Goal: Task Accomplishment & Management: Use online tool/utility

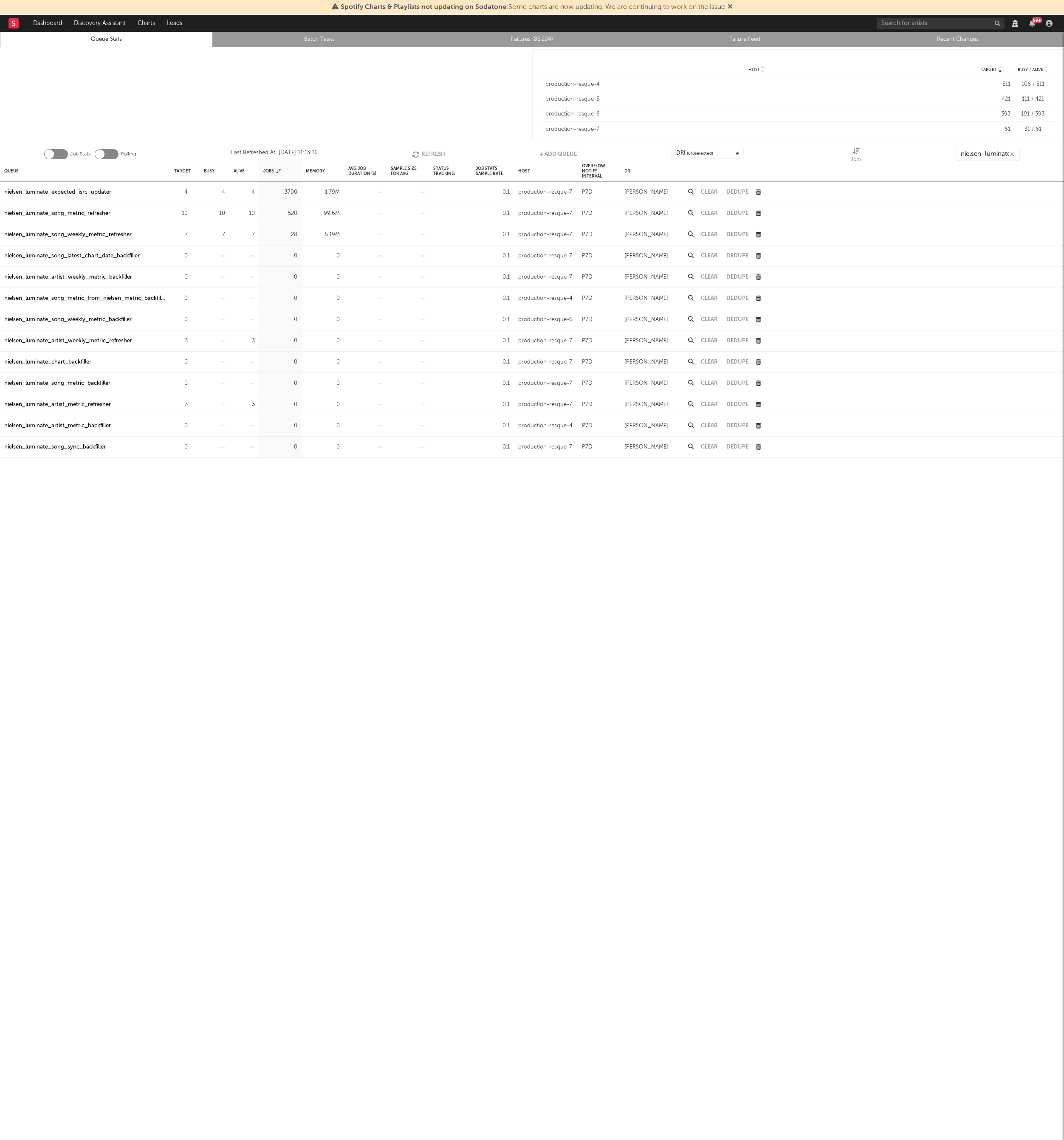
click at [375, 63] on div at bounding box center [266, 95] width 532 height 96
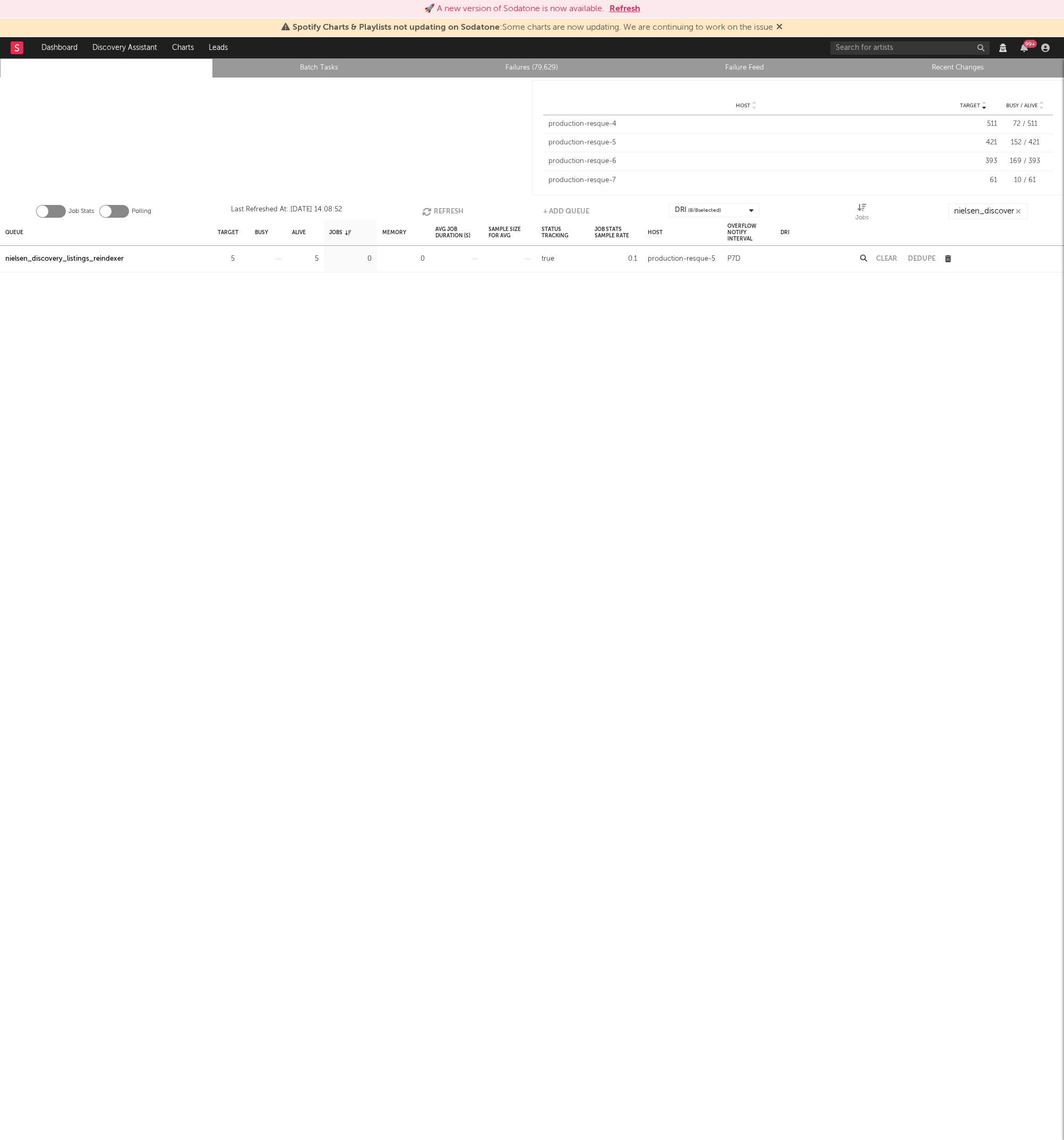
click at [513, 70] on link "Failures (79,629)" at bounding box center [532, 68] width 201 height 13
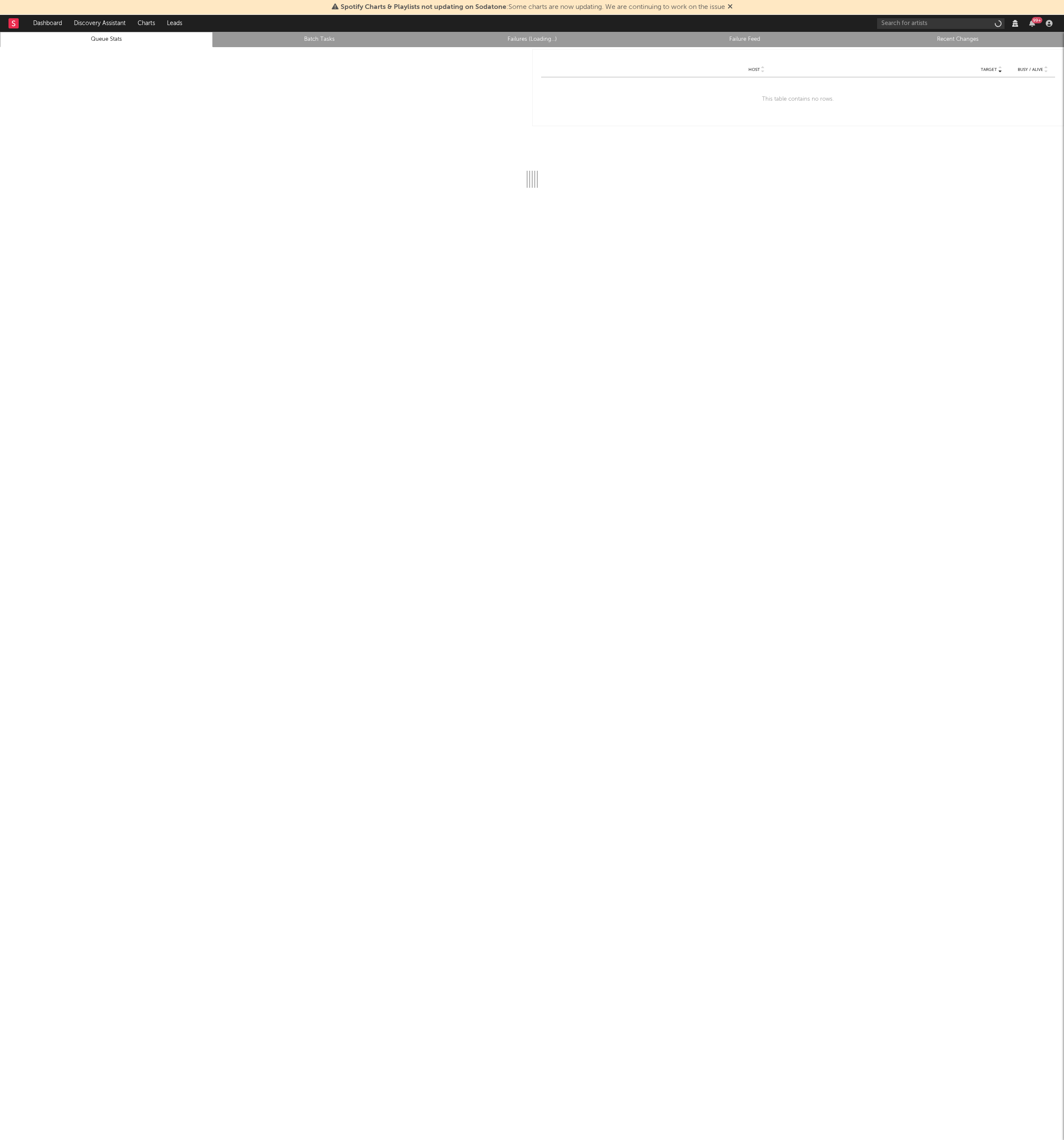
click at [10, 17] on link at bounding box center [14, 23] width 10 height 17
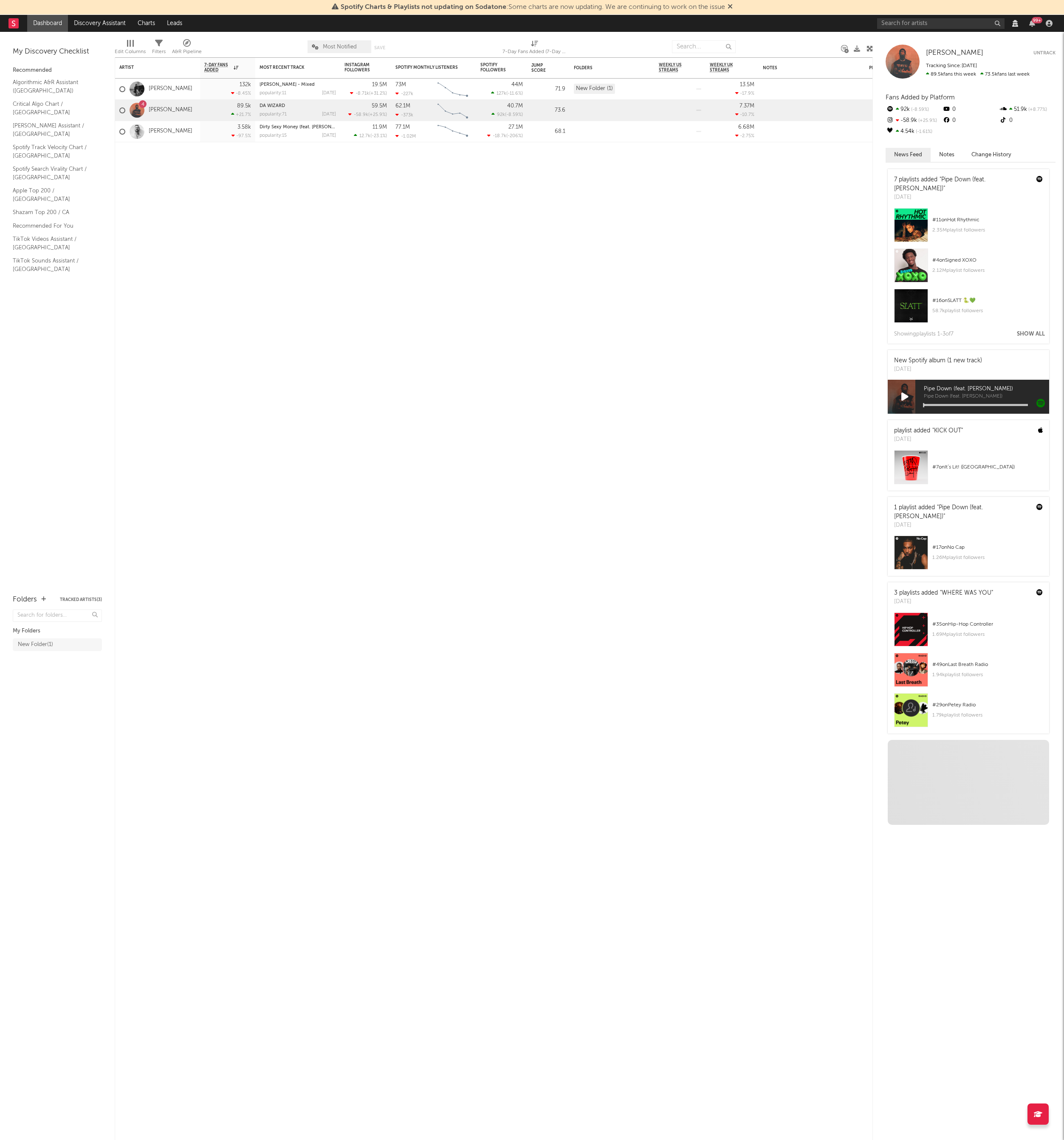
click at [1054, 25] on div at bounding box center [1049, 23] width 13 height 7
click at [1049, 26] on icon "button" at bounding box center [1049, 23] width 7 height 7
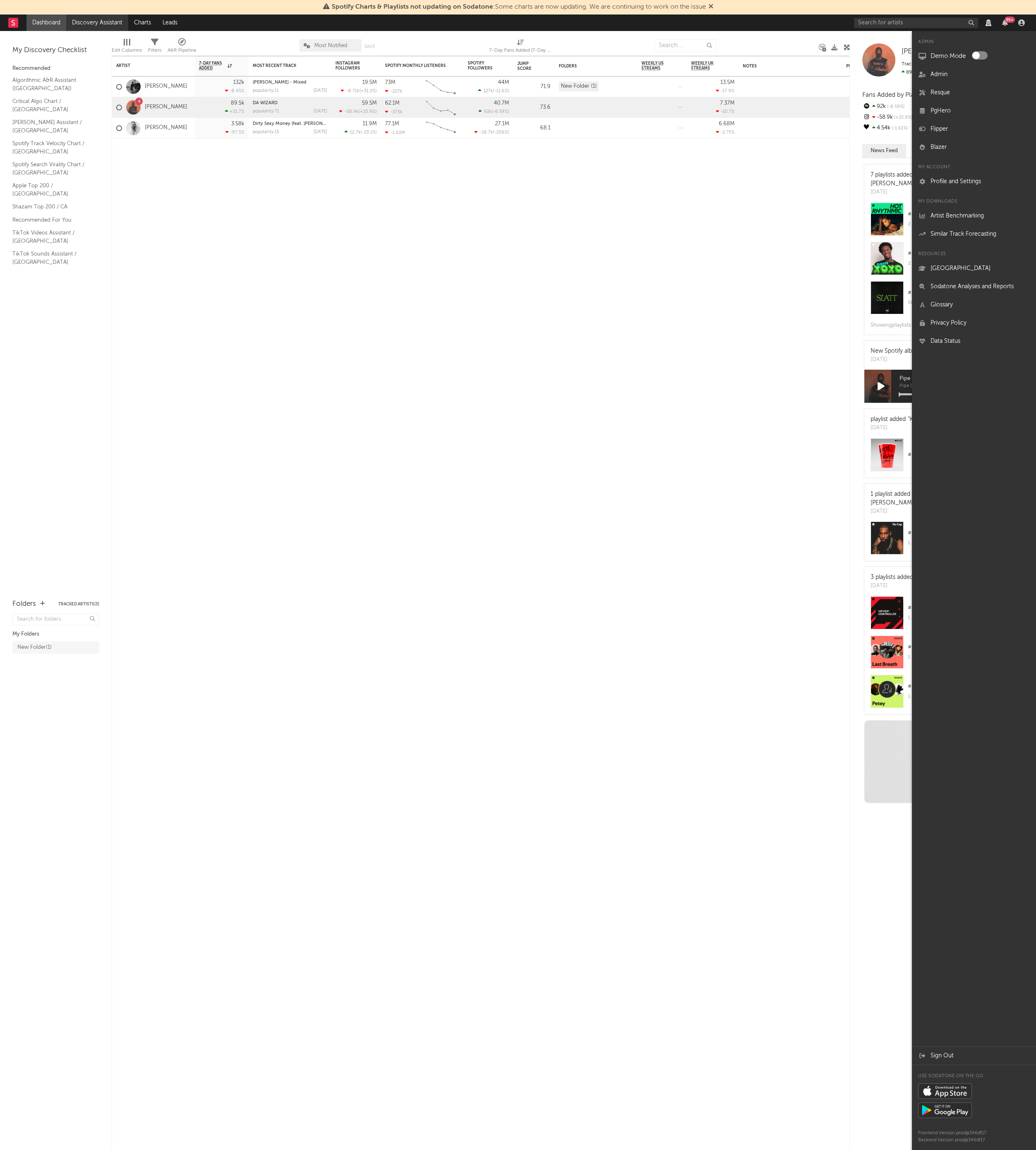
click at [116, 22] on link "Discovery Assistant" at bounding box center [97, 23] width 62 height 16
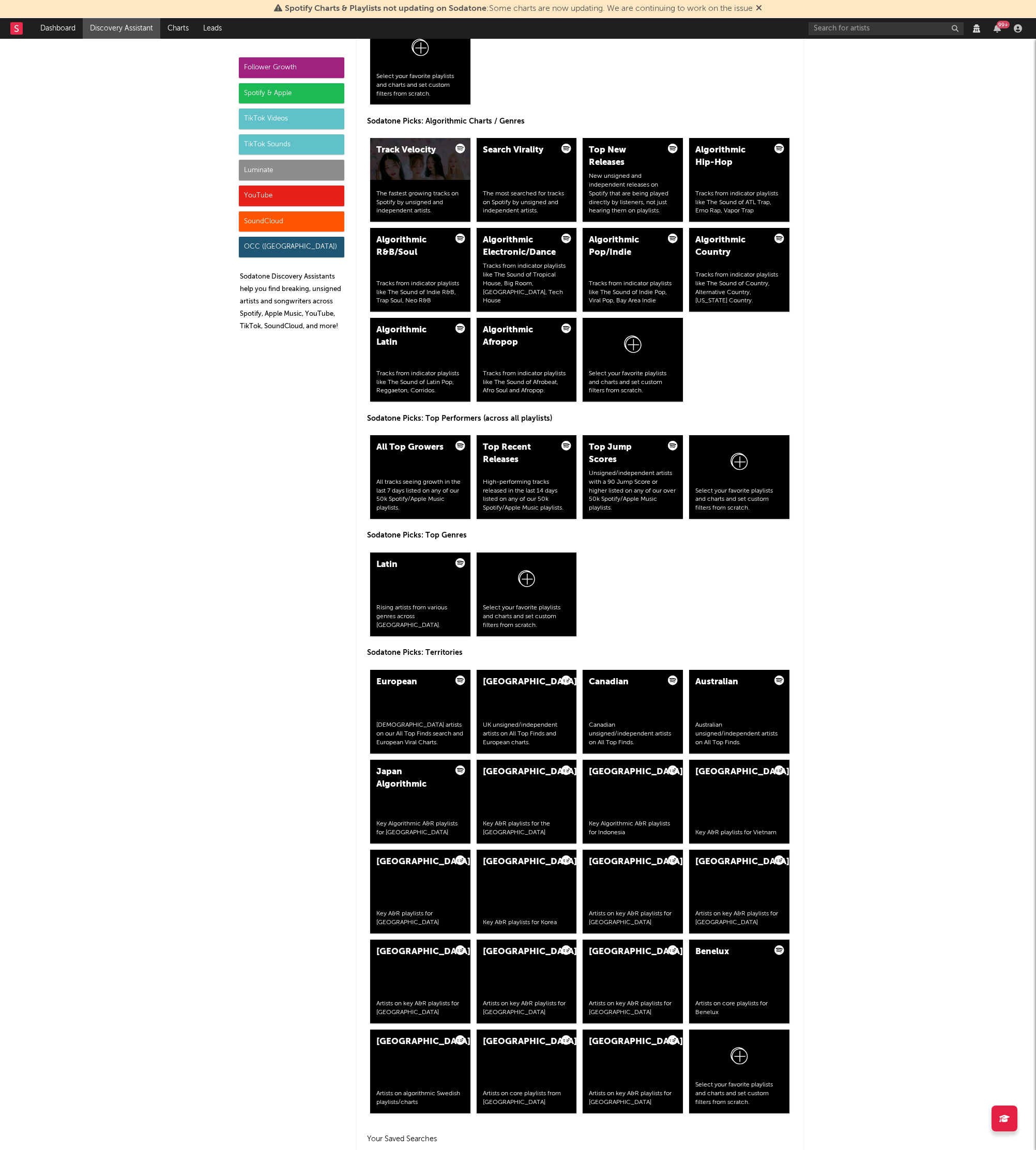
scroll to position [1228, 0]
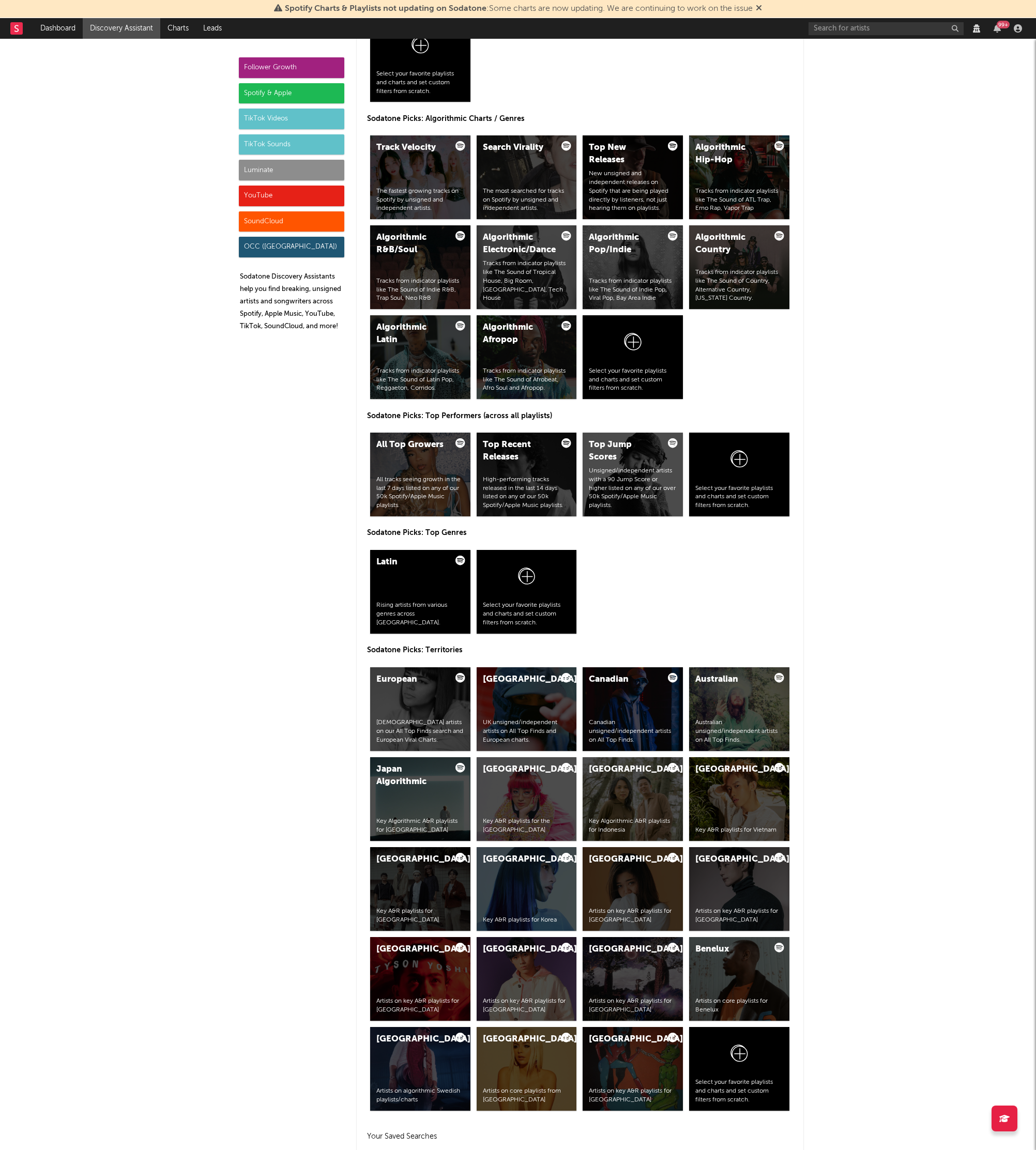
click at [255, 172] on div "Luminate" at bounding box center [291, 170] width 106 height 20
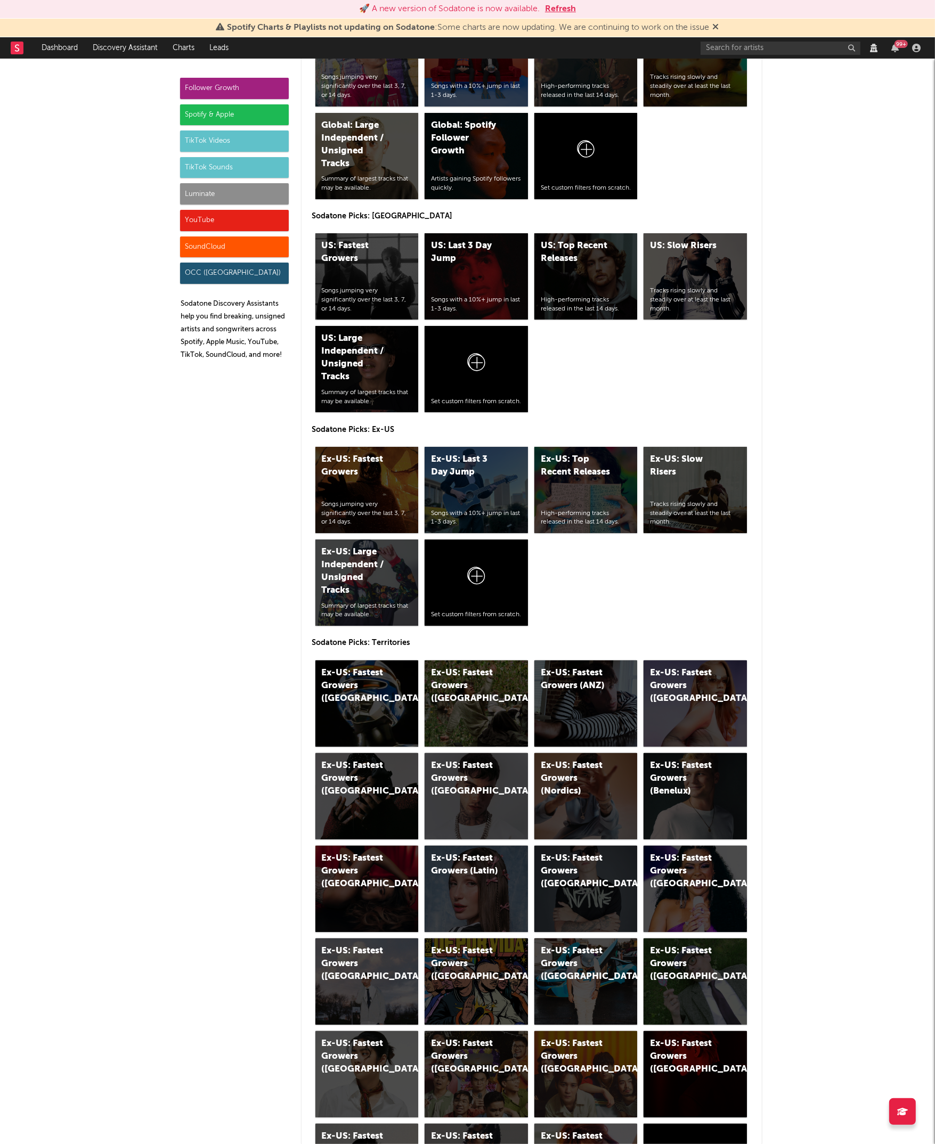
scroll to position [4432, 0]
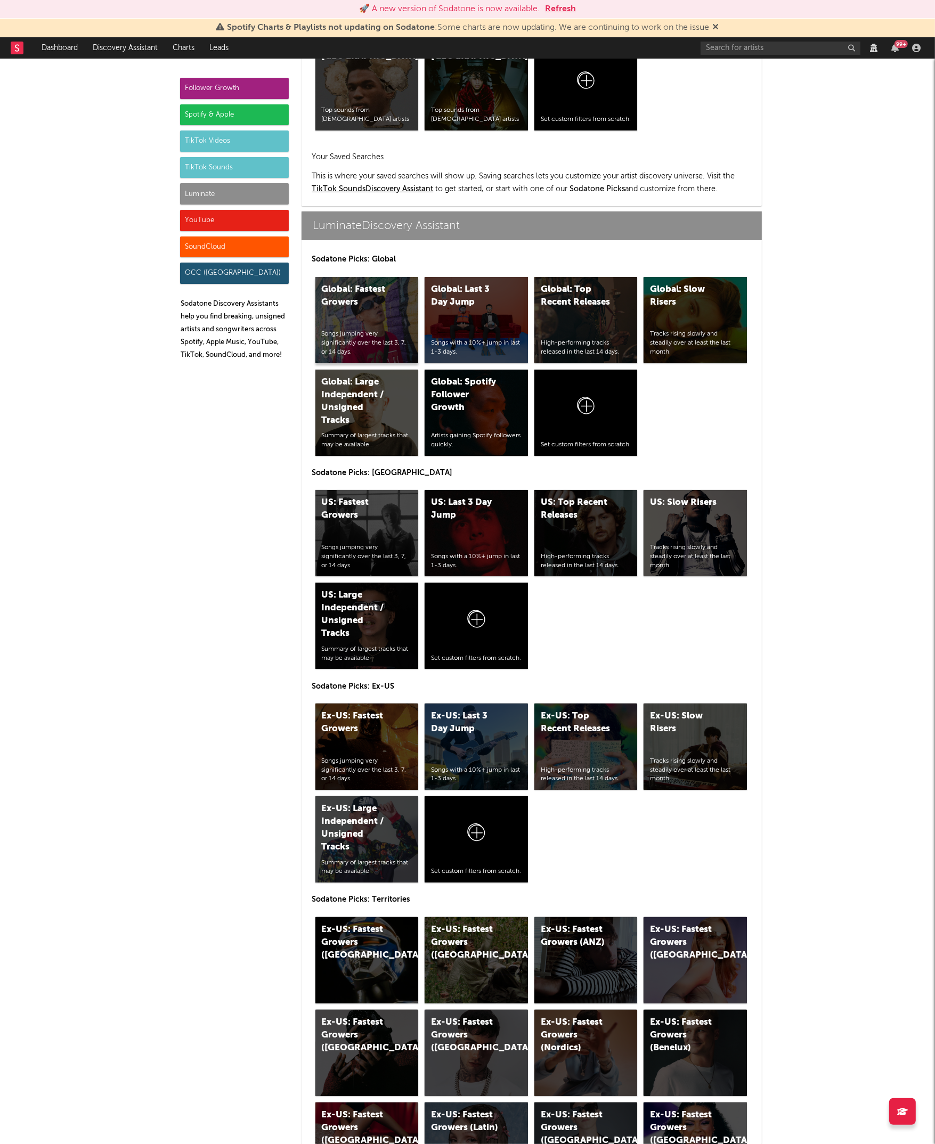
click at [377, 311] on div "Global: Fastest Growers Songs jumping very significantly over the last 3, 7, or…" at bounding box center [366, 320] width 103 height 86
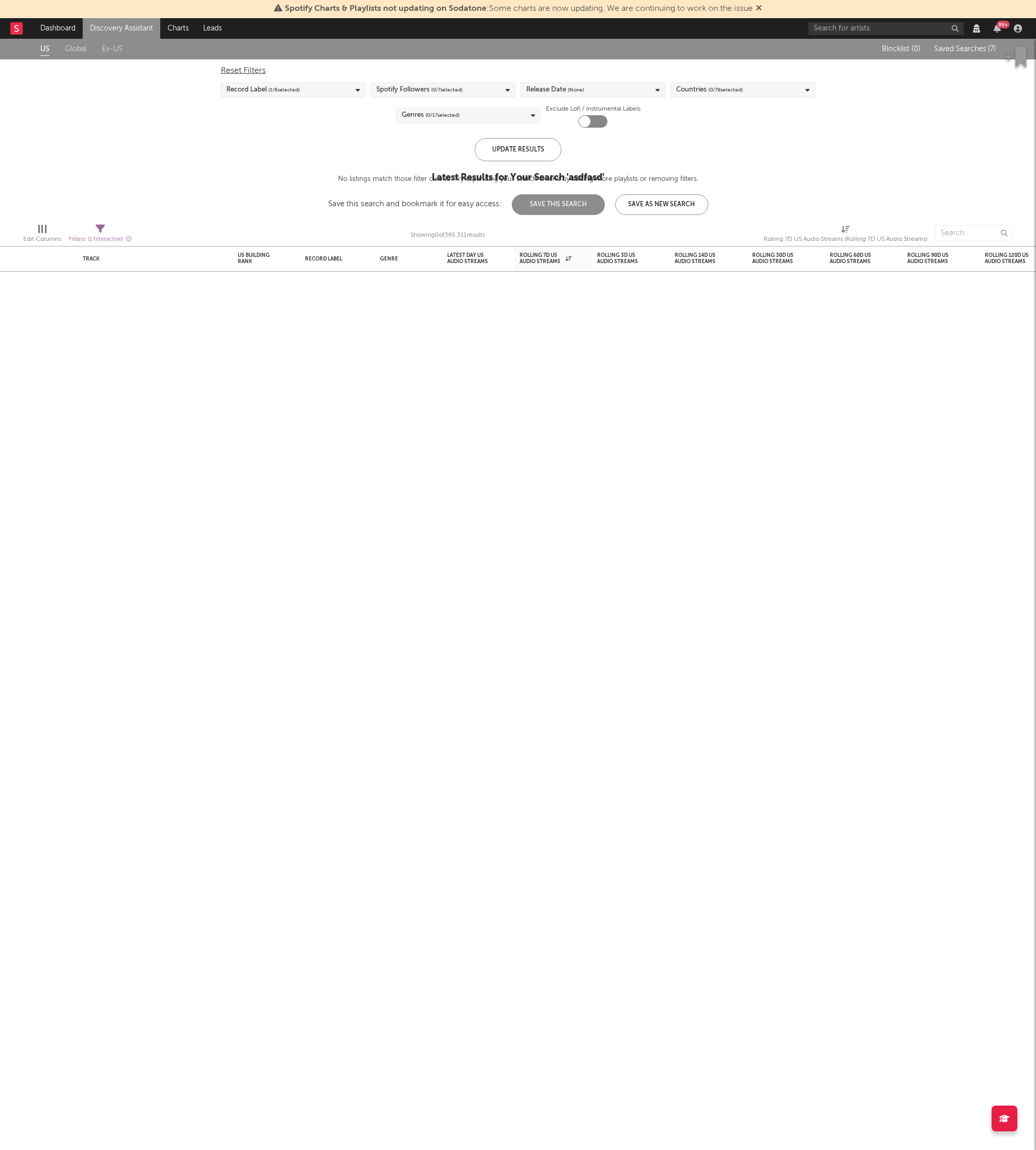
click at [237, 63] on div "Reset Filters Record Label ( 1 / 6 selected) Spotify Followers ( 0 / 7 selected…" at bounding box center [517, 93] width 604 height 68
click at [236, 66] on div "Reset Filters" at bounding box center [517, 71] width 595 height 13
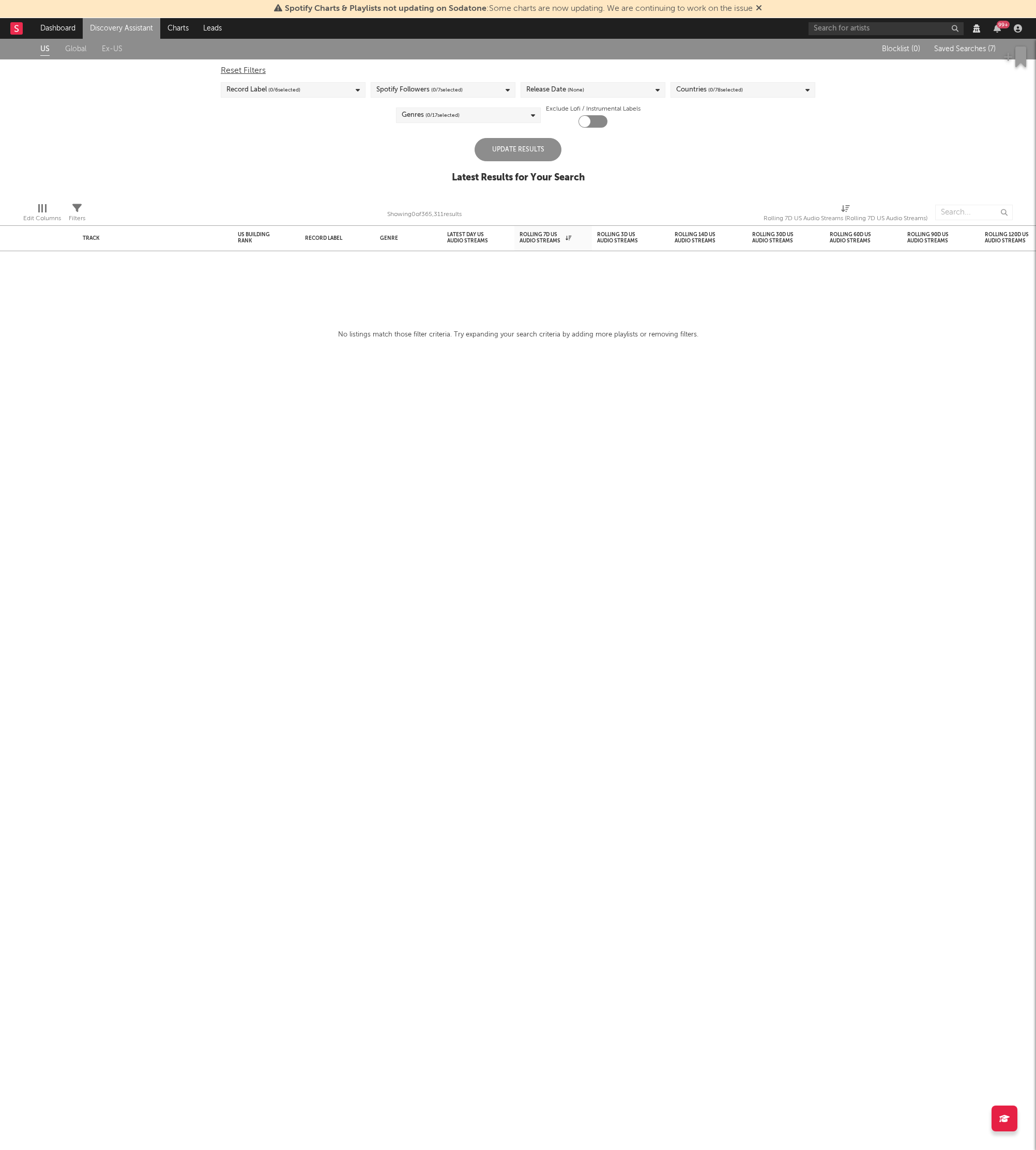
click at [534, 152] on div "Update Results" at bounding box center [518, 149] width 87 height 23
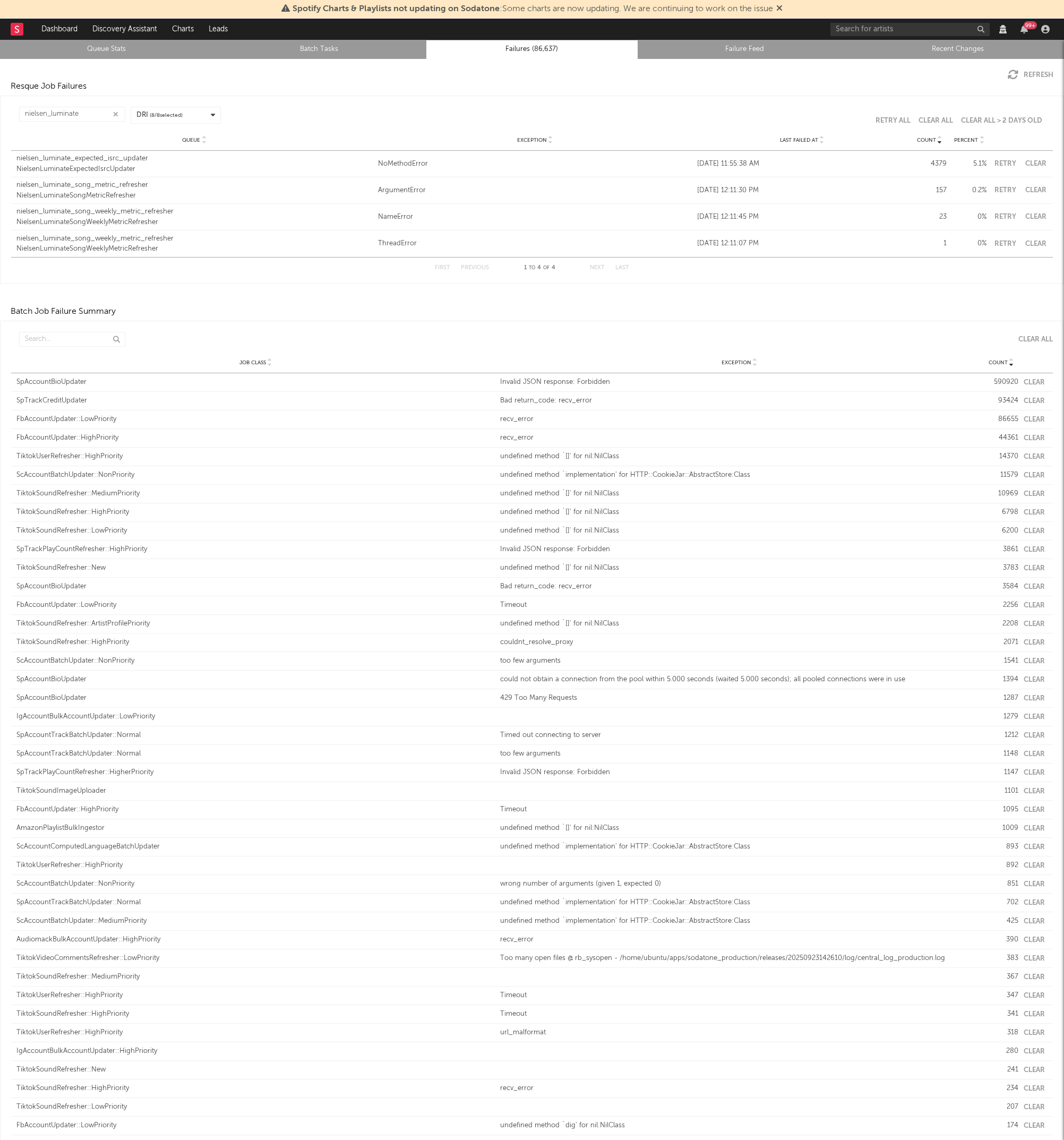
click at [115, 48] on link "Queue Stats" at bounding box center [107, 49] width 201 height 13
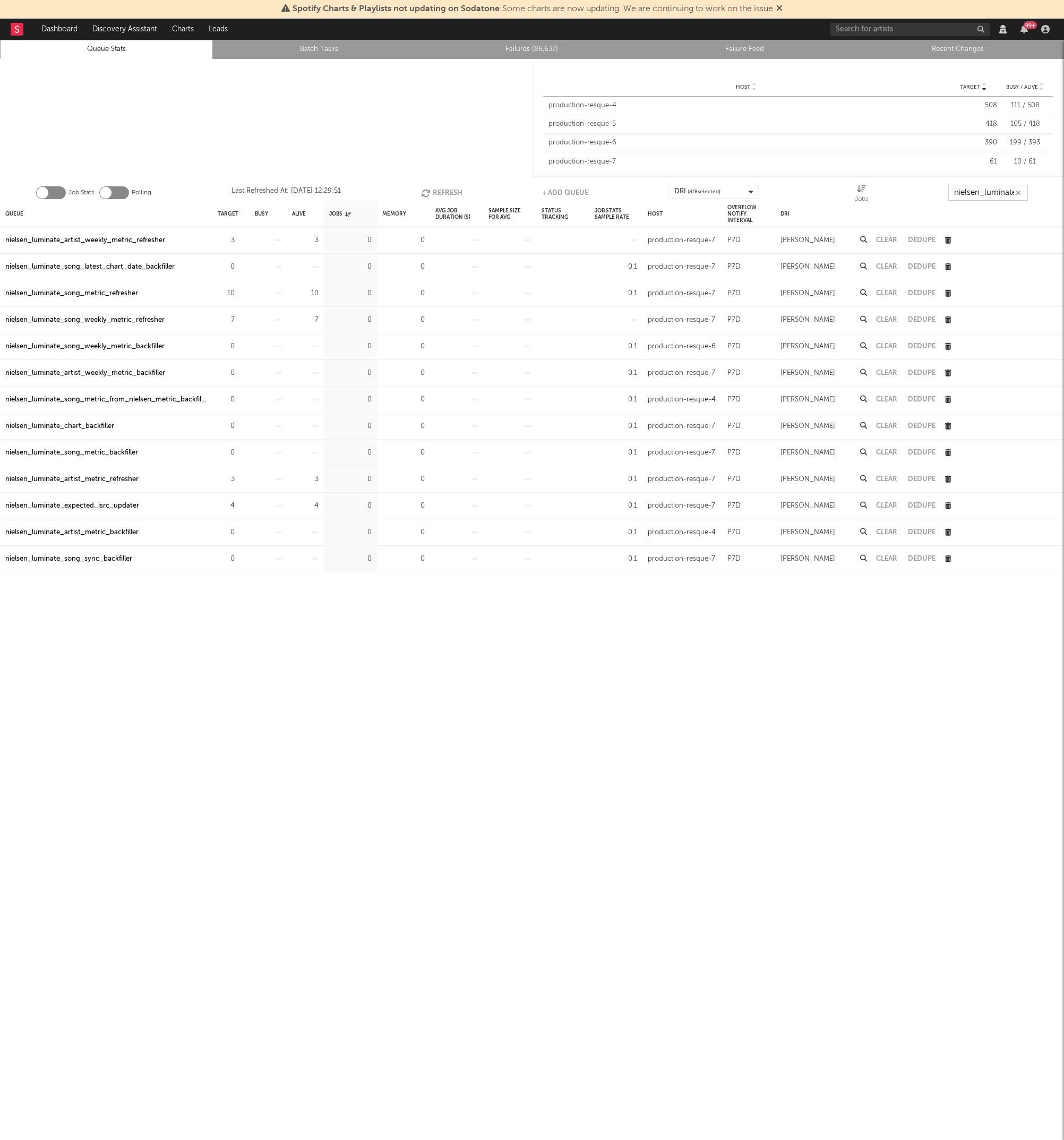
click at [998, 188] on input "nielsen_luminate" at bounding box center [988, 192] width 80 height 16
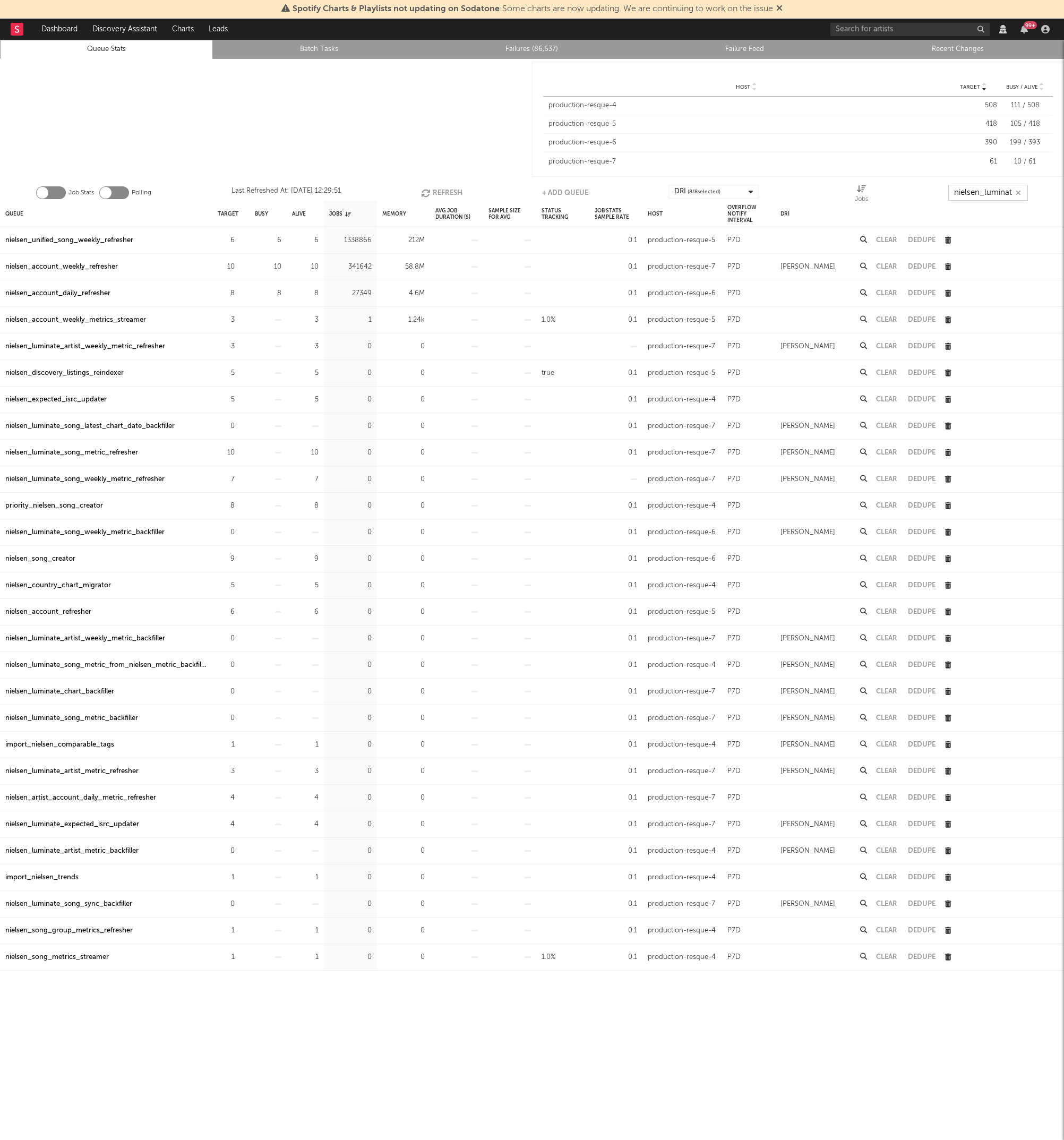
type input "nielsen_luminate"
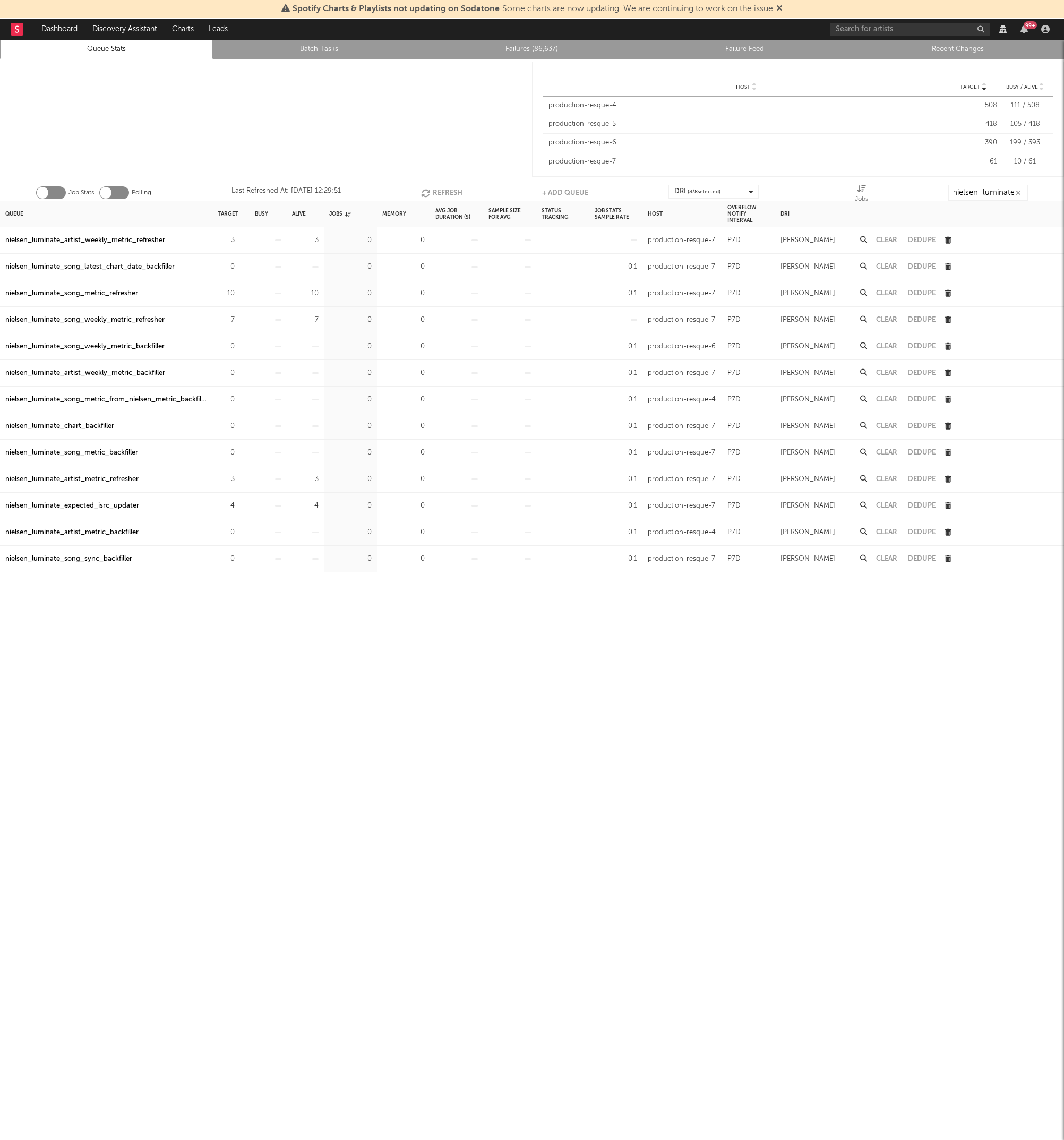
click at [226, 712] on div "Queue Target Busy Alive Jobs Memory Avg Job Duration (s) Sample Size For Avg St…" at bounding box center [532, 679] width 1064 height 958
click at [225, 240] on div "3" at bounding box center [225, 240] width 17 height 13
click at [238, 242] on icon "button" at bounding box center [240, 240] width 7 height 7
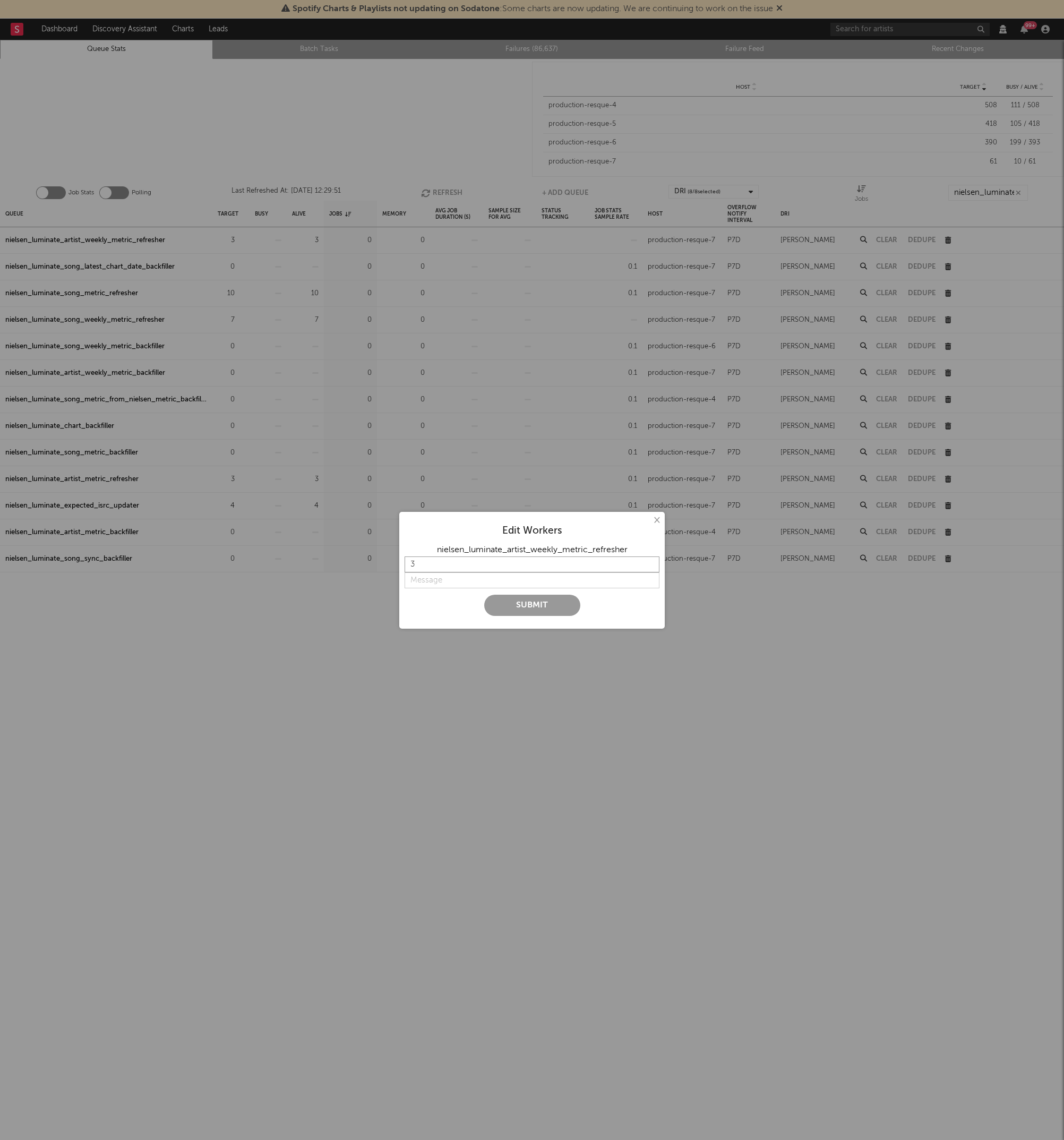
drag, startPoint x: 451, startPoint y: 564, endPoint x: 337, endPoint y: 570, distance: 114.2
click at [337, 570] on div "× Edit Workers nielsen_luminate_artist_weekly_metric_refresher 3 Submit" at bounding box center [532, 570] width 1064 height 1140
click at [440, 570] on input "0" at bounding box center [532, 564] width 255 height 16
type input "0"
click at [436, 576] on input "string" at bounding box center [532, 580] width 255 height 16
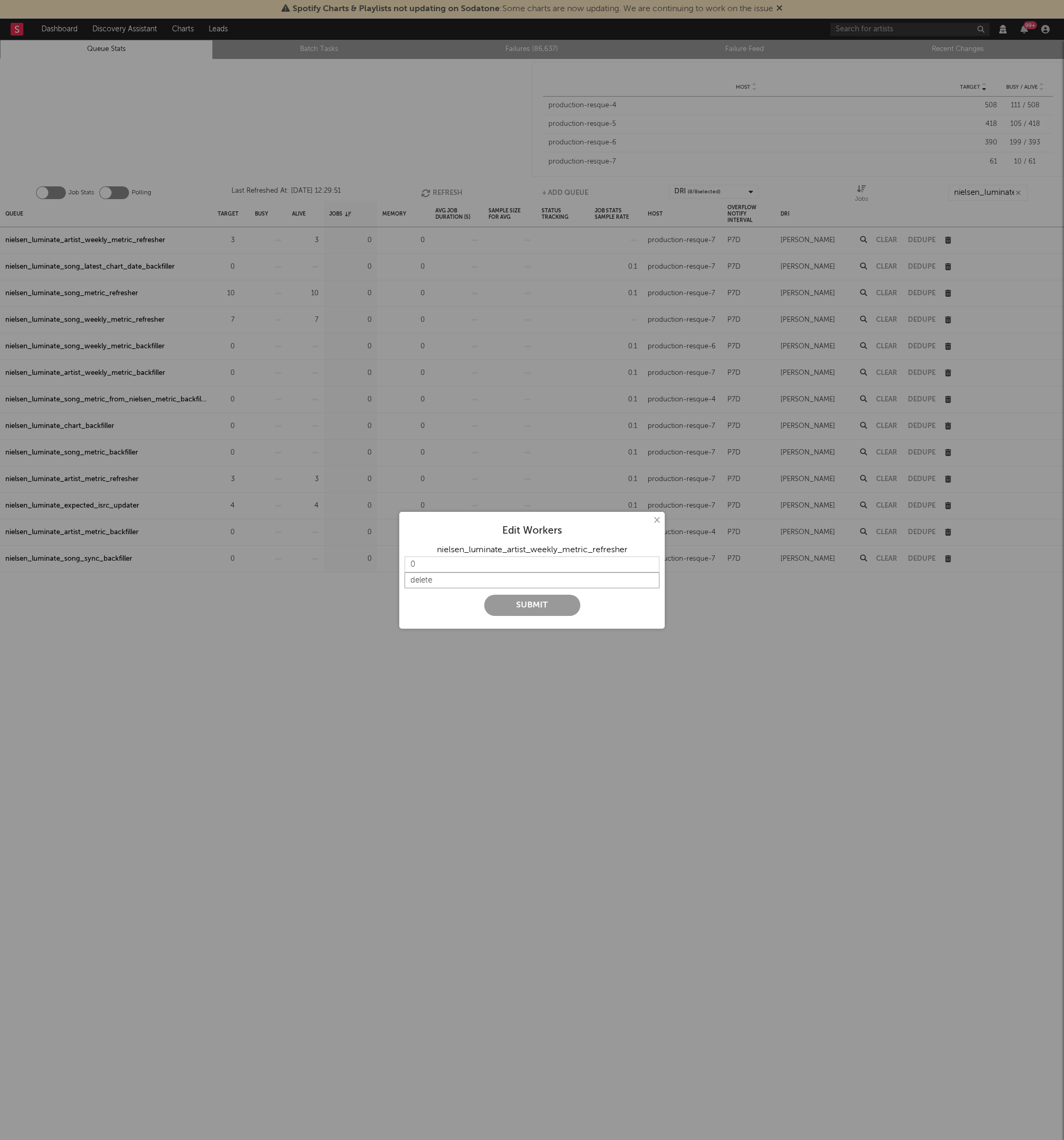
type input "delete"
click at [496, 606] on button "Submit" at bounding box center [532, 605] width 96 height 21
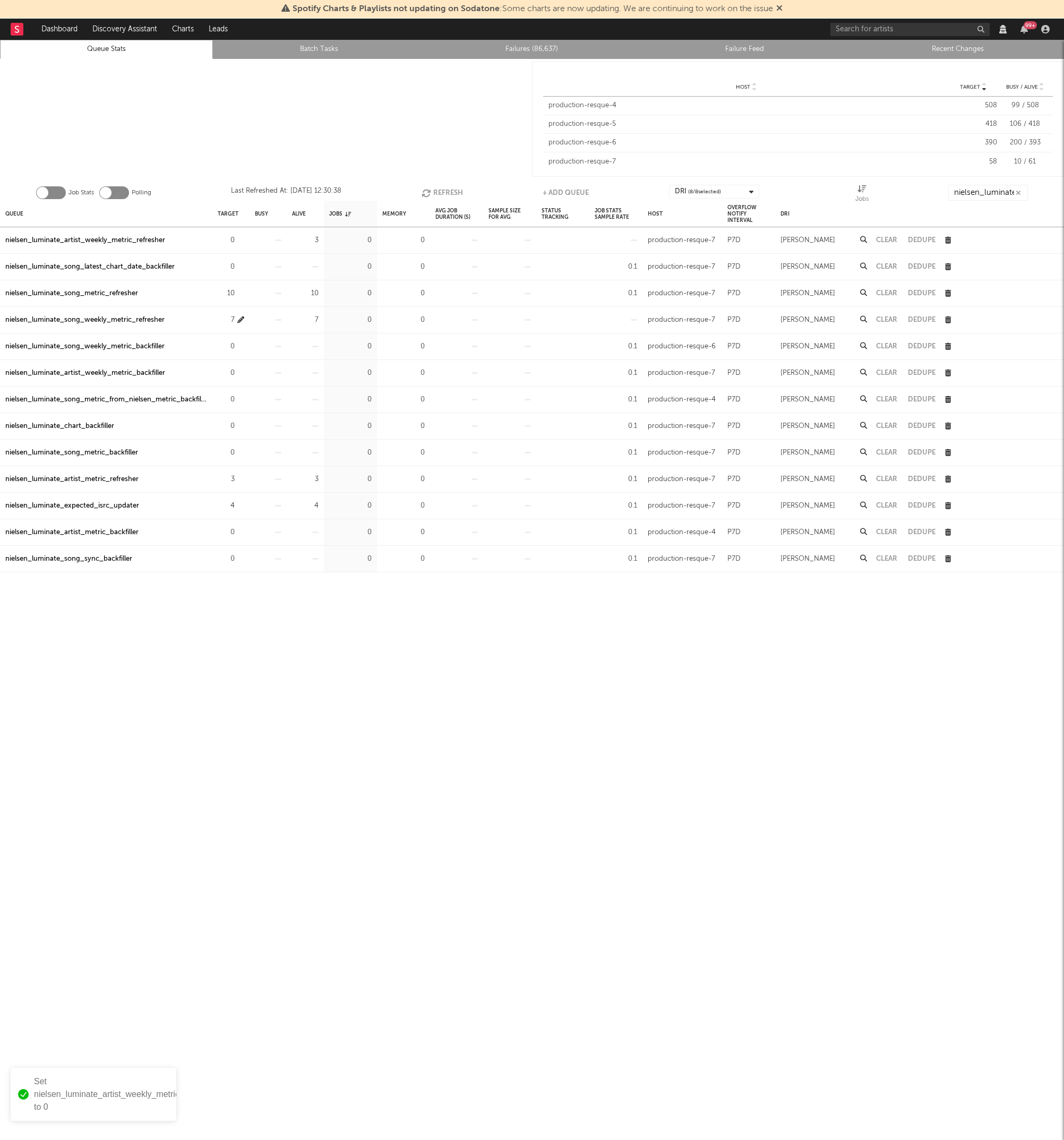
click at [240, 320] on icon "button" at bounding box center [240, 320] width 7 height 7
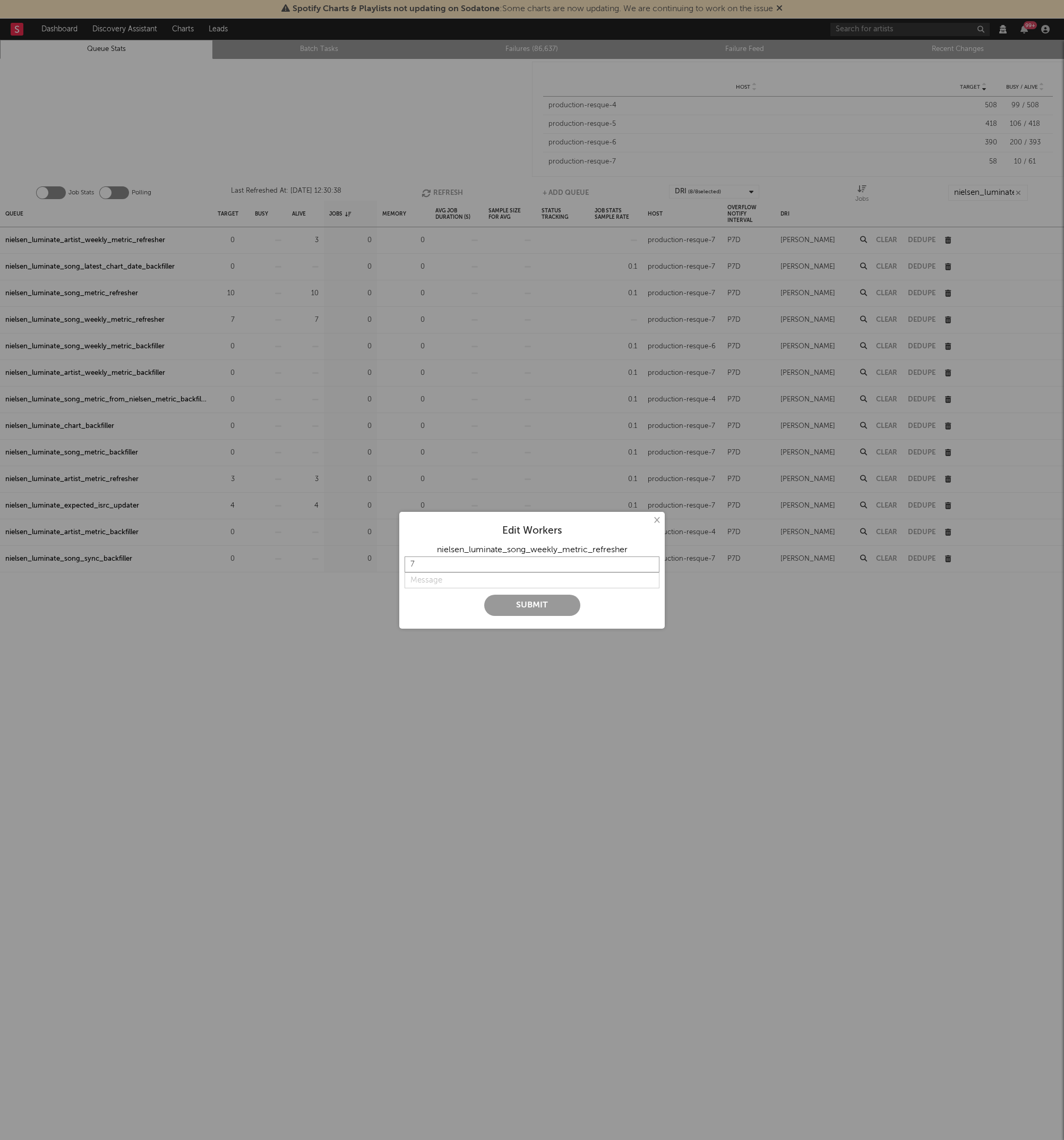
drag, startPoint x: 448, startPoint y: 564, endPoint x: 354, endPoint y: 562, distance: 94.0
click at [354, 562] on div "× Edit Workers nielsen_luminate_song_weekly_metric_refresher 7 Submit" at bounding box center [532, 570] width 1064 height 1140
type input "0"
click at [453, 585] on input "string" at bounding box center [532, 580] width 255 height 16
type input "deleting"
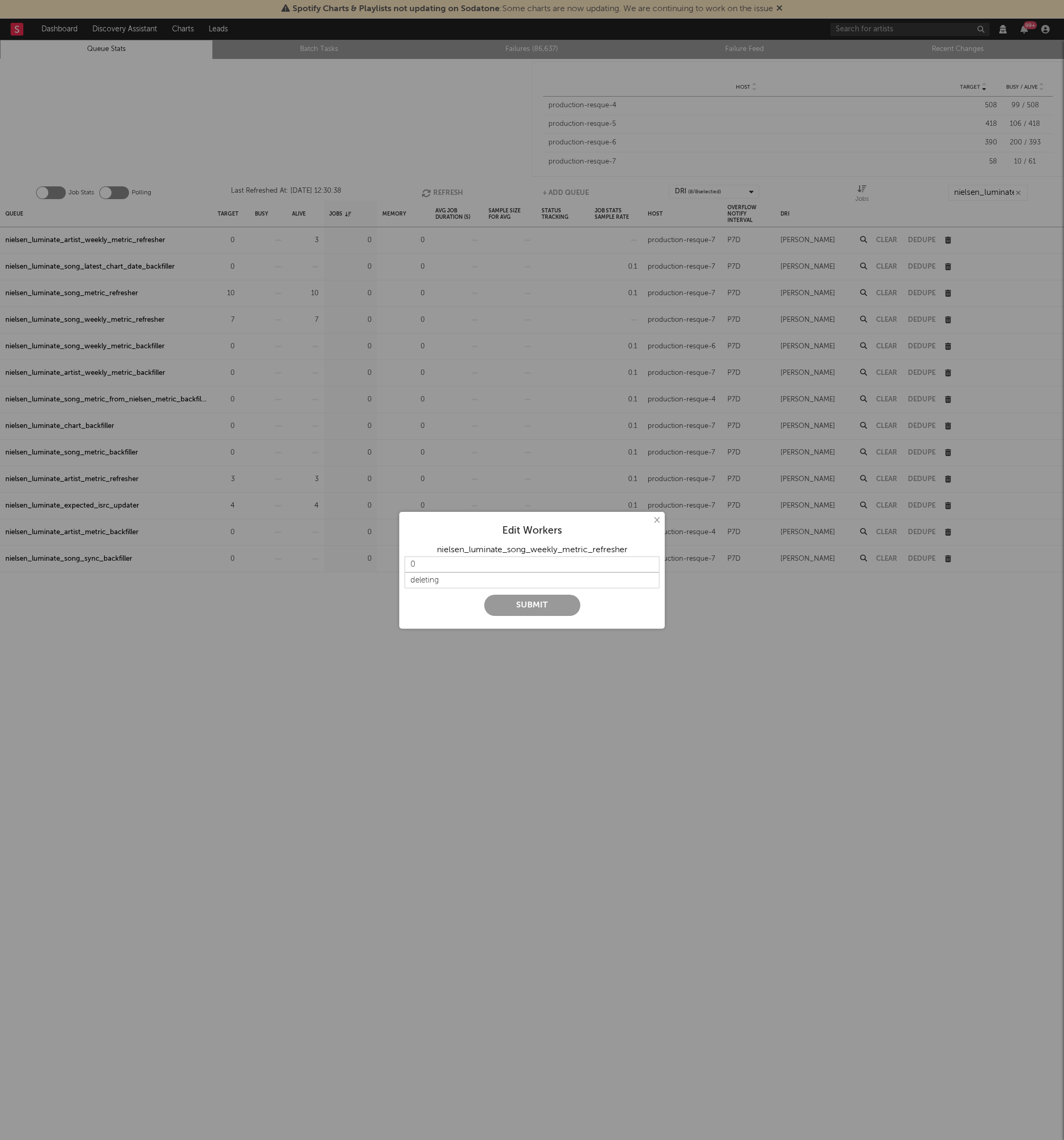
click at [495, 606] on button "Submit" at bounding box center [532, 605] width 96 height 21
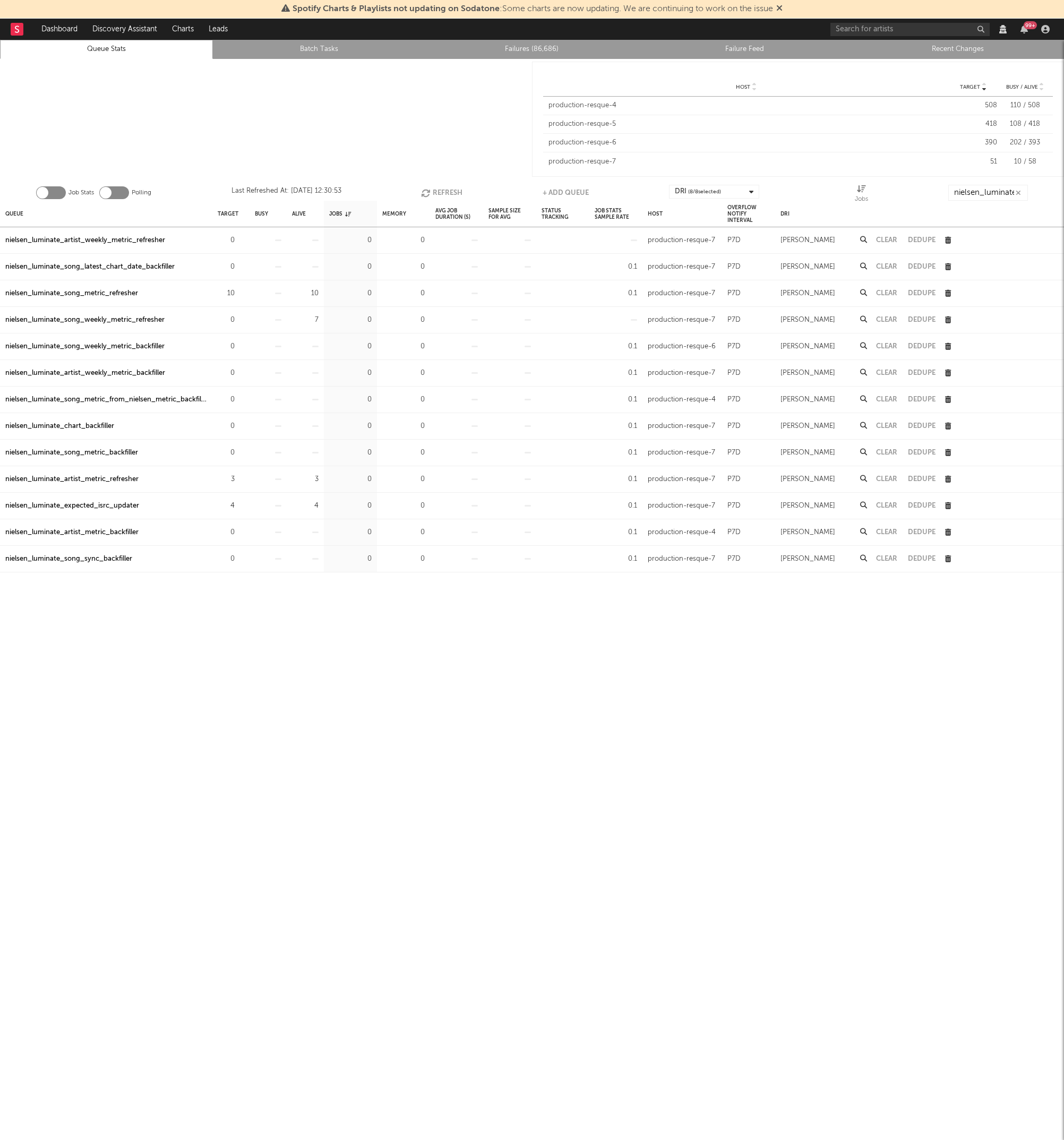
click at [950, 239] on icon "button" at bounding box center [947, 240] width 6 height 7
click at [524, 680] on div "Queue Target Busy Alive Jobs Memory Avg Job Duration (s) Sample Size For Avg St…" at bounding box center [532, 679] width 1064 height 958
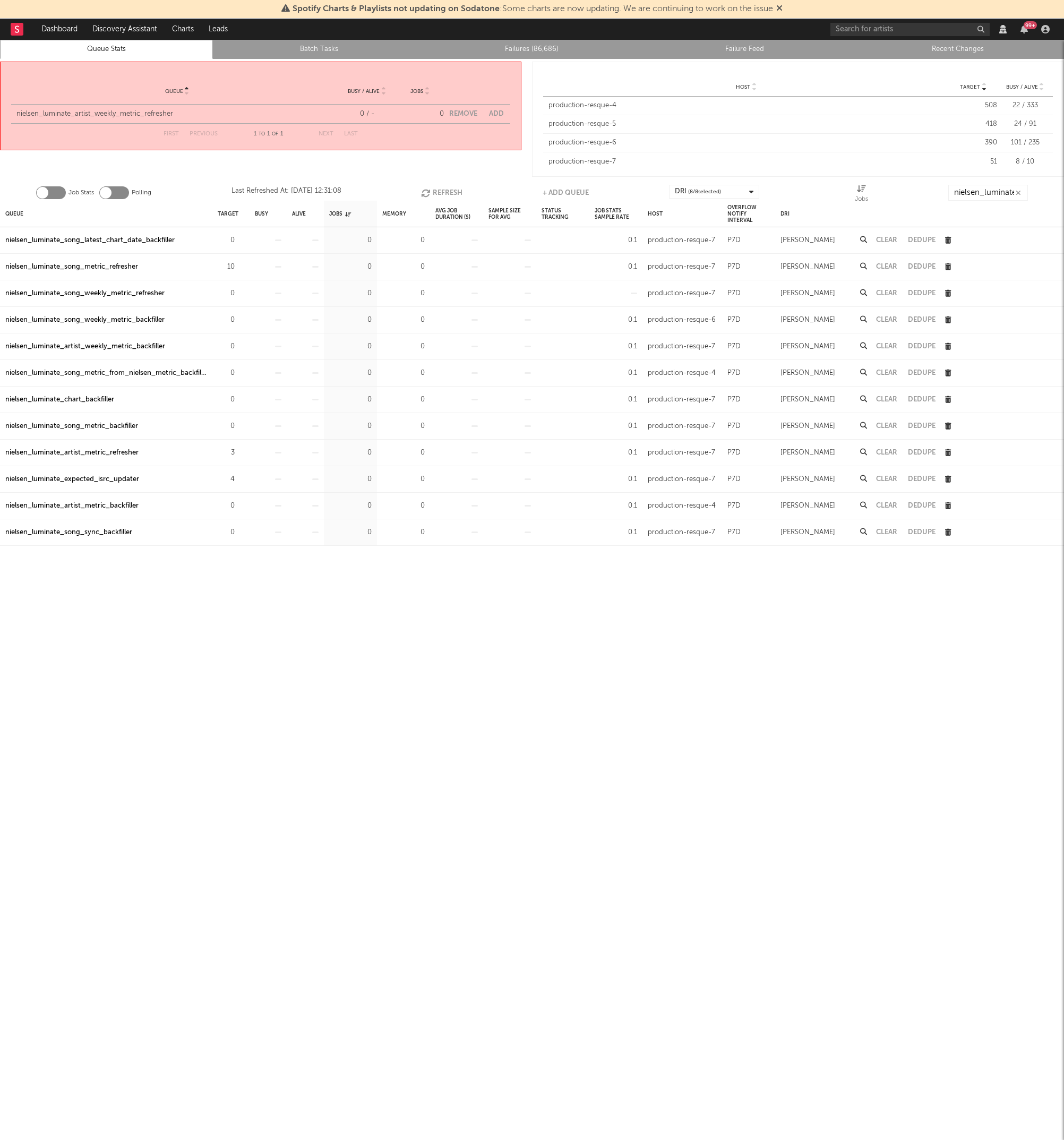
click at [946, 293] on icon "button" at bounding box center [947, 293] width 6 height 7
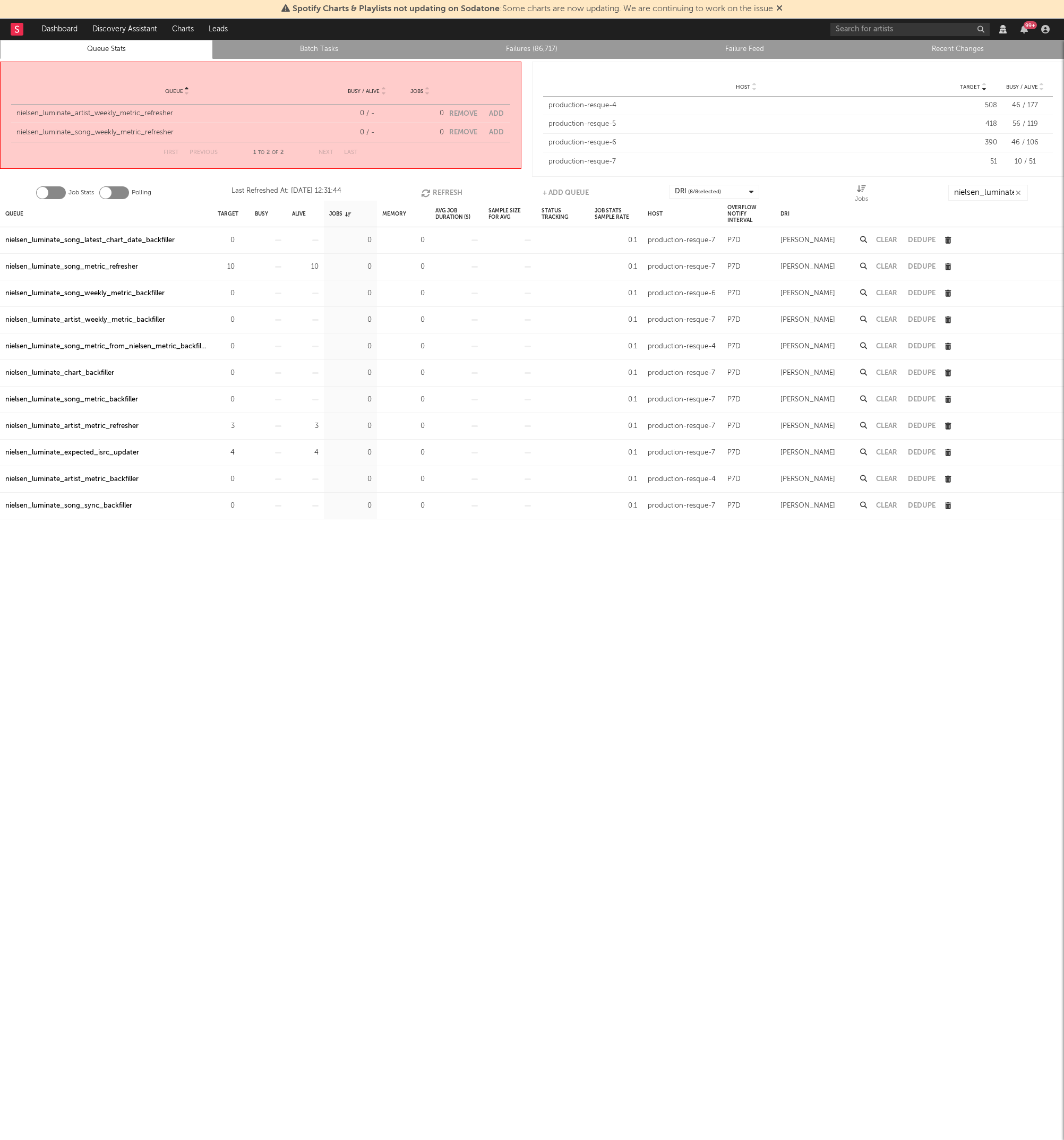
click at [462, 115] on button "Remove" at bounding box center [463, 114] width 28 height 7
click at [465, 115] on button "Remove" at bounding box center [463, 114] width 28 height 7
click at [460, 133] on button "Remove" at bounding box center [463, 132] width 28 height 7
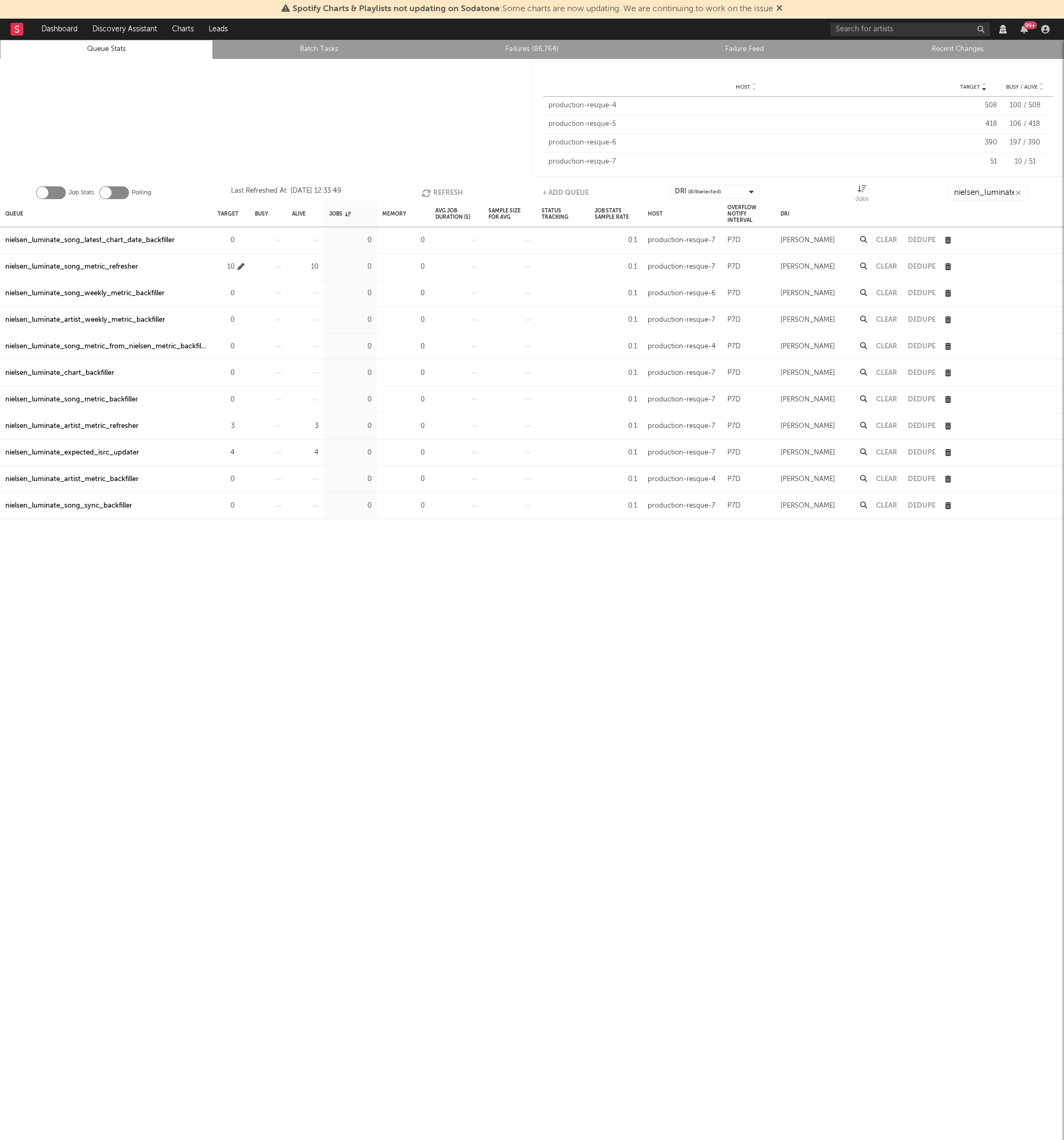
click at [239, 269] on icon "button" at bounding box center [240, 266] width 7 height 7
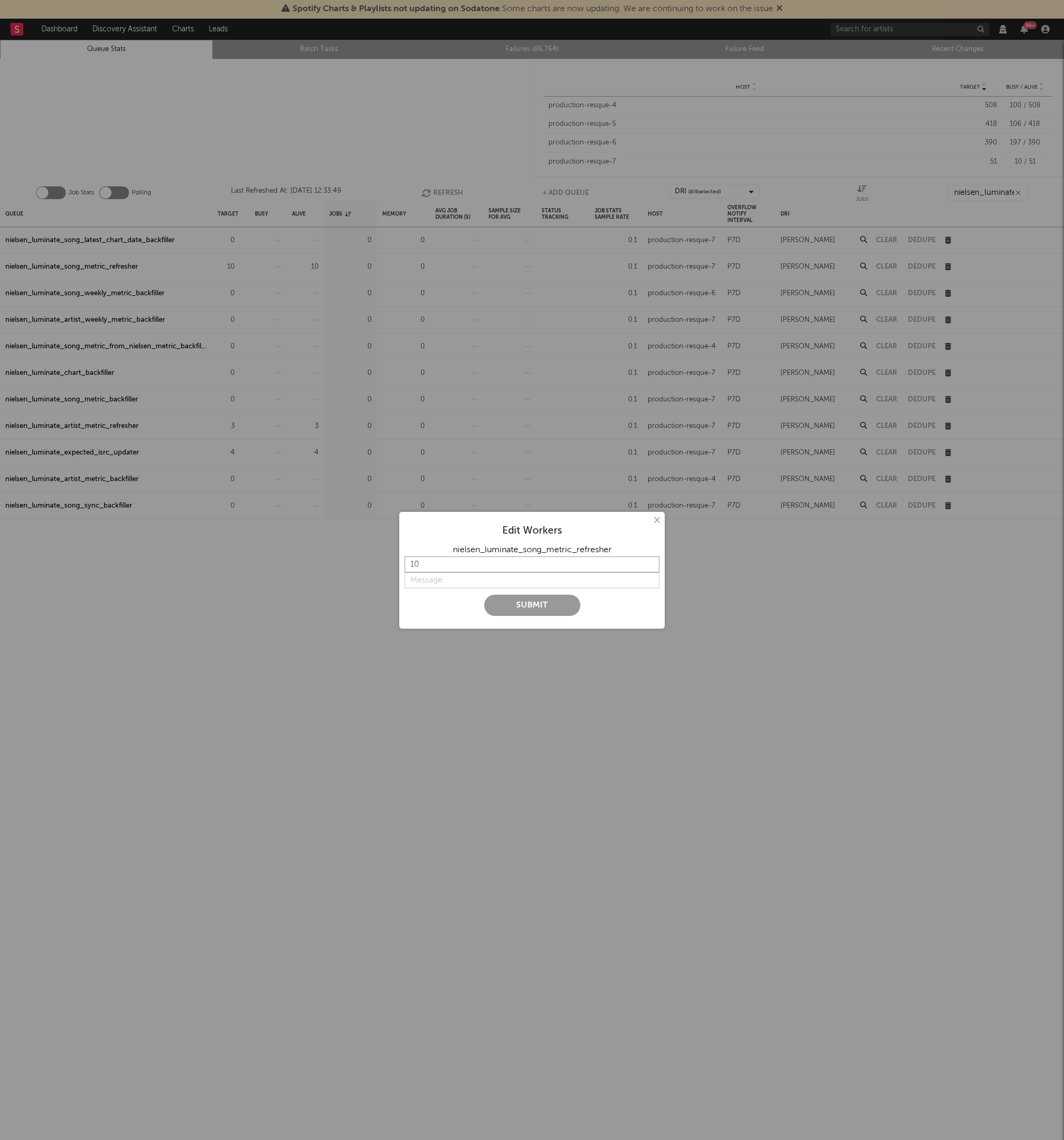
click at [456, 562] on input "10" at bounding box center [532, 564] width 255 height 16
type input "12"
click at [445, 581] on input "string" at bounding box center [532, 580] width 255 height 16
type input "Faster"
click at [505, 608] on button "Submit" at bounding box center [532, 605] width 96 height 21
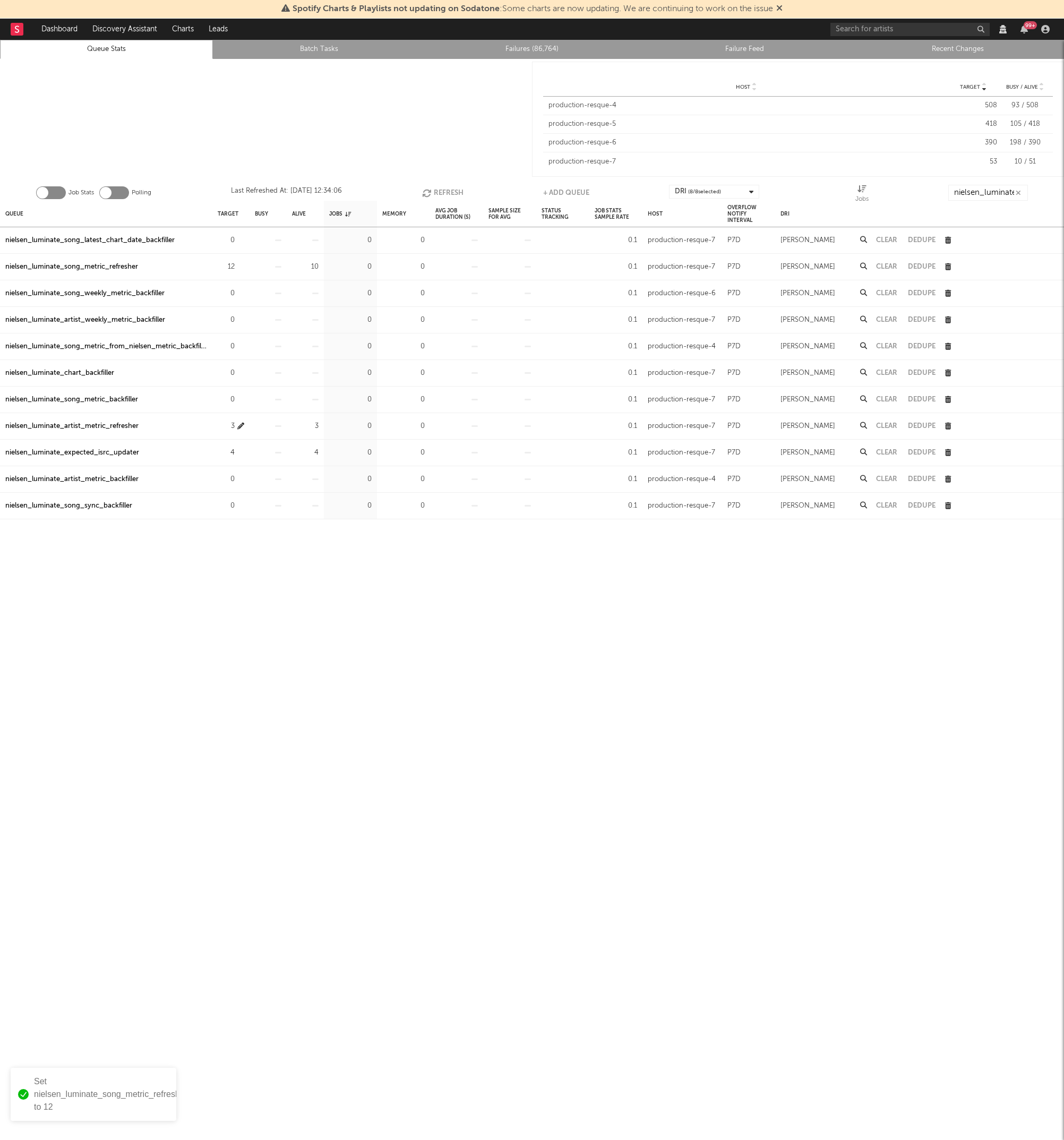
click at [240, 424] on icon "button" at bounding box center [240, 426] width 7 height 7
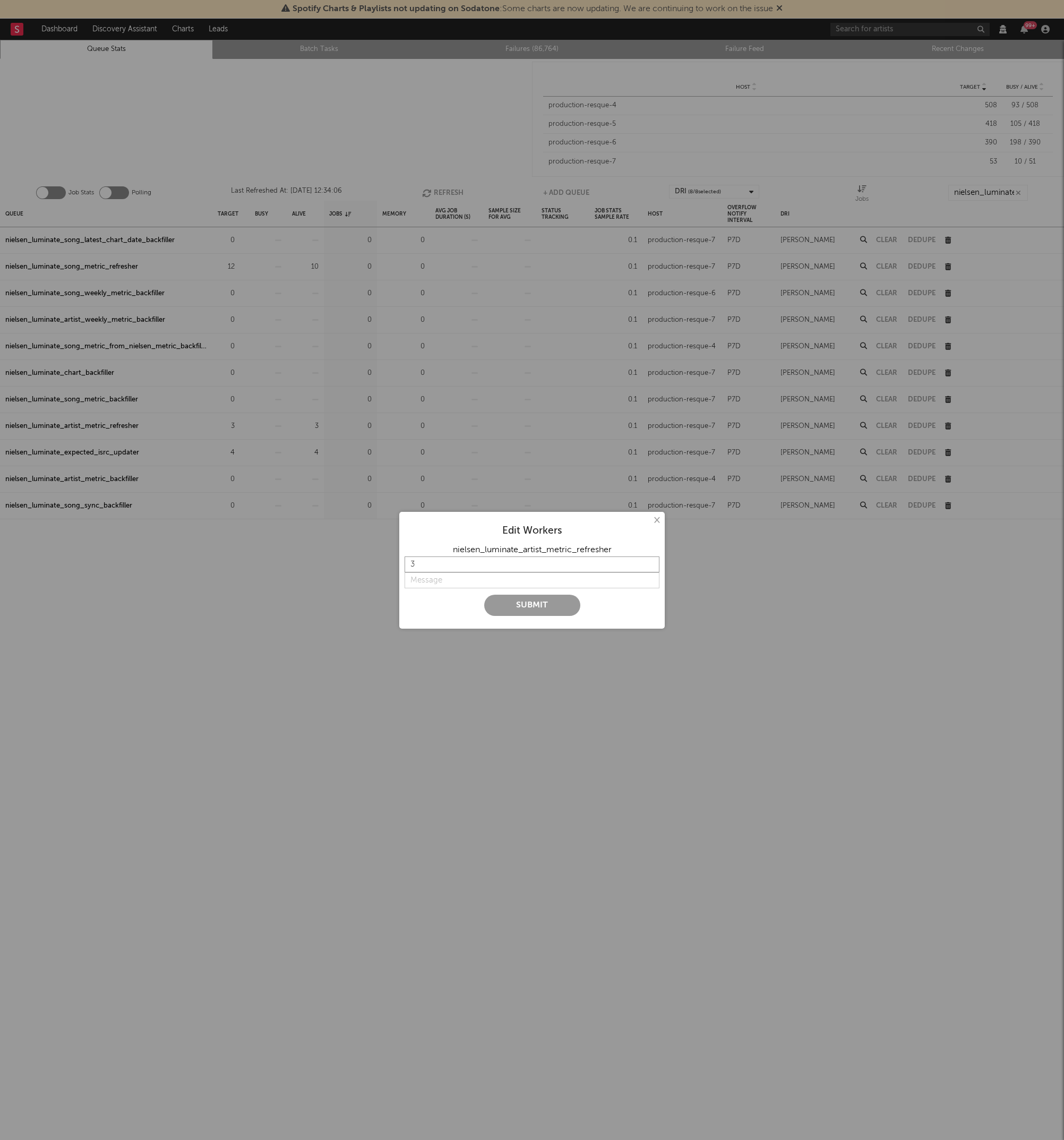
drag, startPoint x: 431, startPoint y: 568, endPoint x: 390, endPoint y: 559, distance: 42.0
click at [390, 559] on div "× Edit Workers nielsen_luminate_artist_metric_refresher 3 Submit" at bounding box center [532, 570] width 1064 height 1140
type input "5"
type input "4"
type input "5"
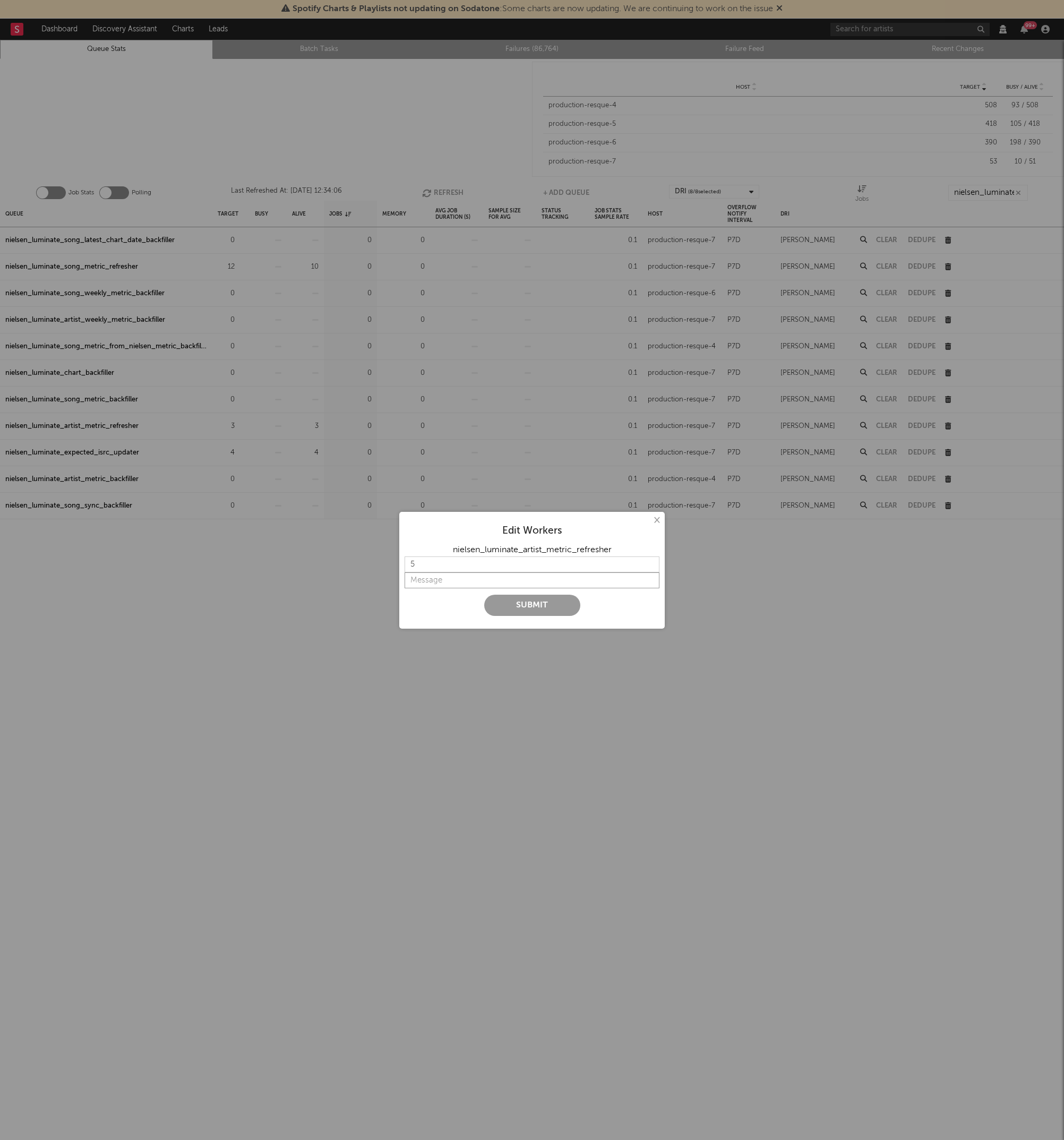
type input "F"
type input "f"
type input "Faster"
click at [515, 612] on button "Submit" at bounding box center [532, 605] width 96 height 21
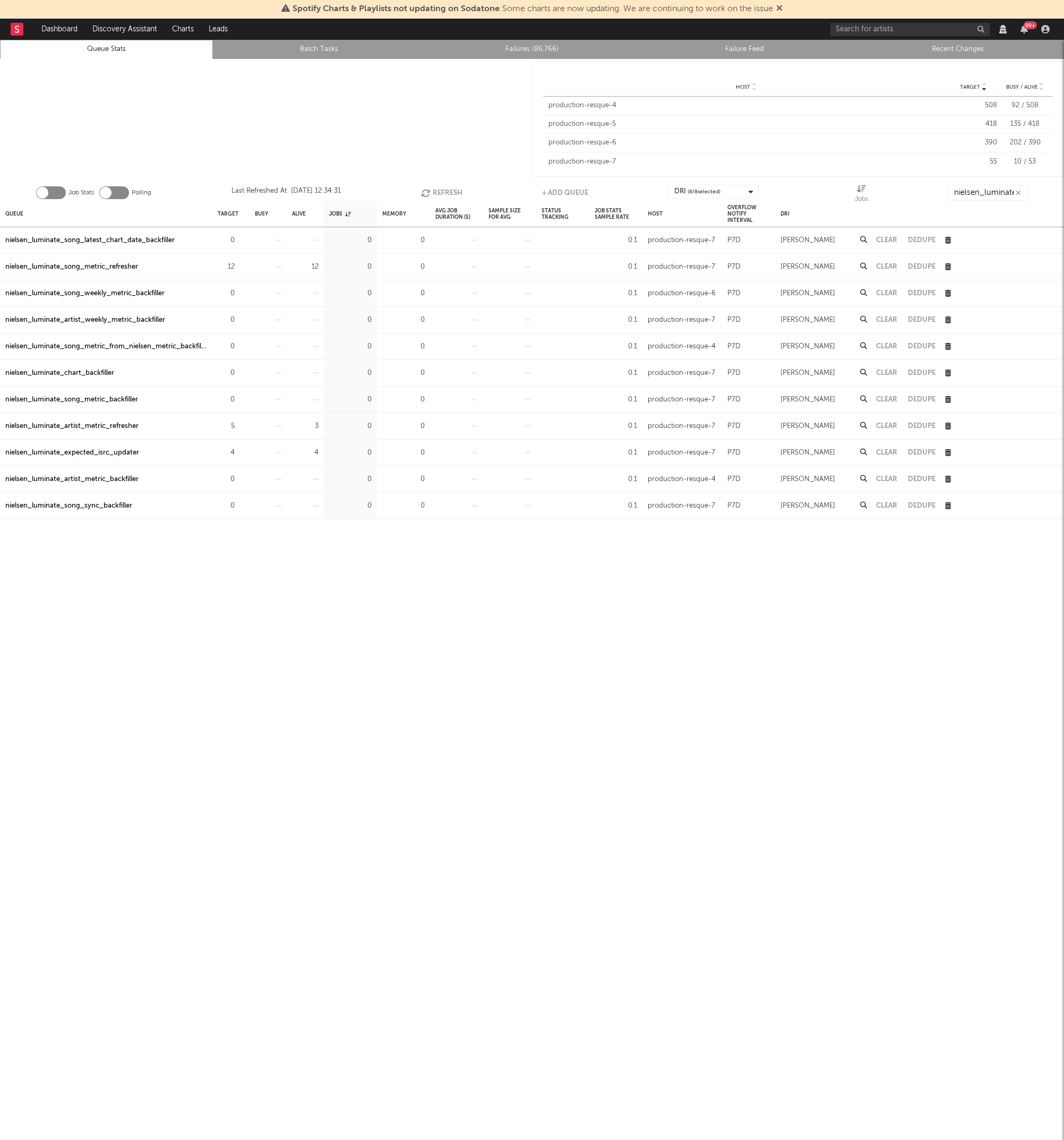
click at [120, 452] on div "nielsen_luminate_expected_isrc_updater" at bounding box center [72, 452] width 133 height 13
click at [346, 582] on div "Queue Target Busy Alive Jobs Memory Avg Job Duration (s) Sample Size For Avg St…" at bounding box center [532, 679] width 1064 height 958
click at [62, 268] on div "nielsen_luminate_song_metric_refresher" at bounding box center [71, 267] width 133 height 13
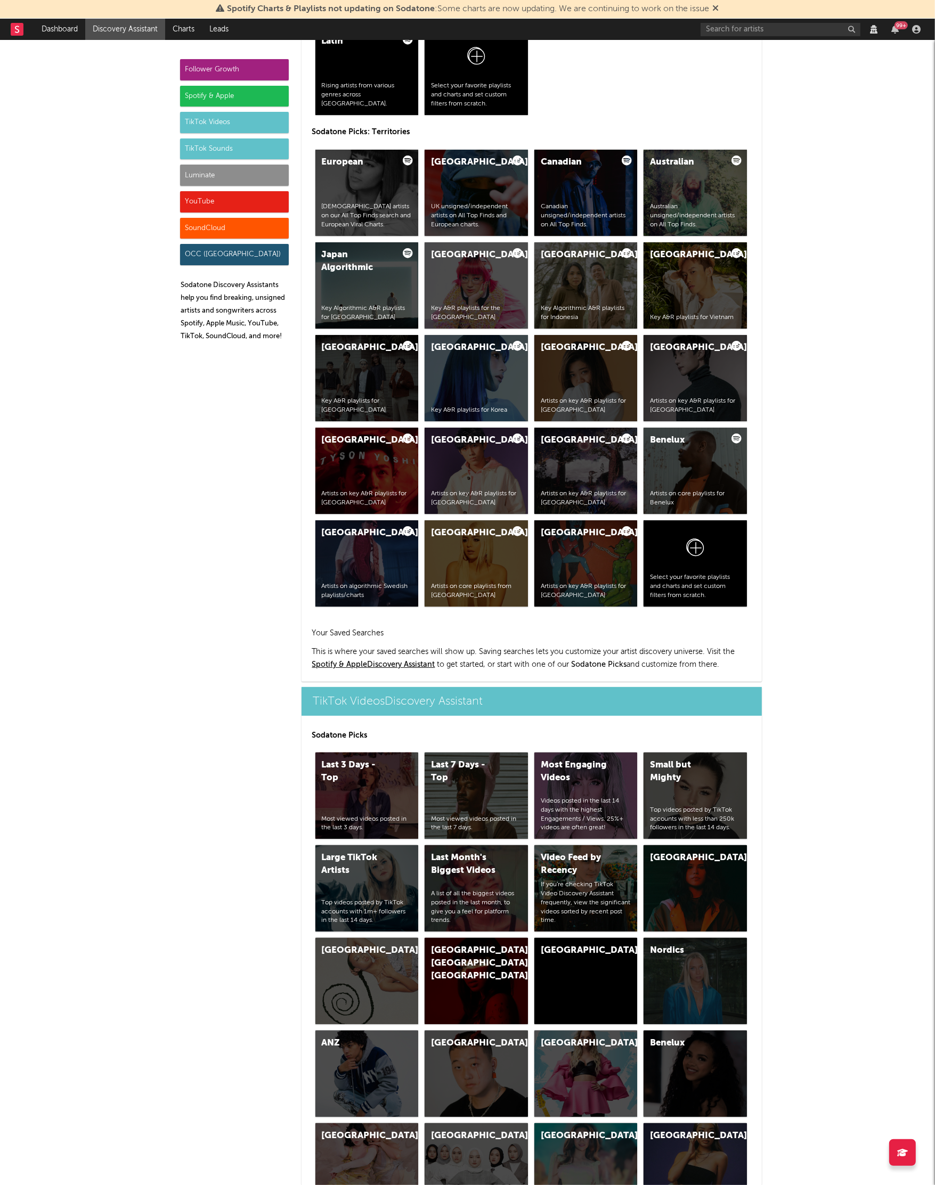
scroll to position [1856, 0]
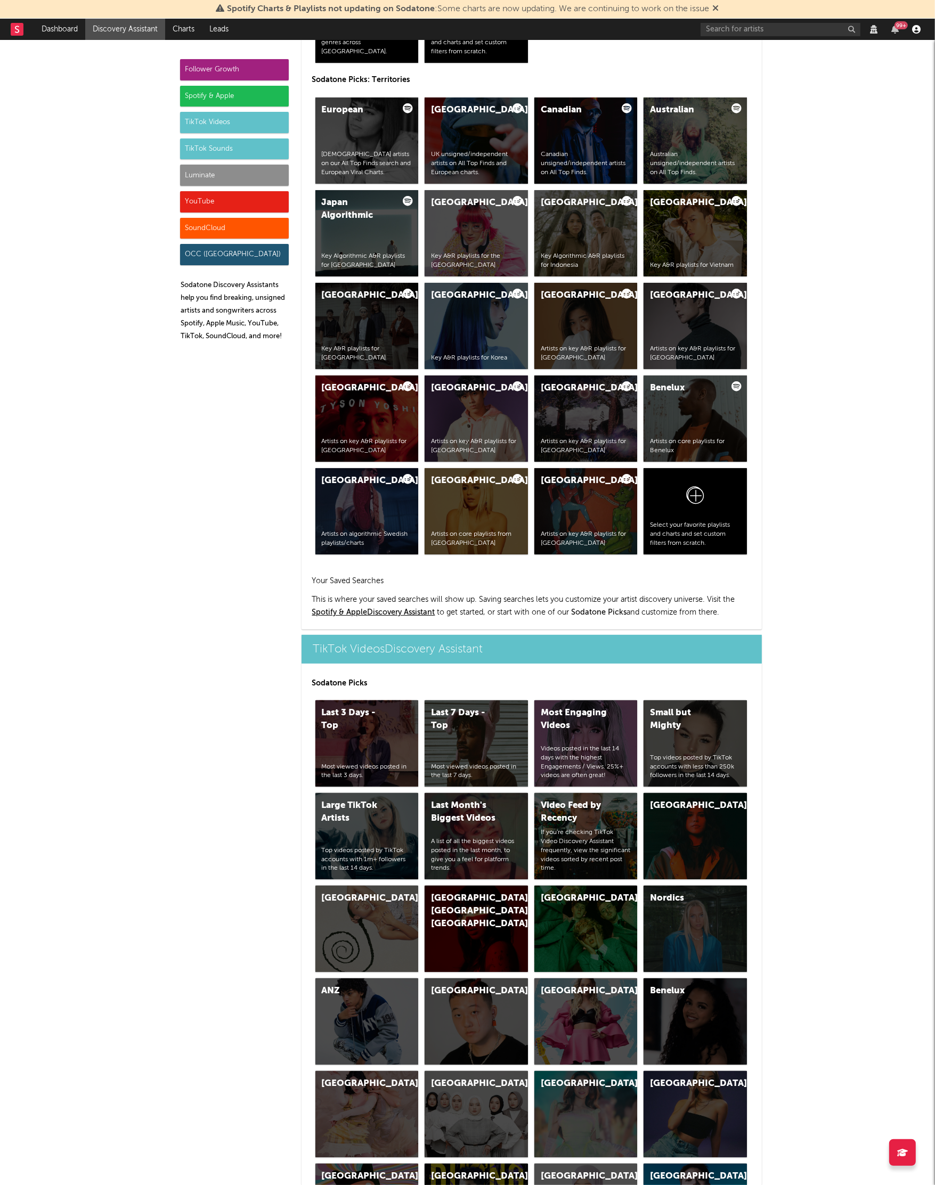
click at [920, 31] on icon "button" at bounding box center [916, 29] width 9 height 9
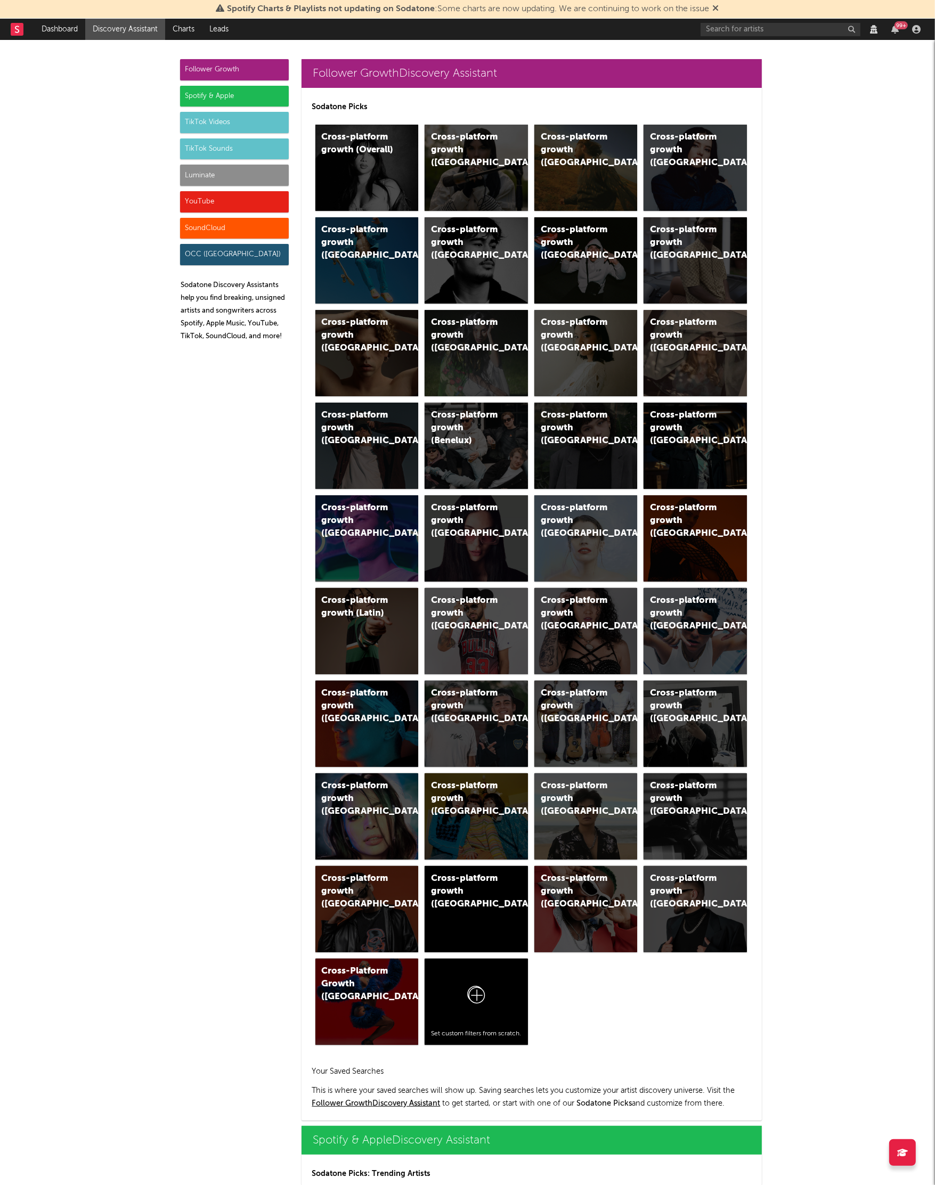
click at [198, 174] on div "Luminate" at bounding box center [234, 175] width 109 height 21
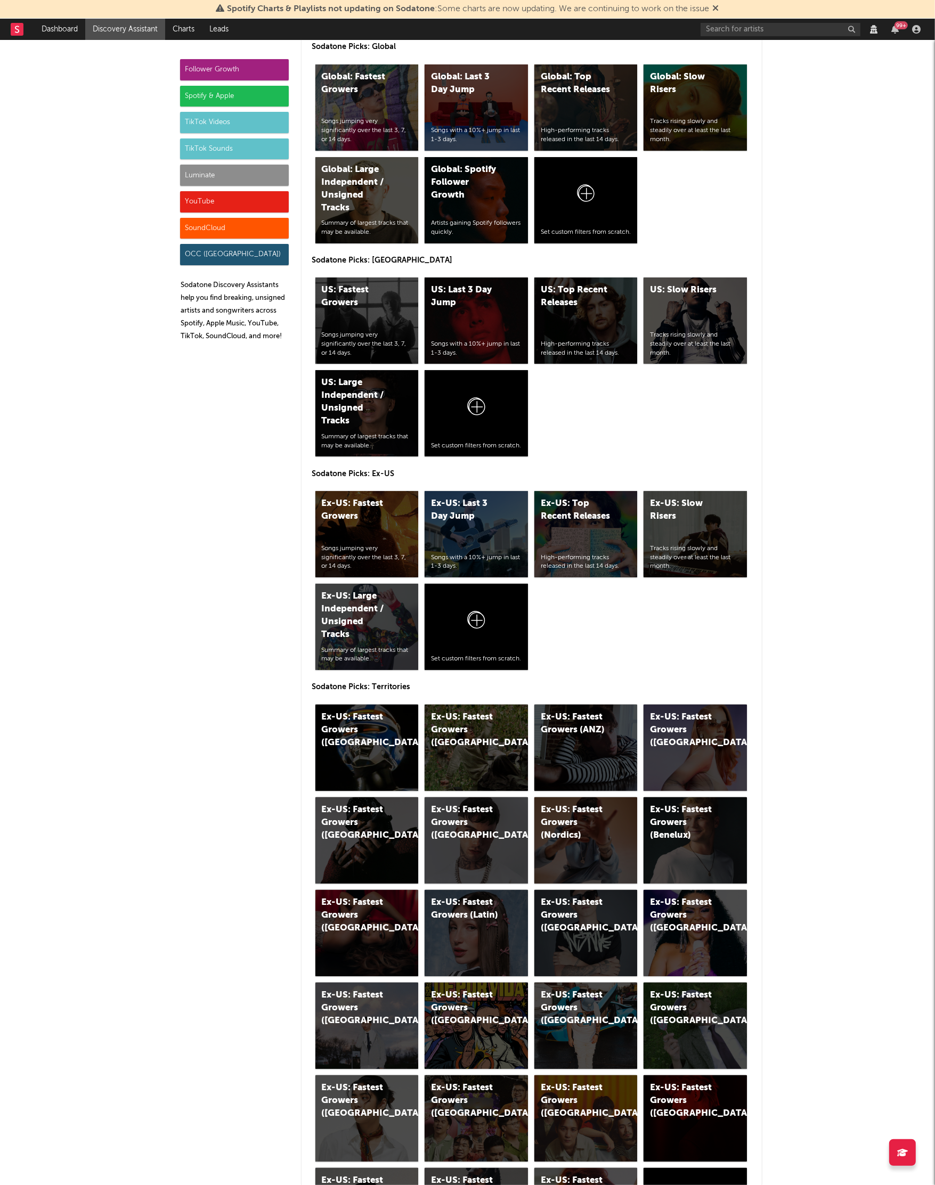
scroll to position [4648, 0]
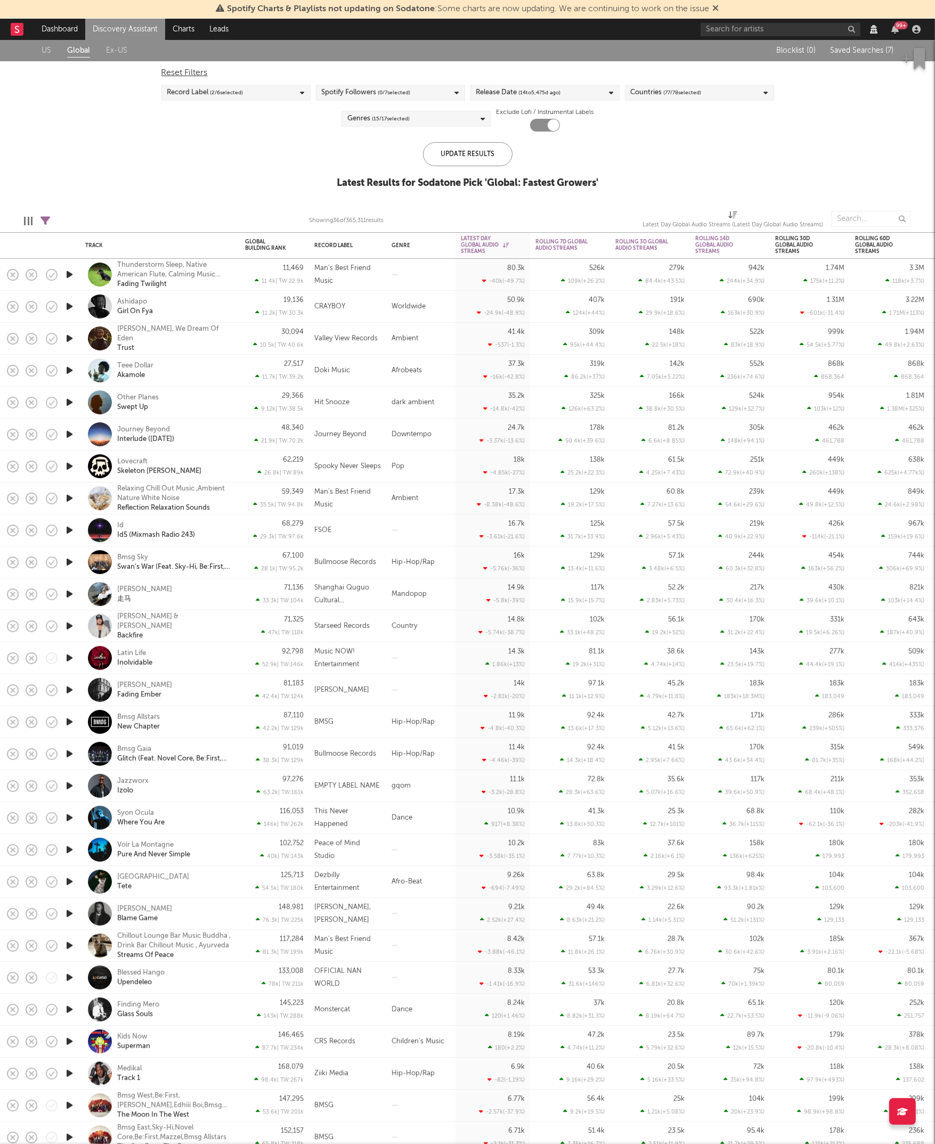
click at [44, 51] on link "US" at bounding box center [47, 50] width 10 height 13
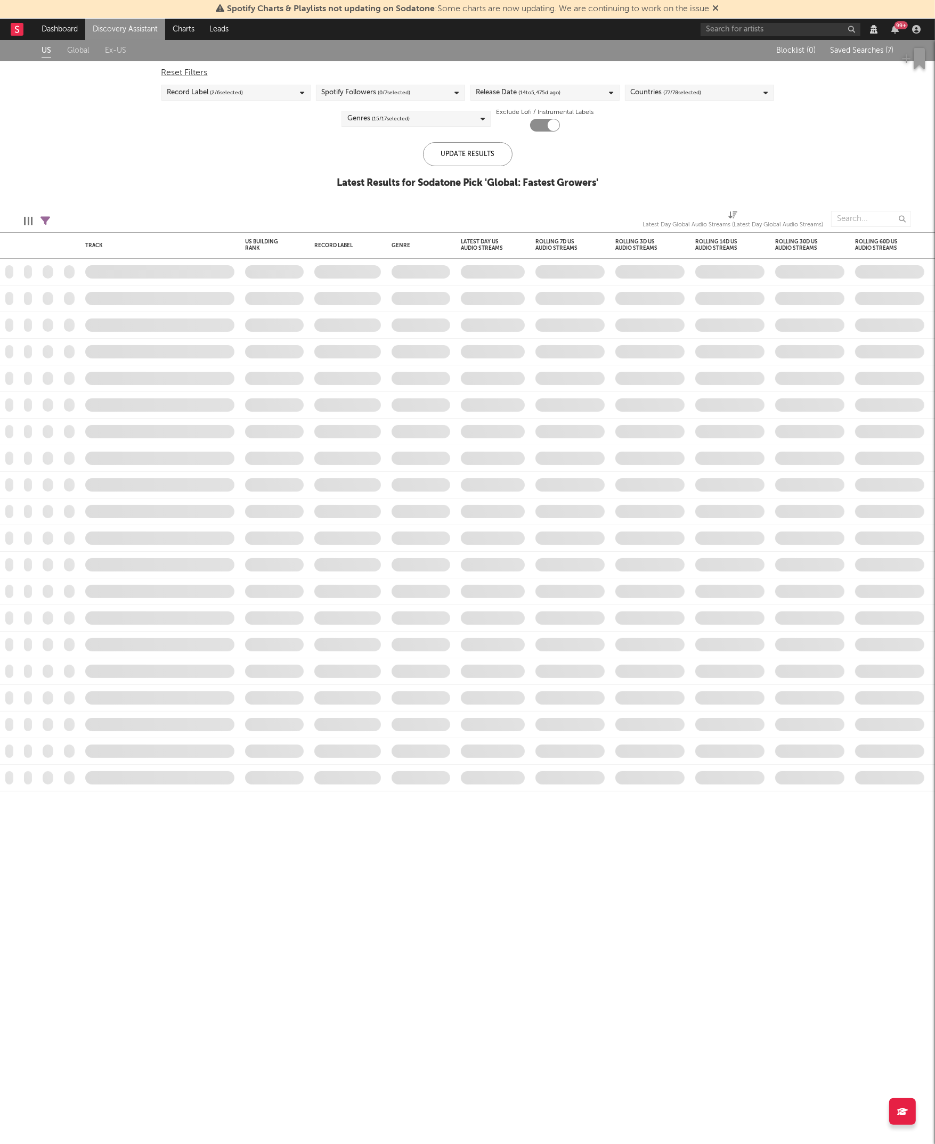
checkbox input "false"
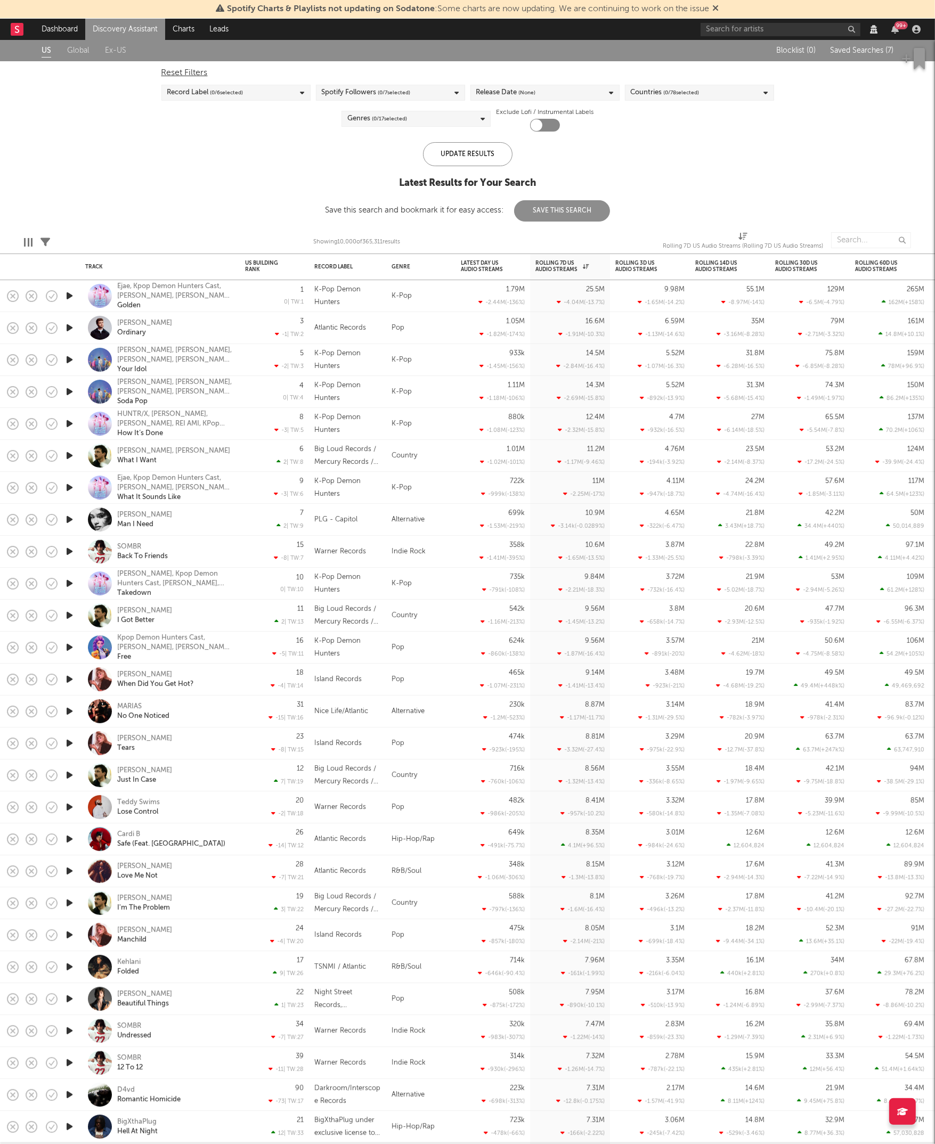
click at [870, 50] on span "Saved Searches ( 7 )" at bounding box center [861, 50] width 63 height 7
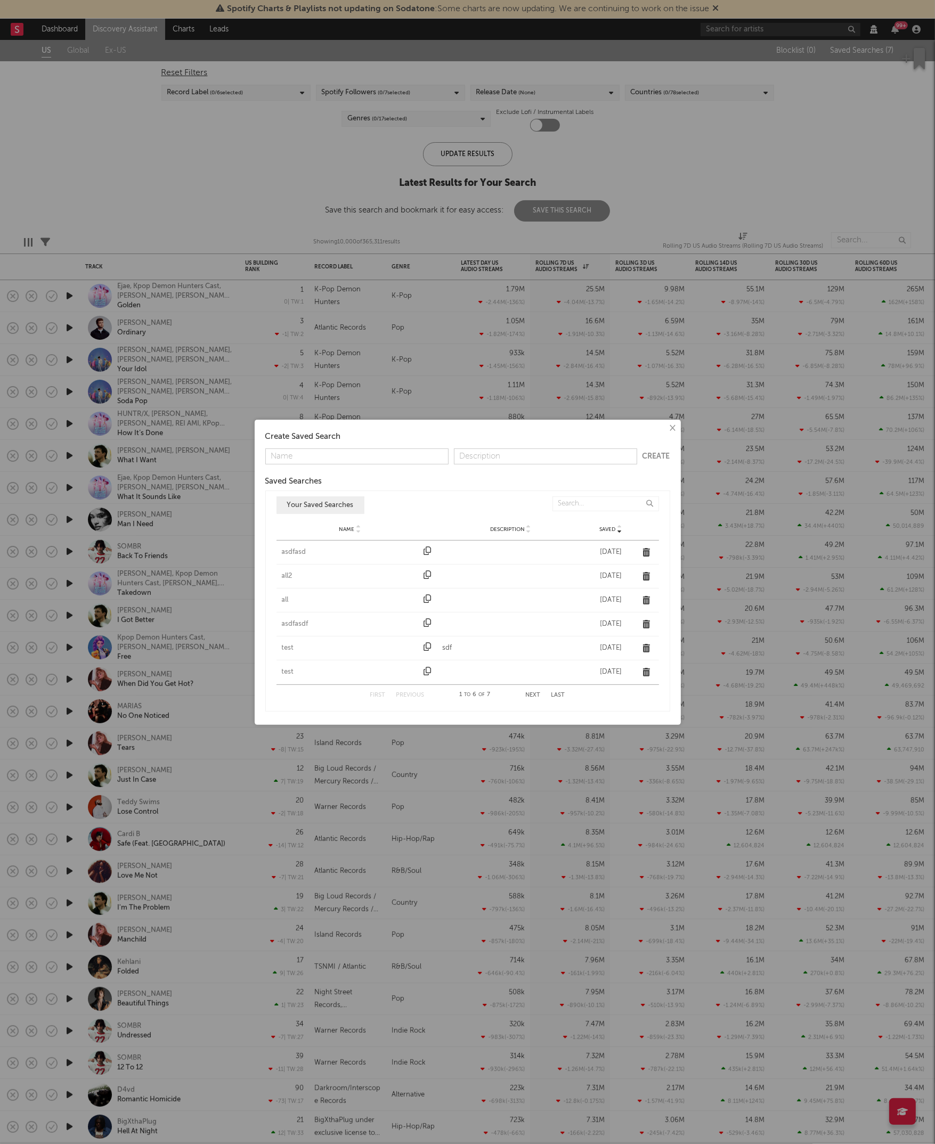
click at [283, 671] on div "test" at bounding box center [350, 672] width 137 height 11
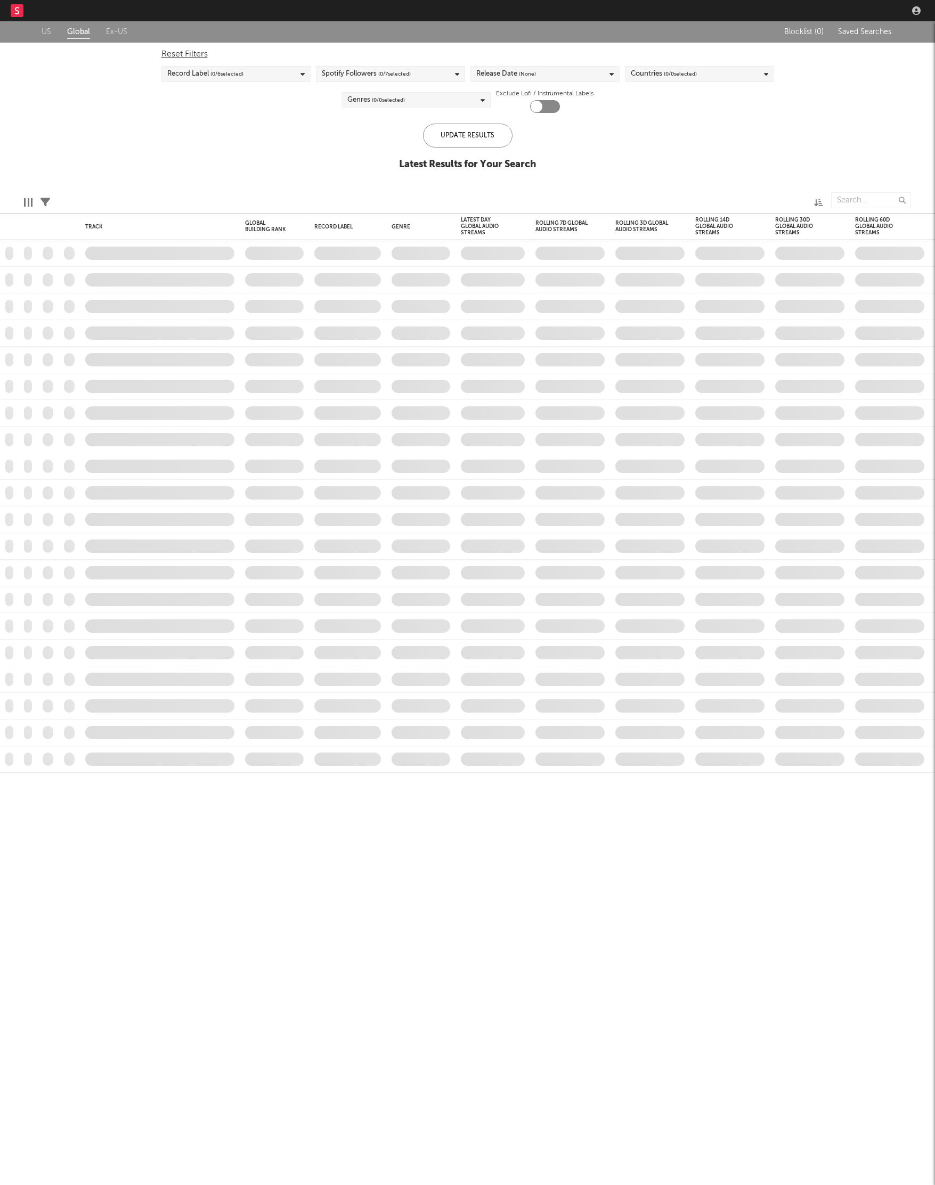
checkbox input "true"
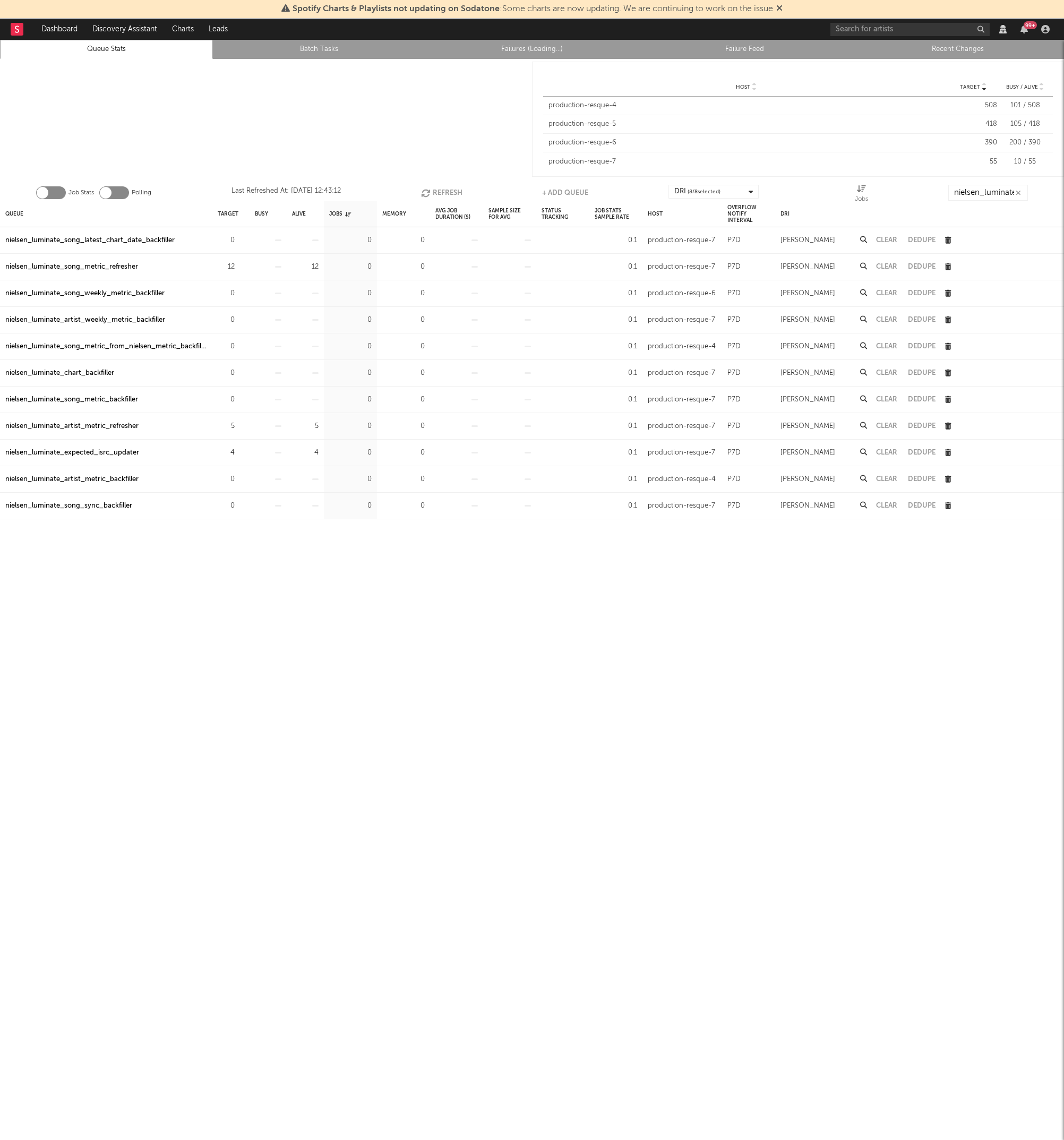
click at [518, 54] on link "Failures (Loading...)" at bounding box center [532, 49] width 201 height 13
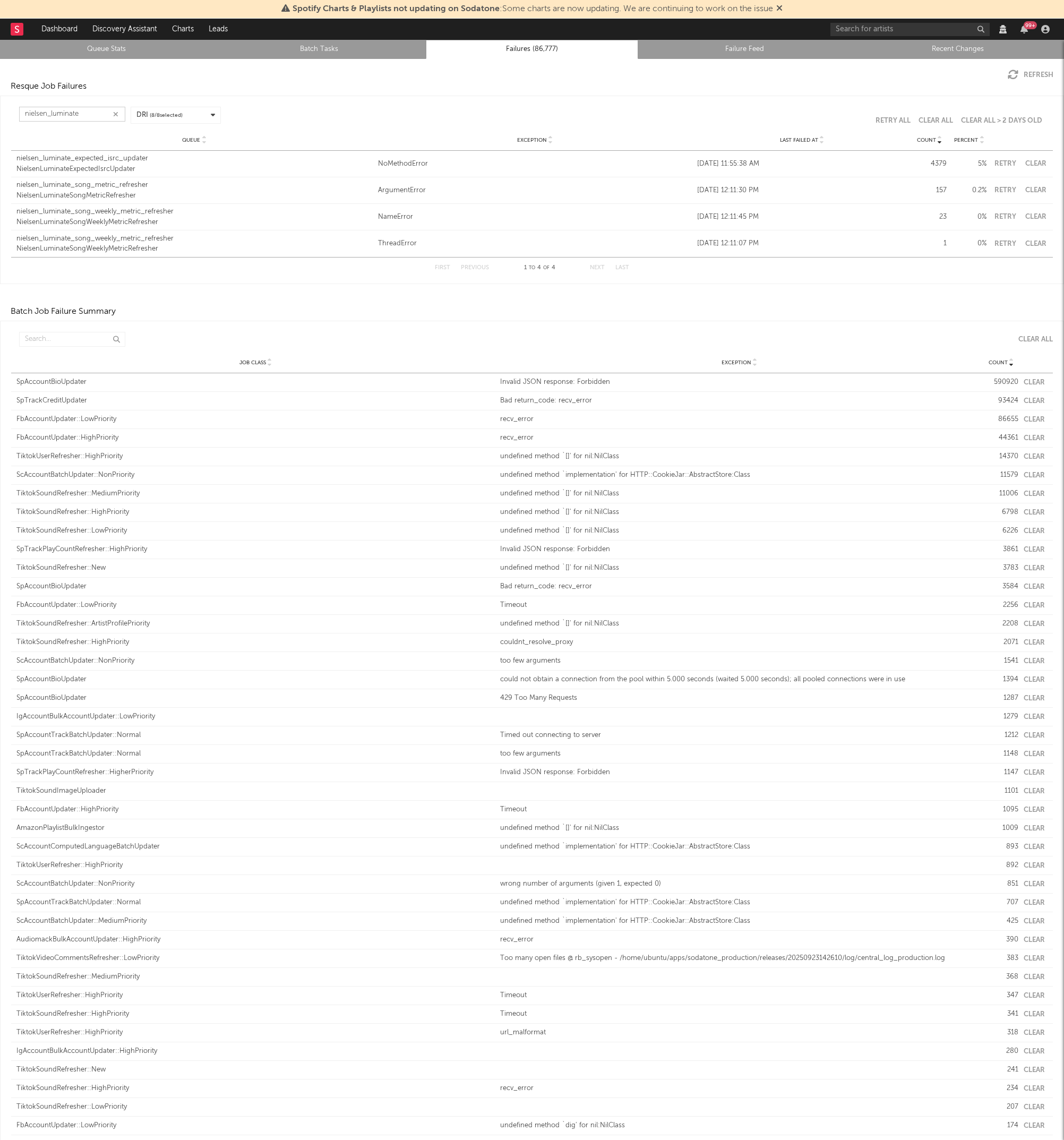
click at [82, 116] on input "nielsen_luminate" at bounding box center [72, 114] width 107 height 15
click at [140, 222] on div "NielsenLuminateSongWeeklyMetricRefresher" at bounding box center [194, 222] width 356 height 11
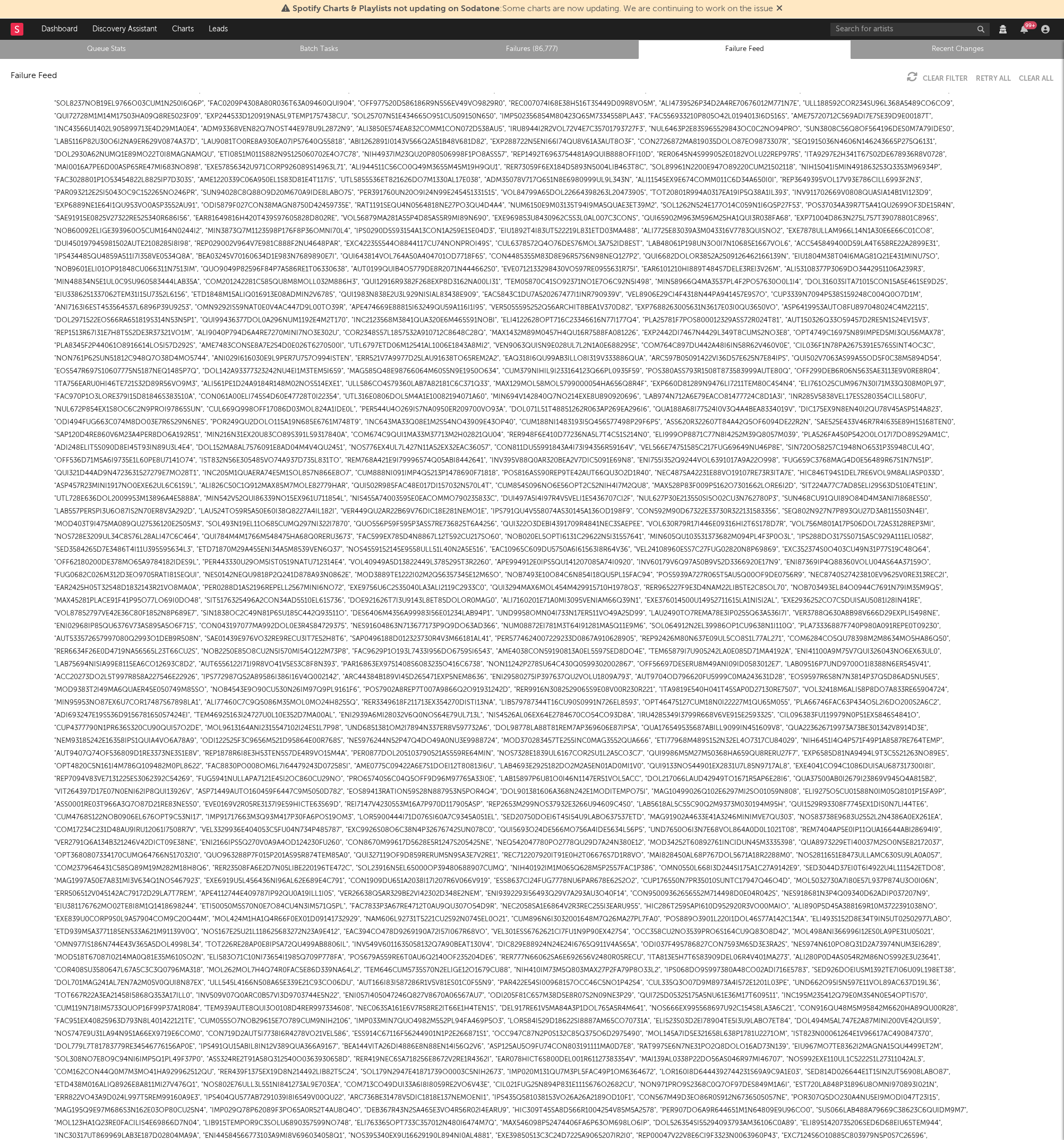
scroll to position [4079, 0]
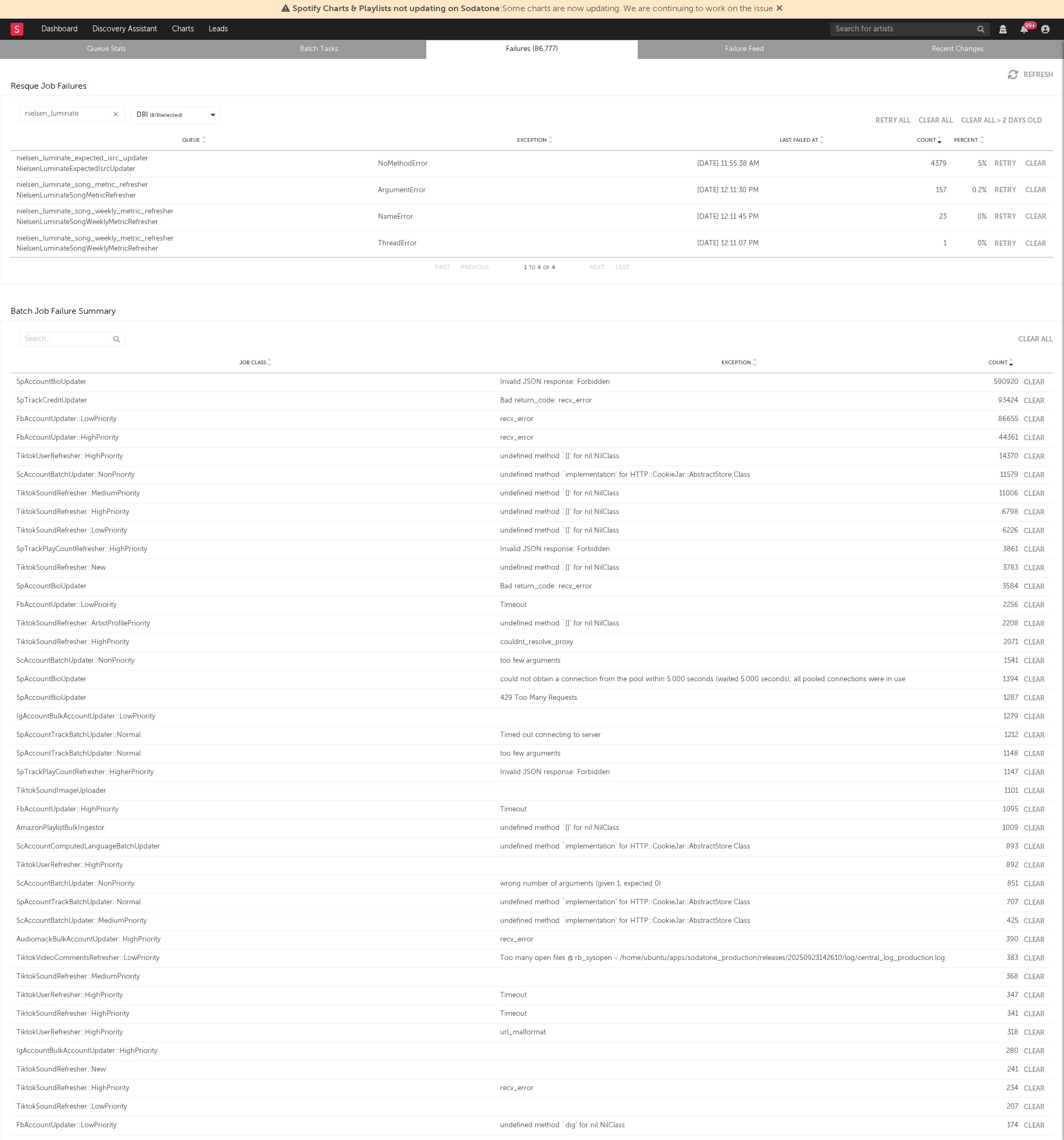
click at [141, 247] on div "NielsenLuminateSongWeeklyMetricRefresher" at bounding box center [194, 249] width 356 height 11
click at [1039, 218] on button "Clear" at bounding box center [1035, 216] width 24 height 7
click at [1043, 241] on button "Clear" at bounding box center [1035, 243] width 24 height 7
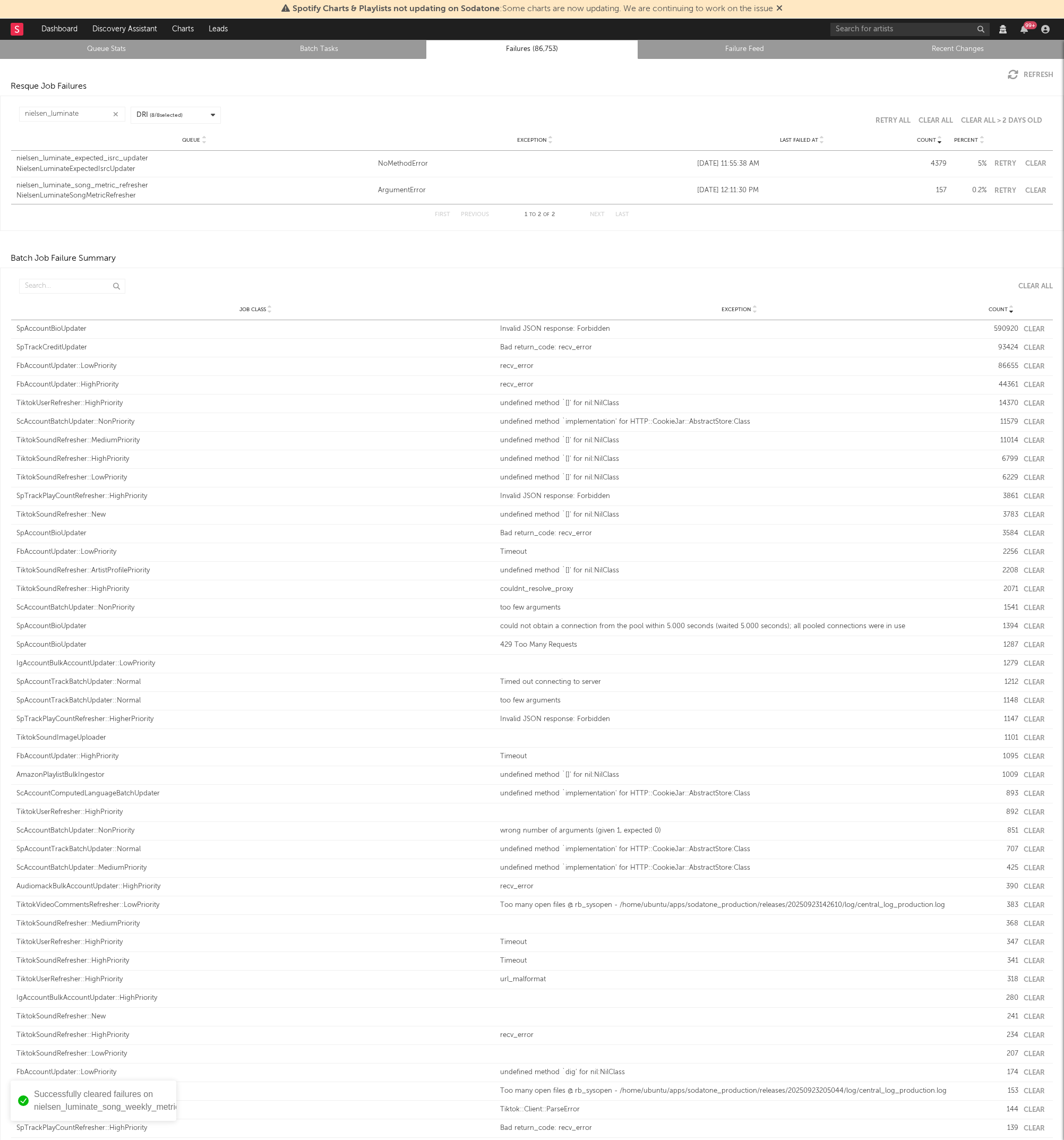
click at [102, 153] on div "nielsen_luminate_expected_isrc_updater" at bounding box center [194, 158] width 356 height 11
click at [102, 182] on div "nielsen_luminate_song_metric_refresher" at bounding box center [194, 185] width 356 height 11
click at [40, 197] on div "NielsenLuminateSongMetricRefresher" at bounding box center [194, 195] width 356 height 11
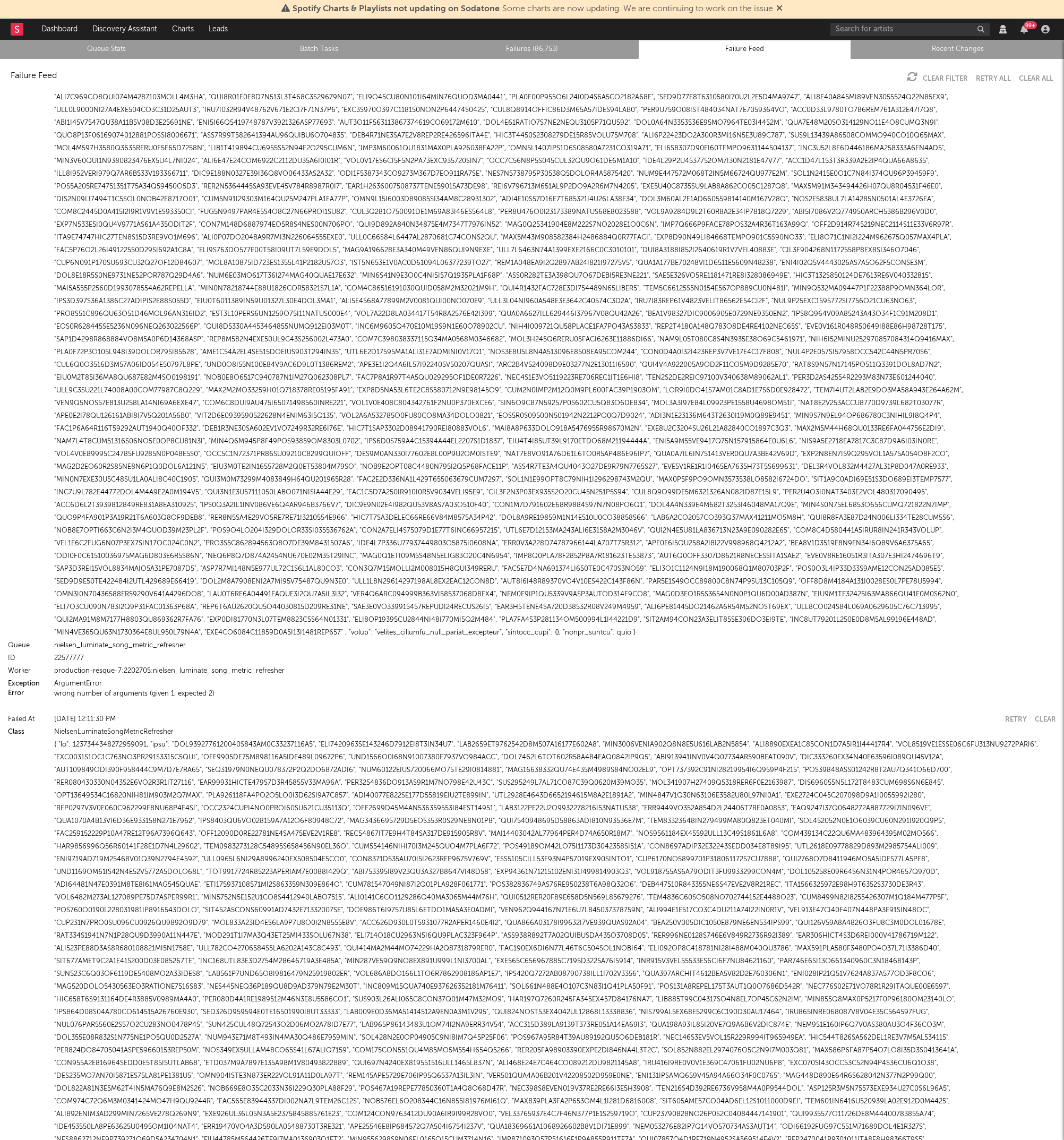
scroll to position [10113, 0]
click at [325, 654] on div "22577777" at bounding box center [554, 657] width 1001 height 13
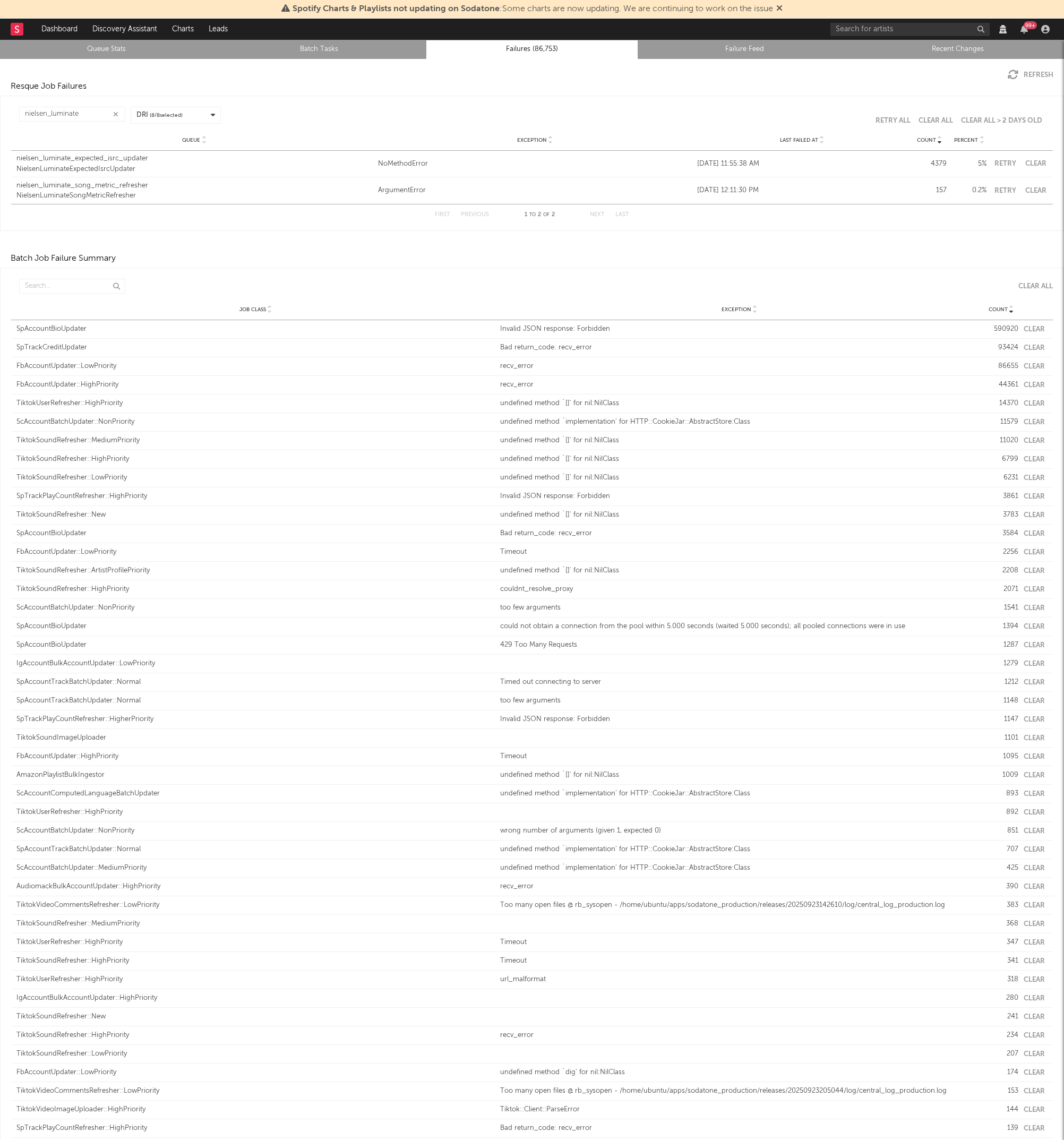
click at [85, 53] on link "Queue Stats" at bounding box center [107, 49] width 201 height 13
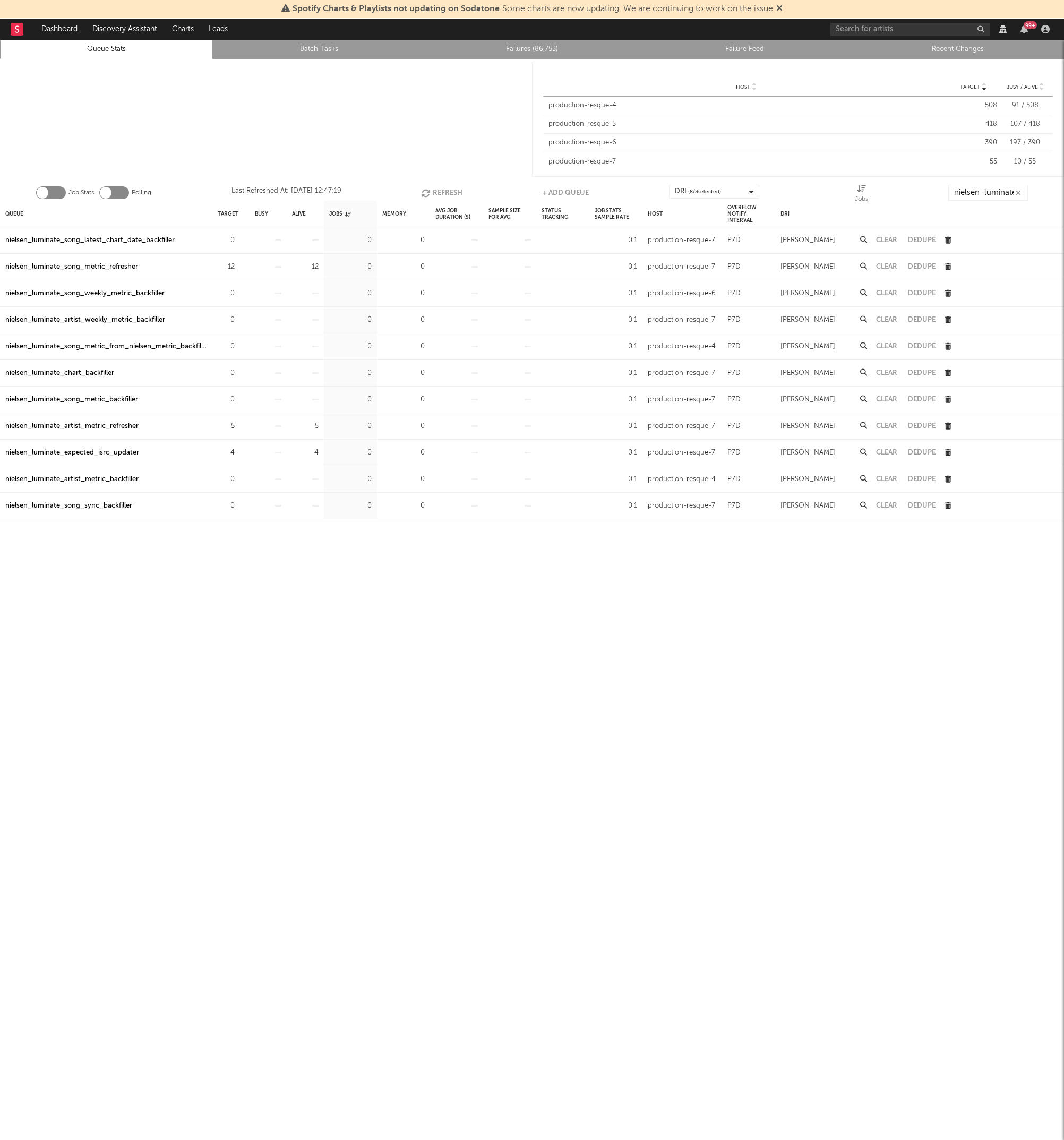
click at [328, 82] on div at bounding box center [266, 119] width 532 height 121
click at [314, 48] on link "Batch Tasks" at bounding box center [319, 49] width 201 height 13
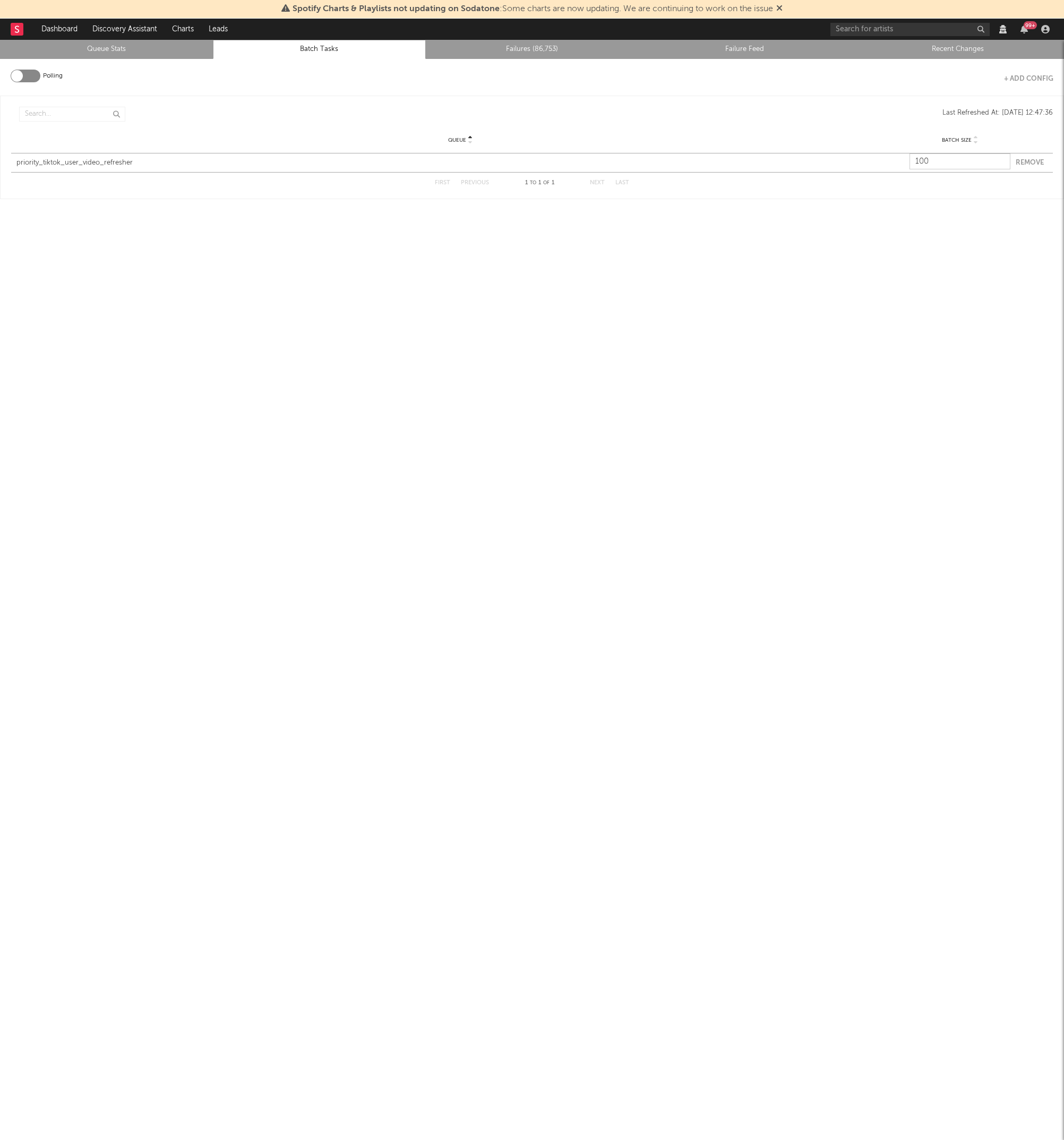
click at [493, 50] on link "Failures (86,753)" at bounding box center [532, 49] width 201 height 13
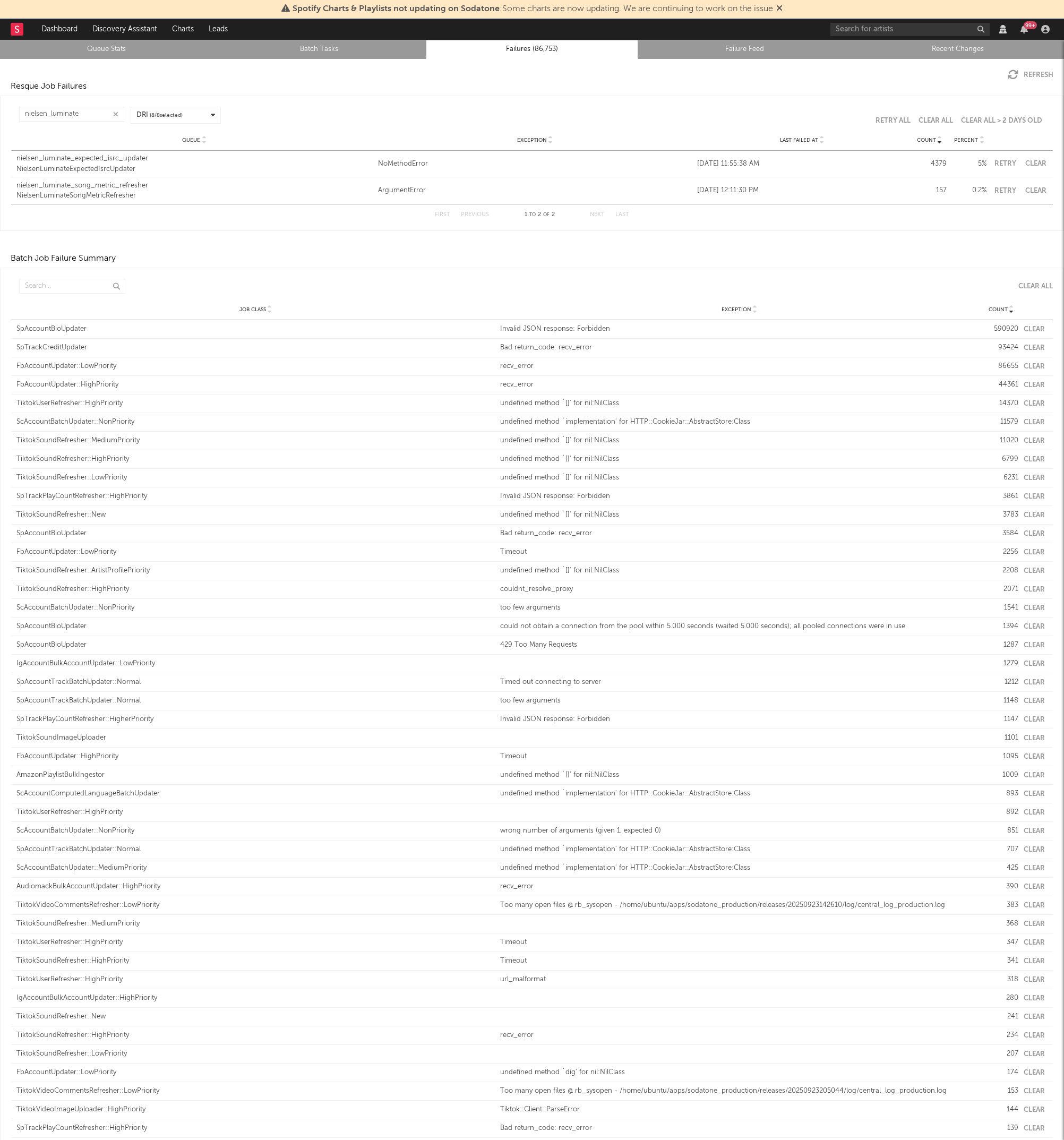
click at [92, 186] on div "nielsen_luminate_song_metric_refresher" at bounding box center [194, 185] width 356 height 11
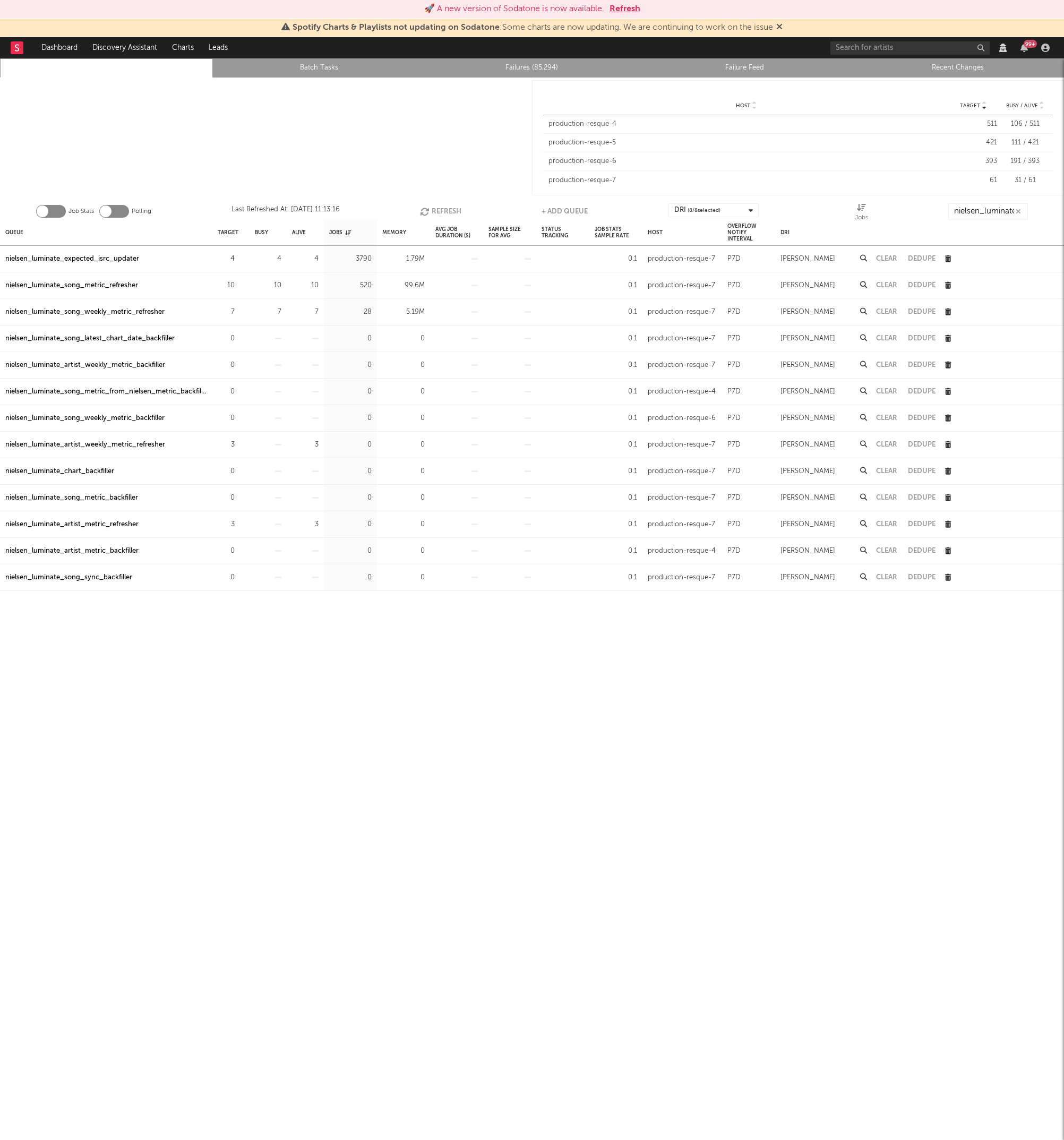
click at [537, 66] on link "Failures (85,294)" at bounding box center [532, 68] width 201 height 13
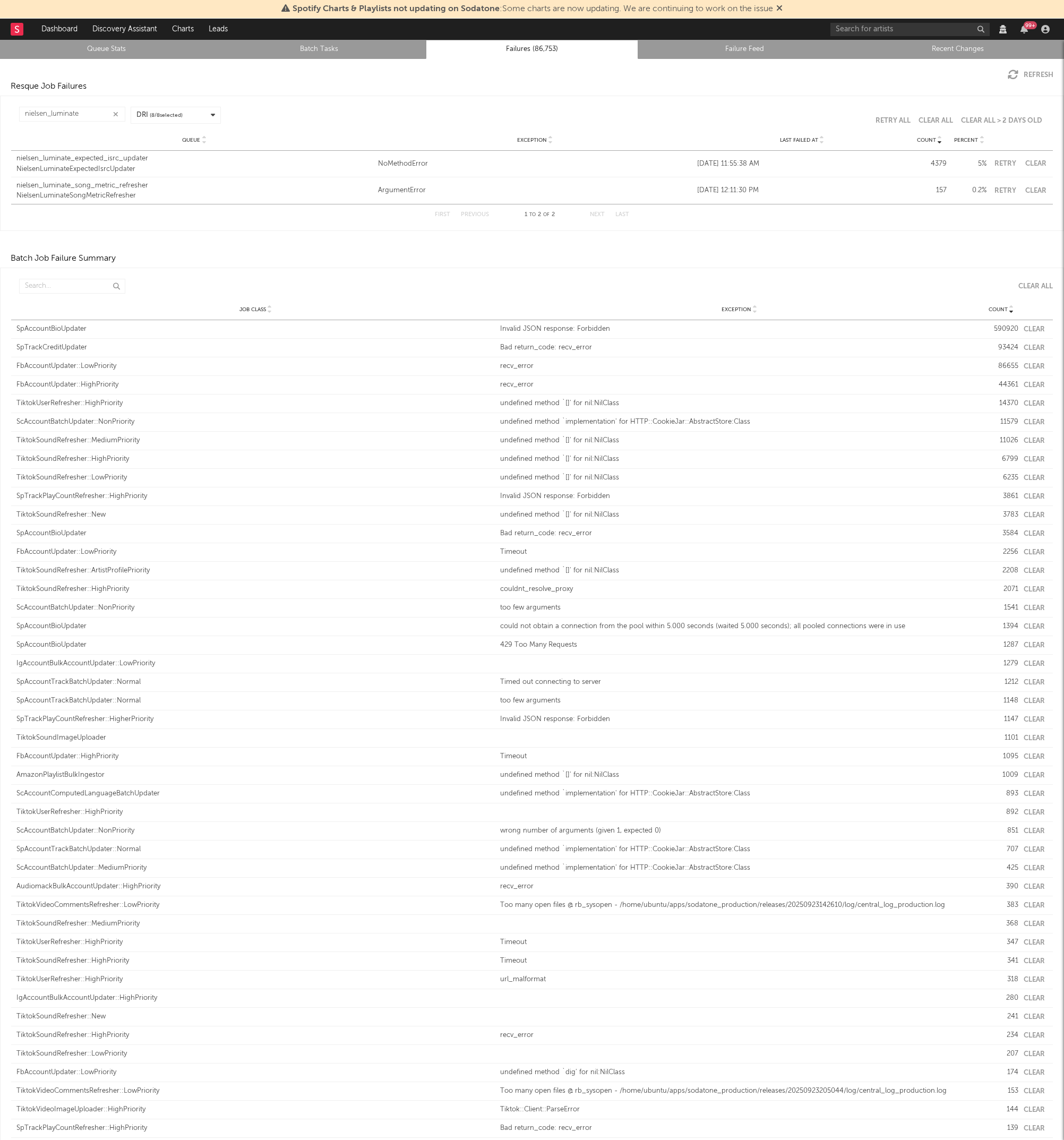
click at [76, 159] on div "nielsen_luminate_expected_isrc_updater" at bounding box center [194, 158] width 356 height 11
click at [119, 189] on div "nielsen_luminate_song_metric_refresher" at bounding box center [194, 185] width 356 height 11
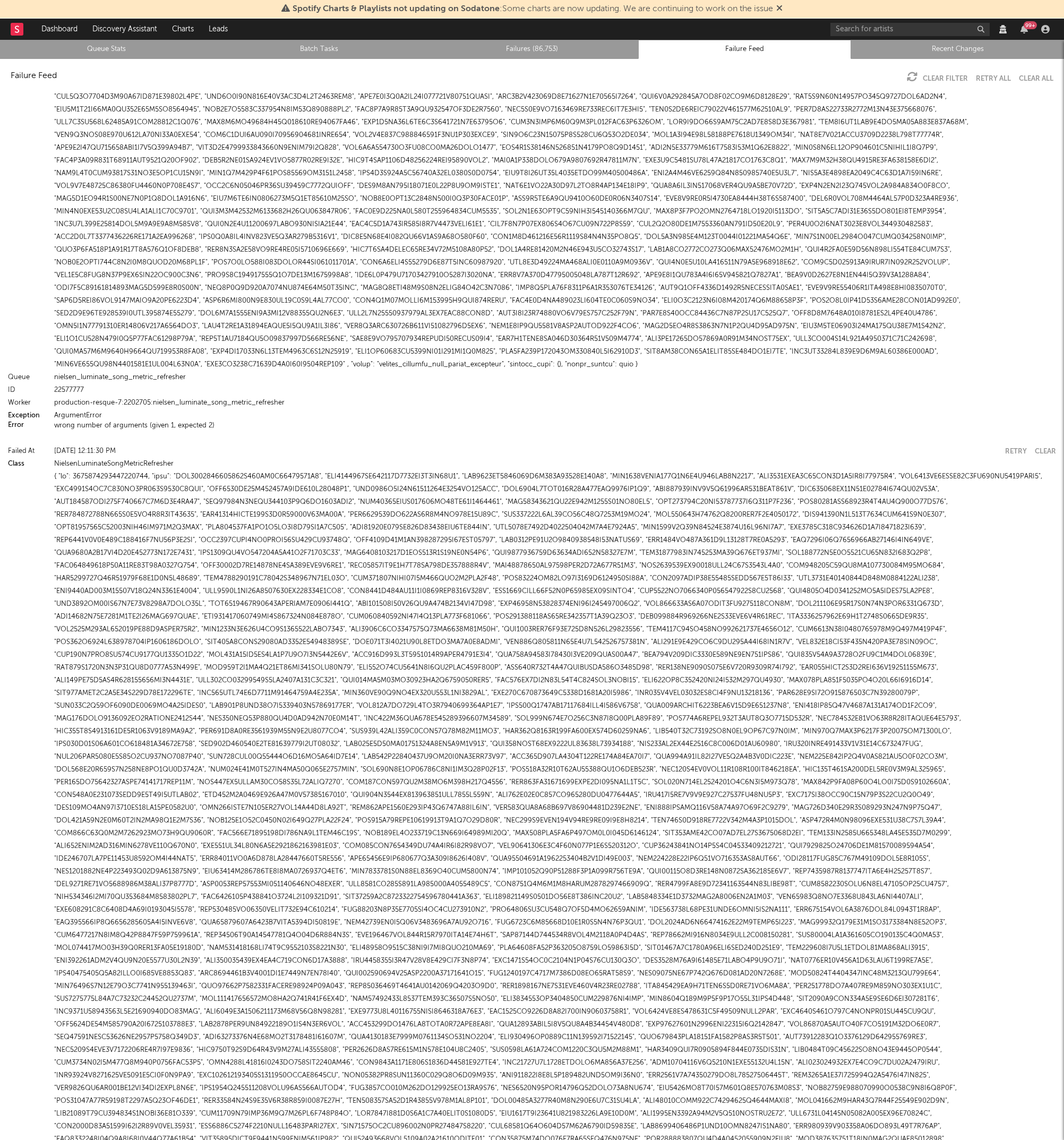
scroll to position [10285, 0]
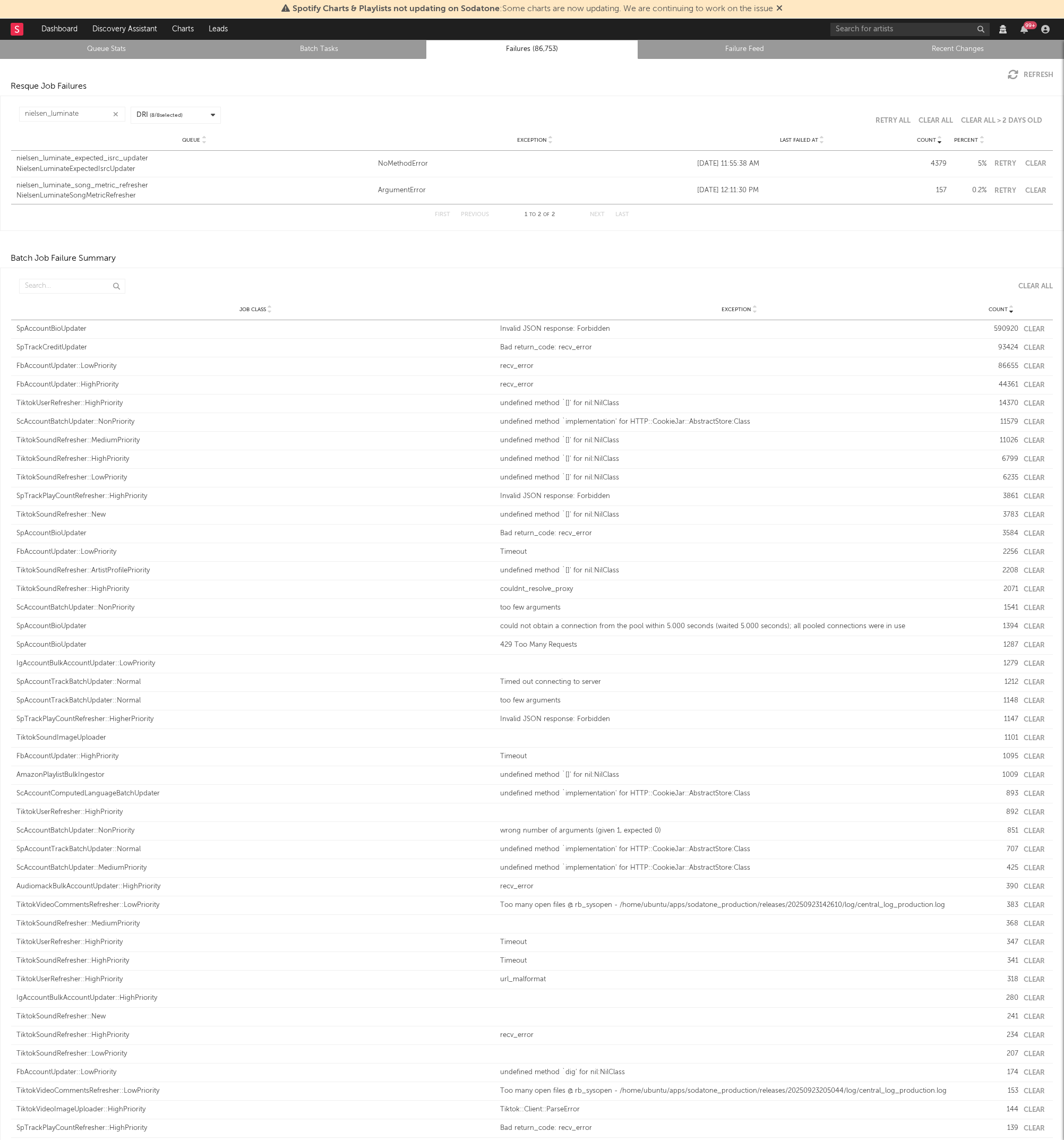
click at [101, 157] on div "nielsen_luminate_expected_isrc_updater" at bounding box center [194, 158] width 356 height 11
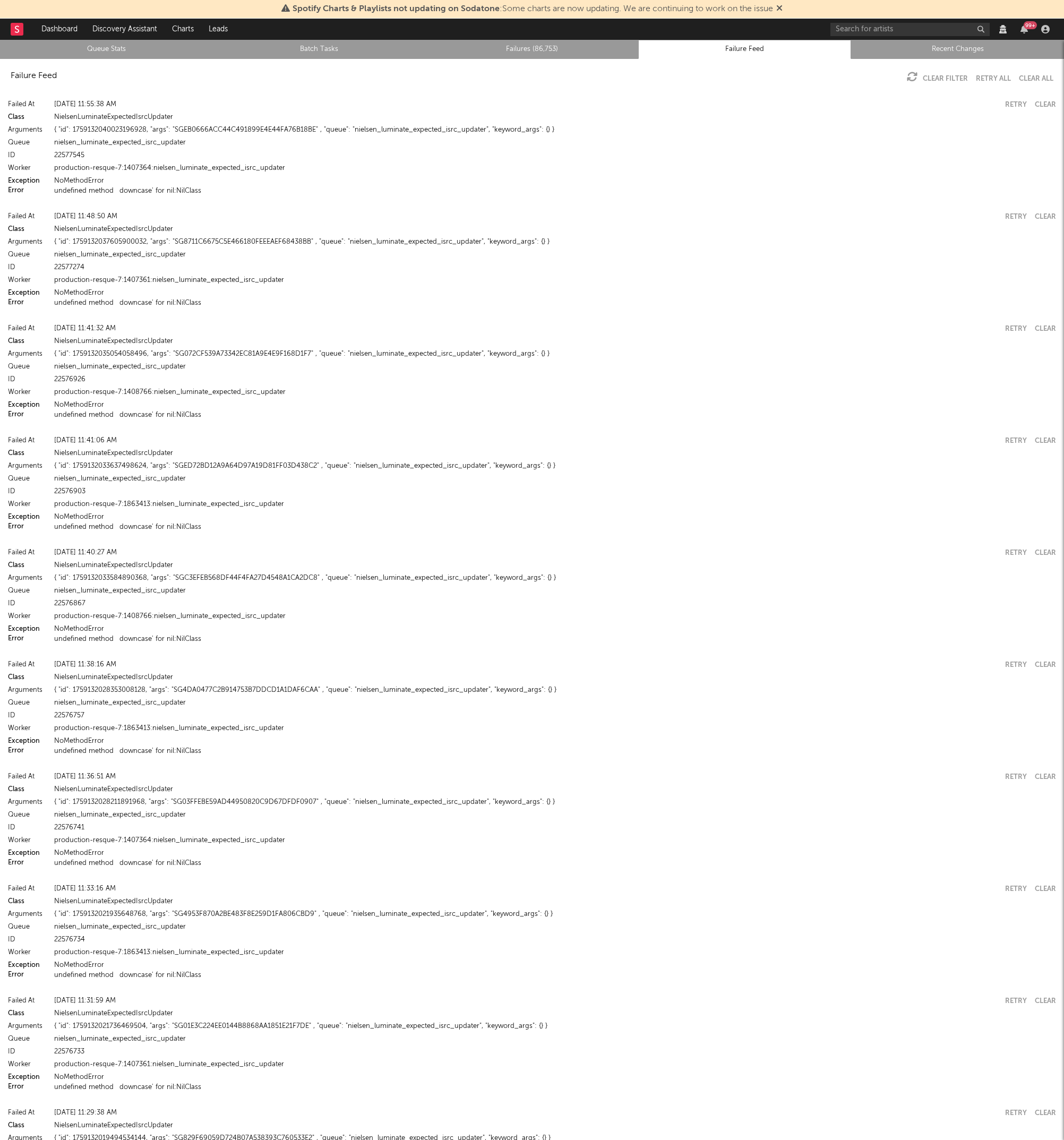
click at [70, 144] on div "nielsen_luminate_expected_isrc_updater" at bounding box center [554, 142] width 1001 height 13
copy div "nielsen_luminate_expected_isrc_updater"
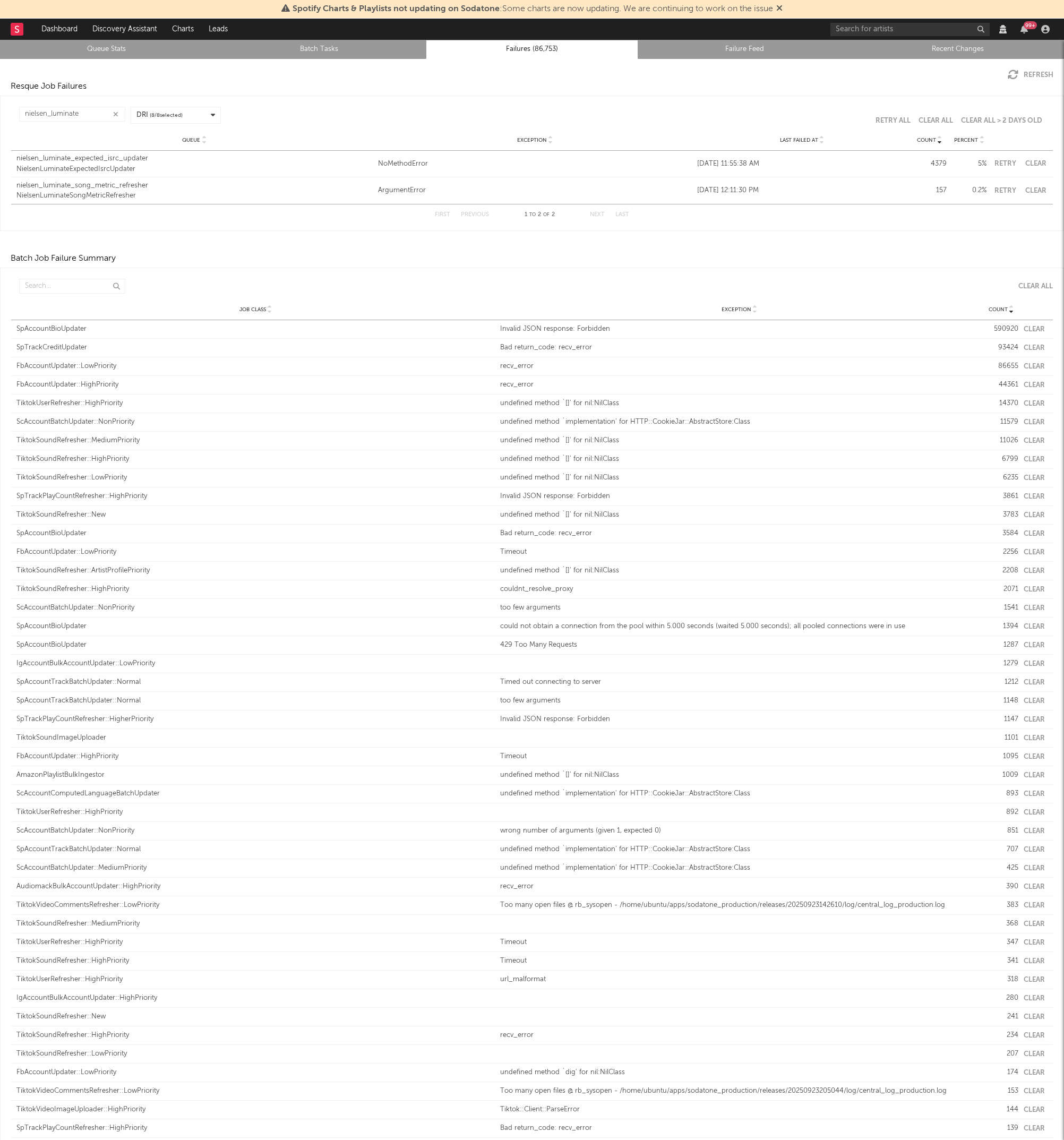
click at [123, 185] on div "nielsen_luminate_song_metric_refresher" at bounding box center [194, 185] width 356 height 11
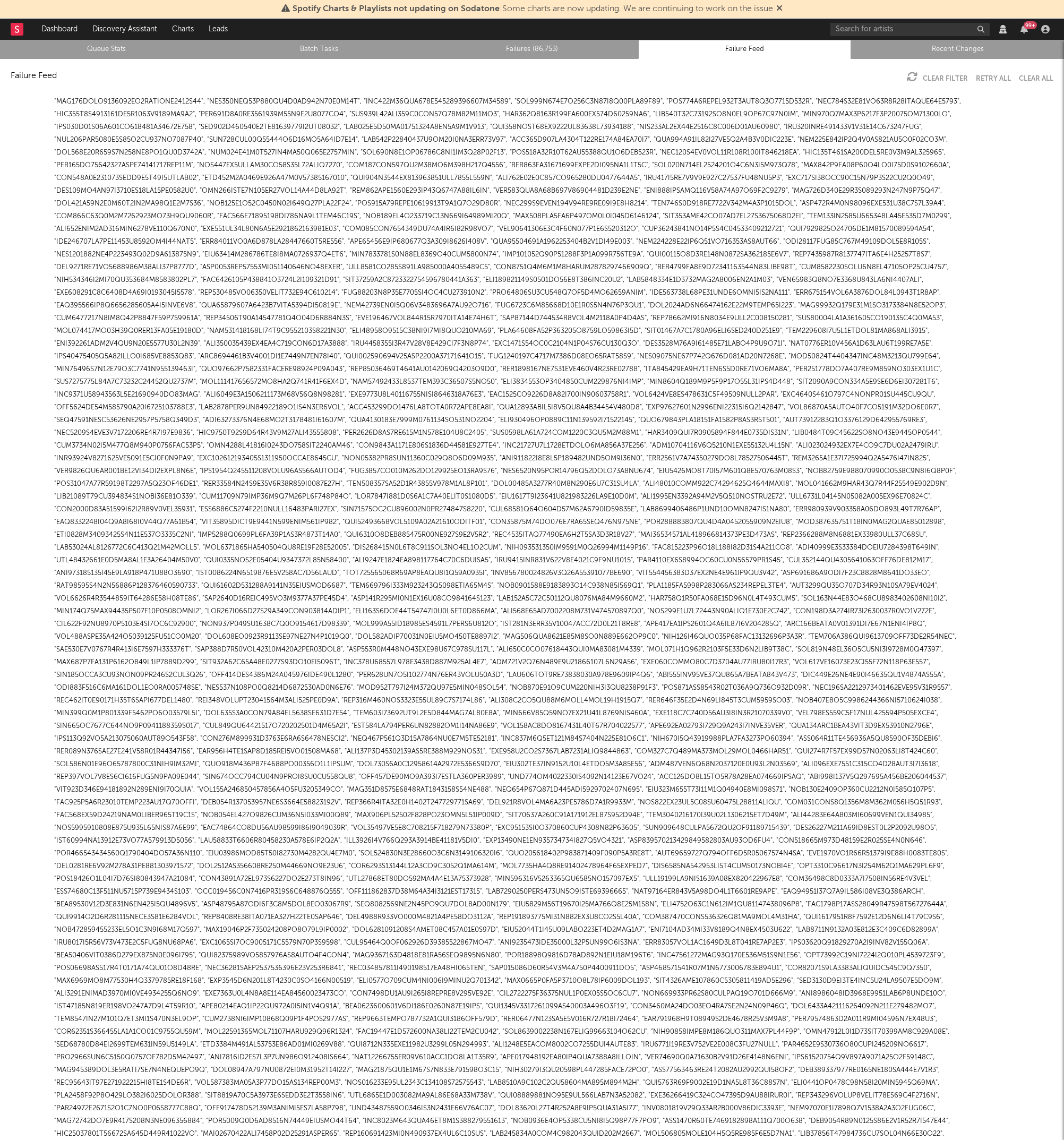
scroll to position [10391, 0]
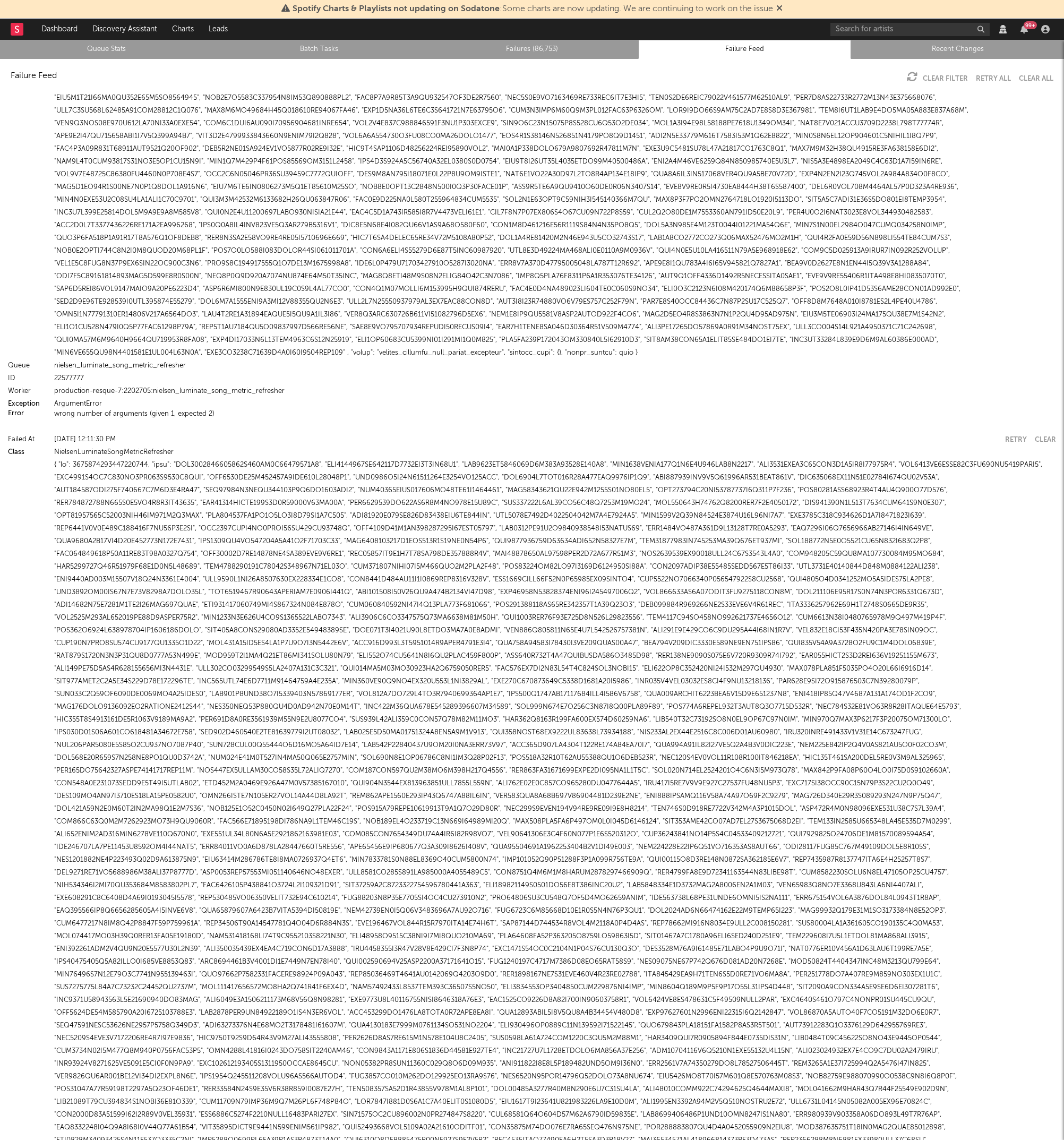
click at [101, 368] on div "nielsen_luminate_song_metric_refresher" at bounding box center [554, 366] width 1001 height 13
copy div "nielsen_luminate_song_metric_refresher"
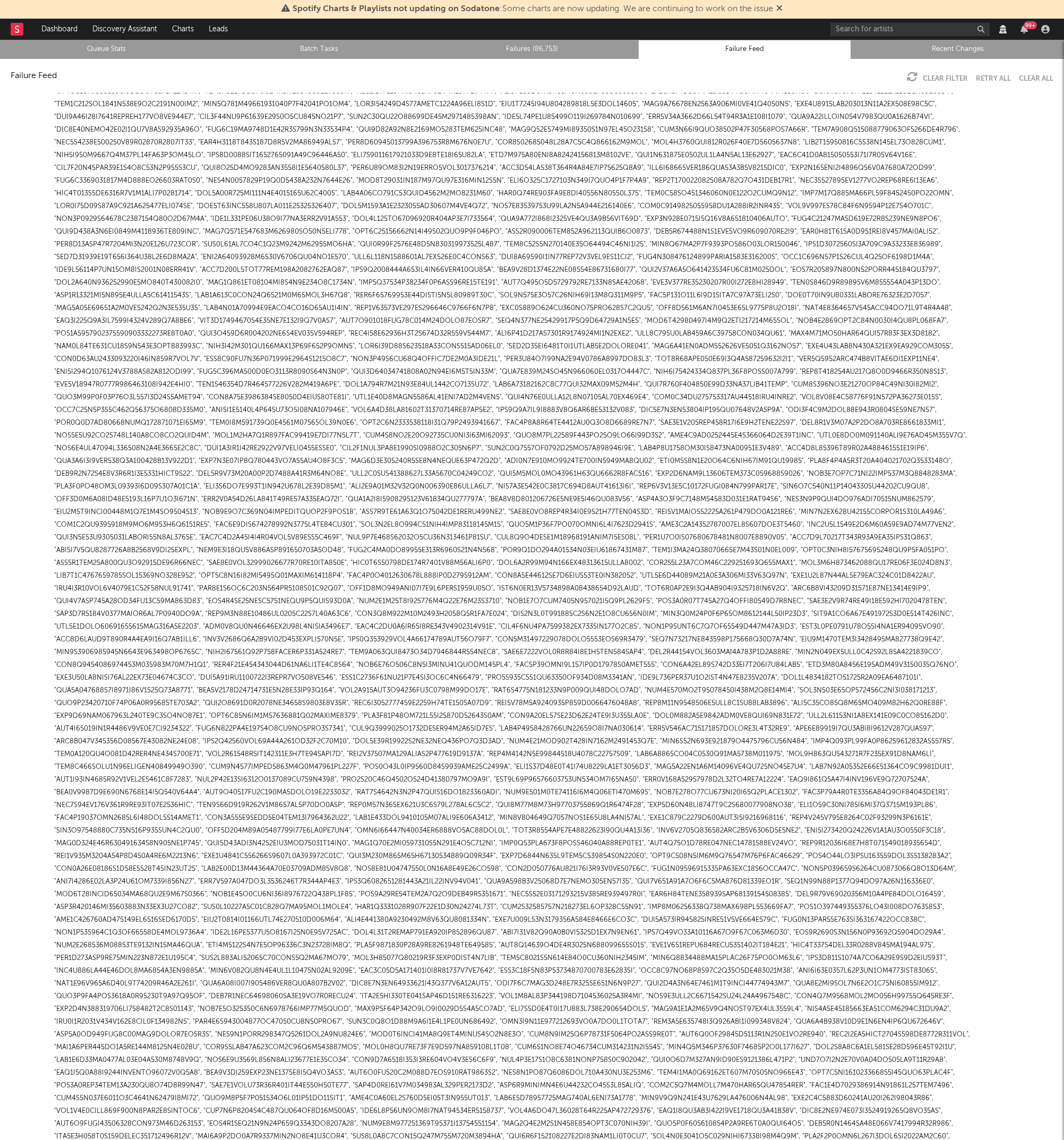
scroll to position [0, 0]
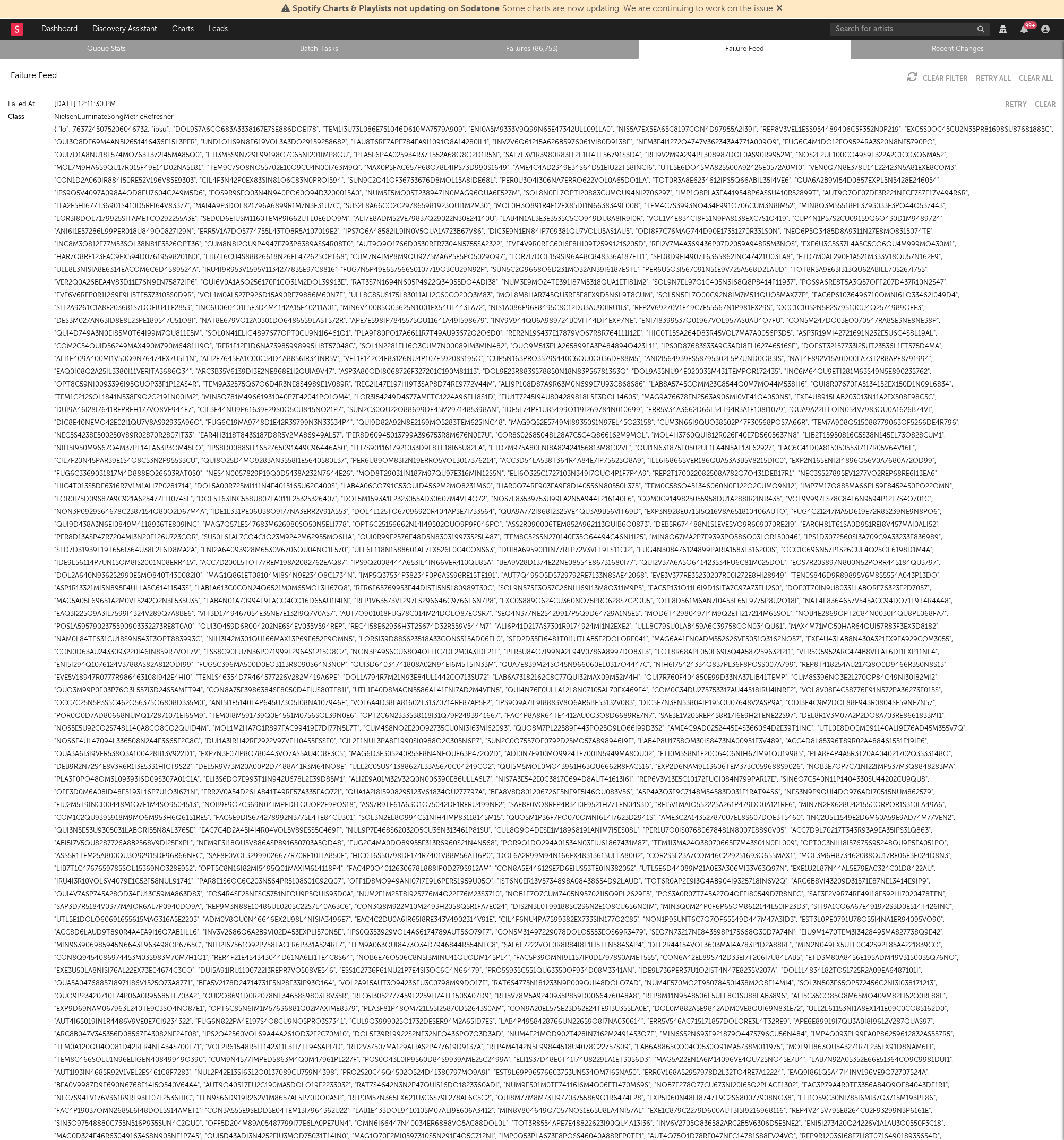
click at [1005, 104] on button "Retry" at bounding box center [1016, 105] width 22 height 7
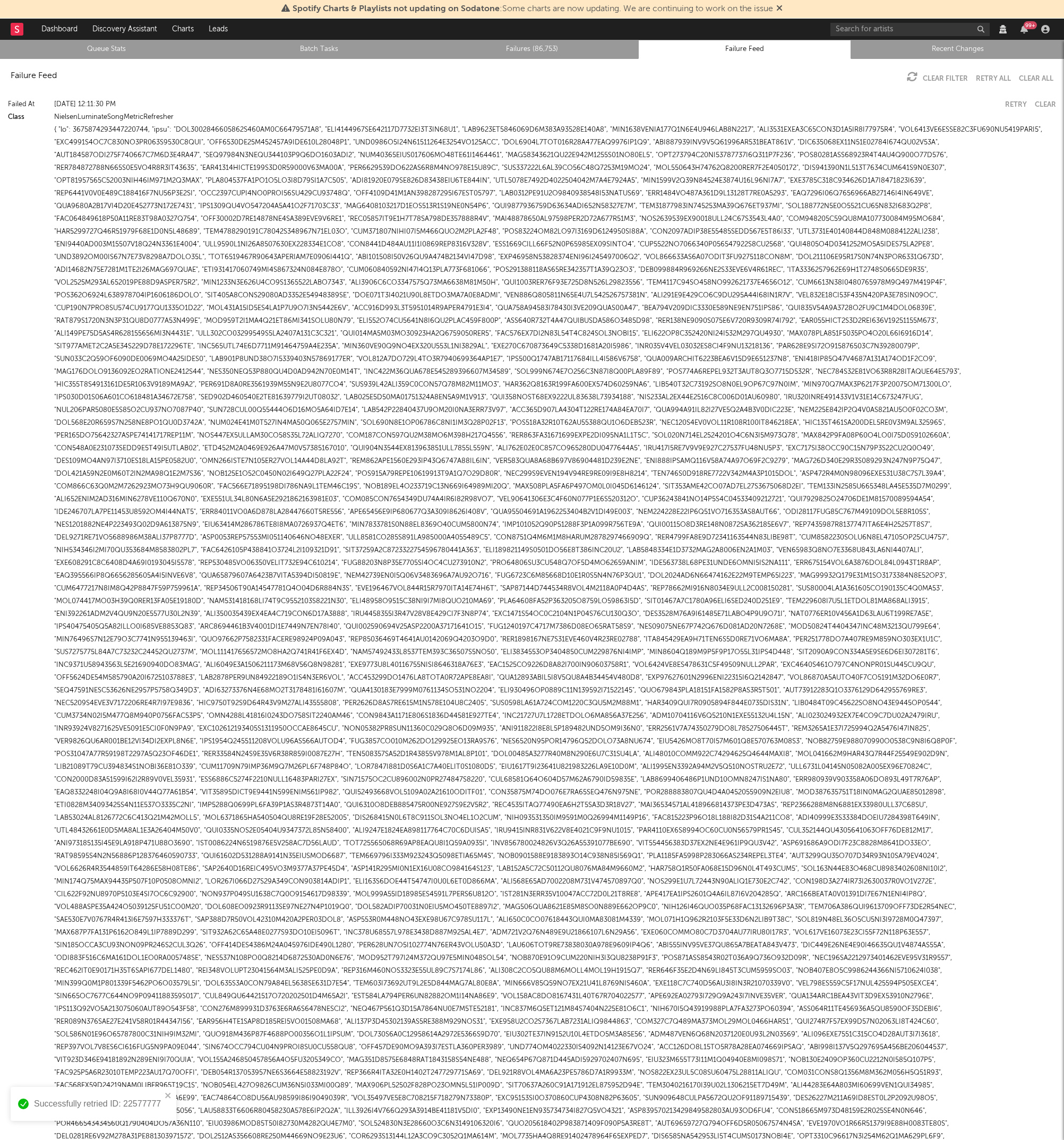
click at [114, 46] on link "Queue Stats" at bounding box center [107, 49] width 201 height 13
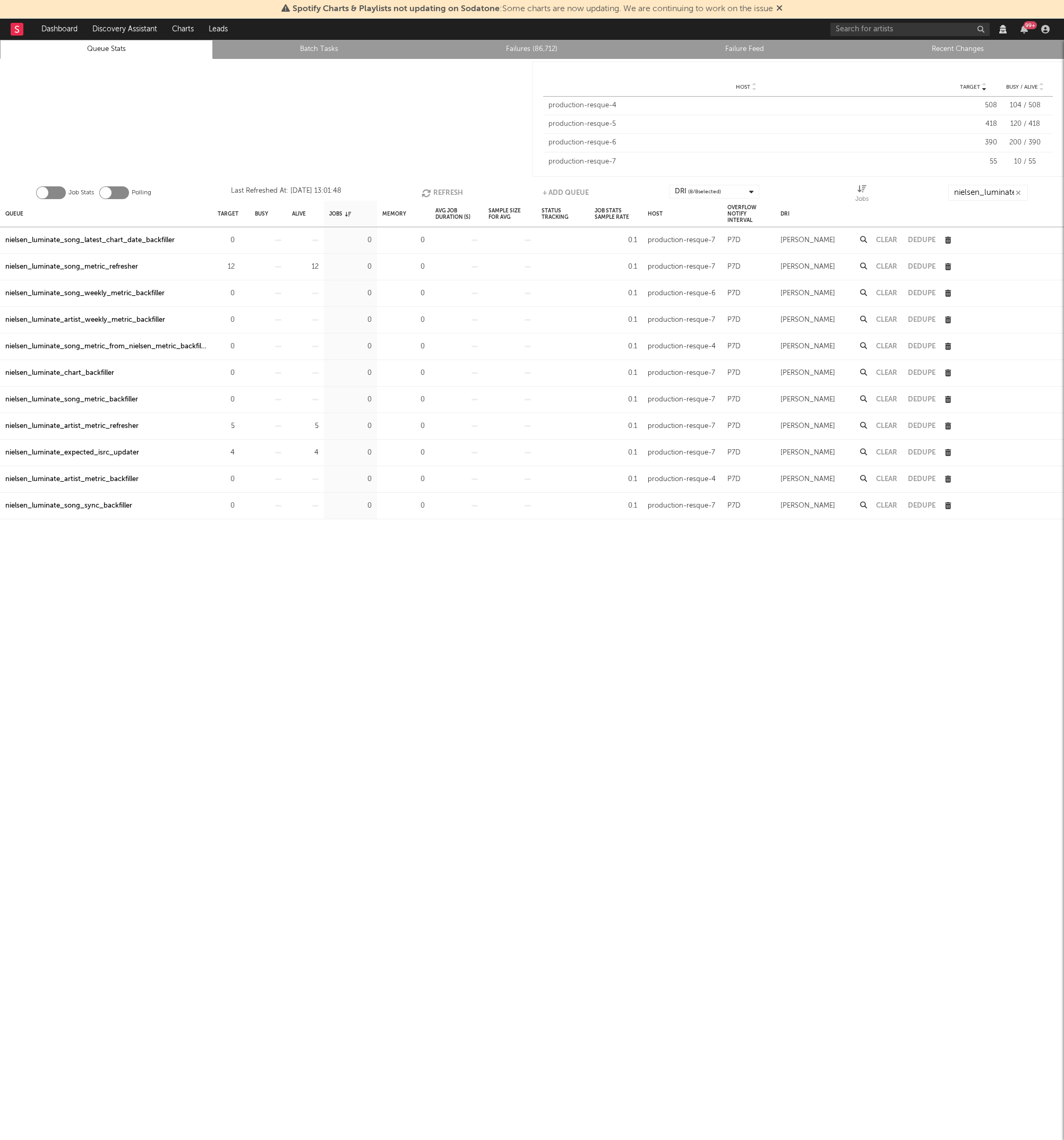
click at [499, 51] on link "Failures (86,712)" at bounding box center [532, 49] width 201 height 13
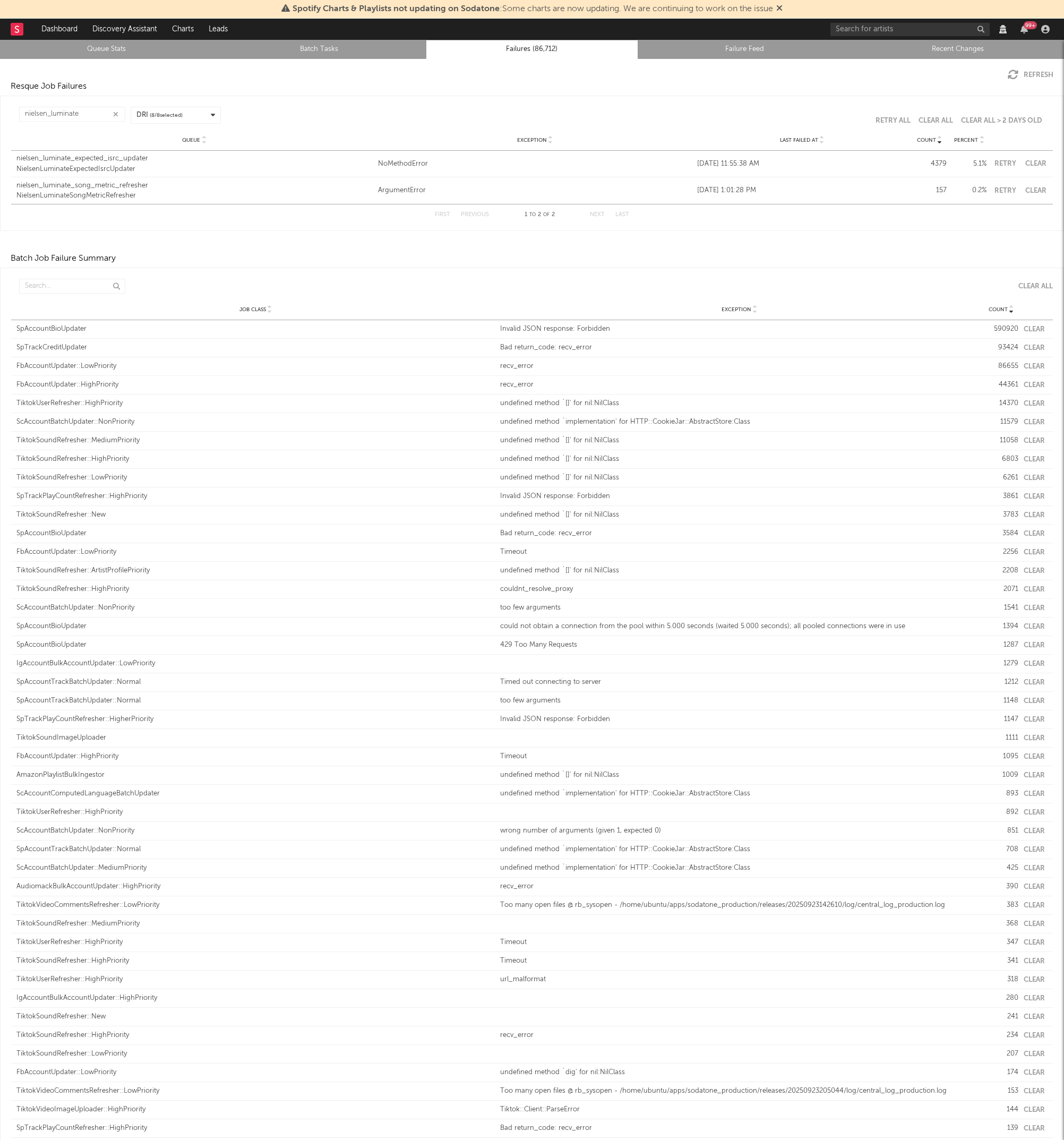
click at [63, 164] on div "NielsenLuminateExpectedIsrcUpdater" at bounding box center [194, 169] width 356 height 11
click at [126, 192] on div "NielsenLuminateSongMetricRefresher" at bounding box center [194, 195] width 356 height 11
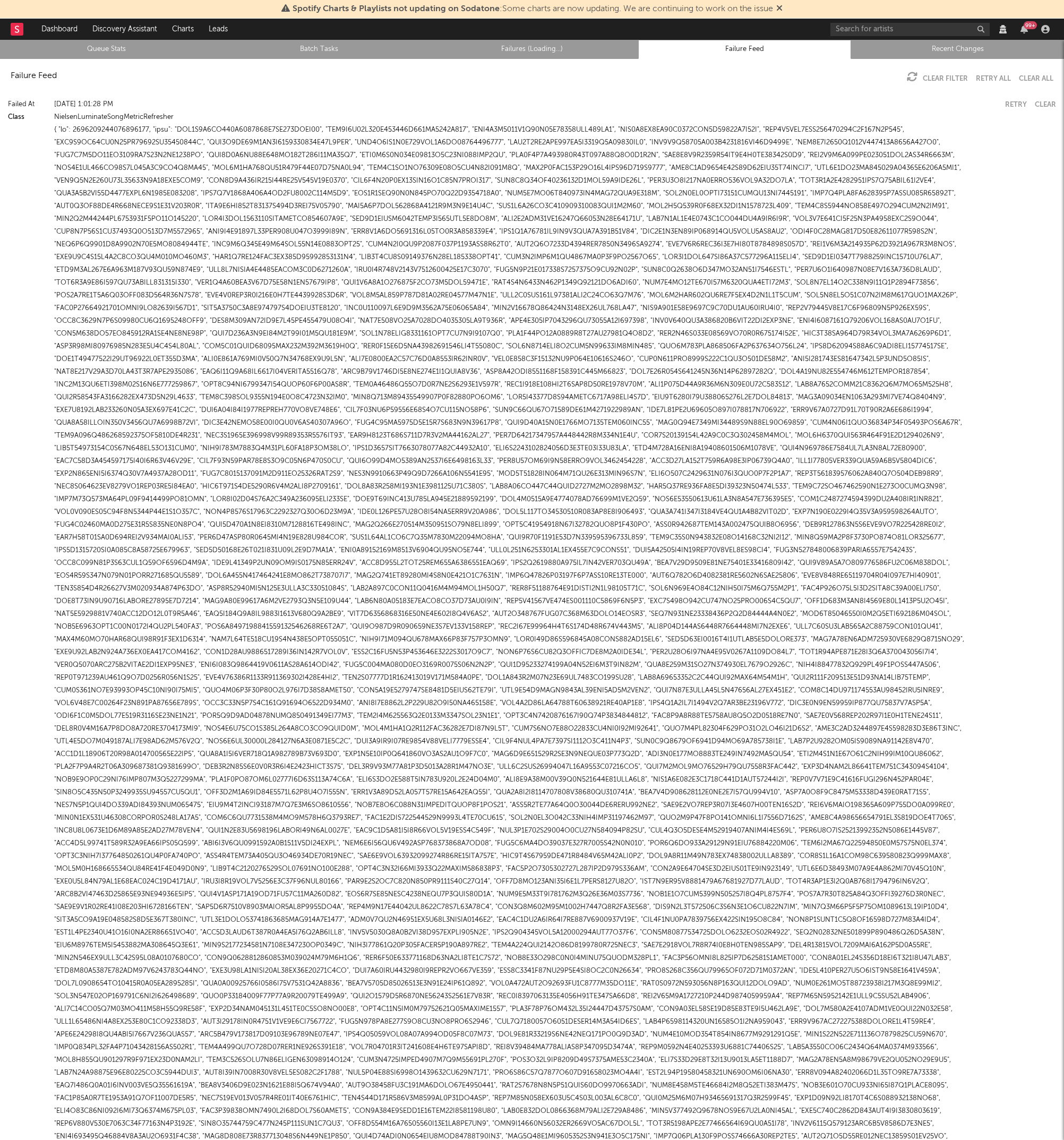
click at [148, 116] on div "NielsenLuminateSongMetricRefresher" at bounding box center [554, 117] width 1001 height 13
copy div "NielsenLuminateSongMetricRefresher"
click at [749, 47] on link "Failure Feed" at bounding box center [744, 49] width 201 height 13
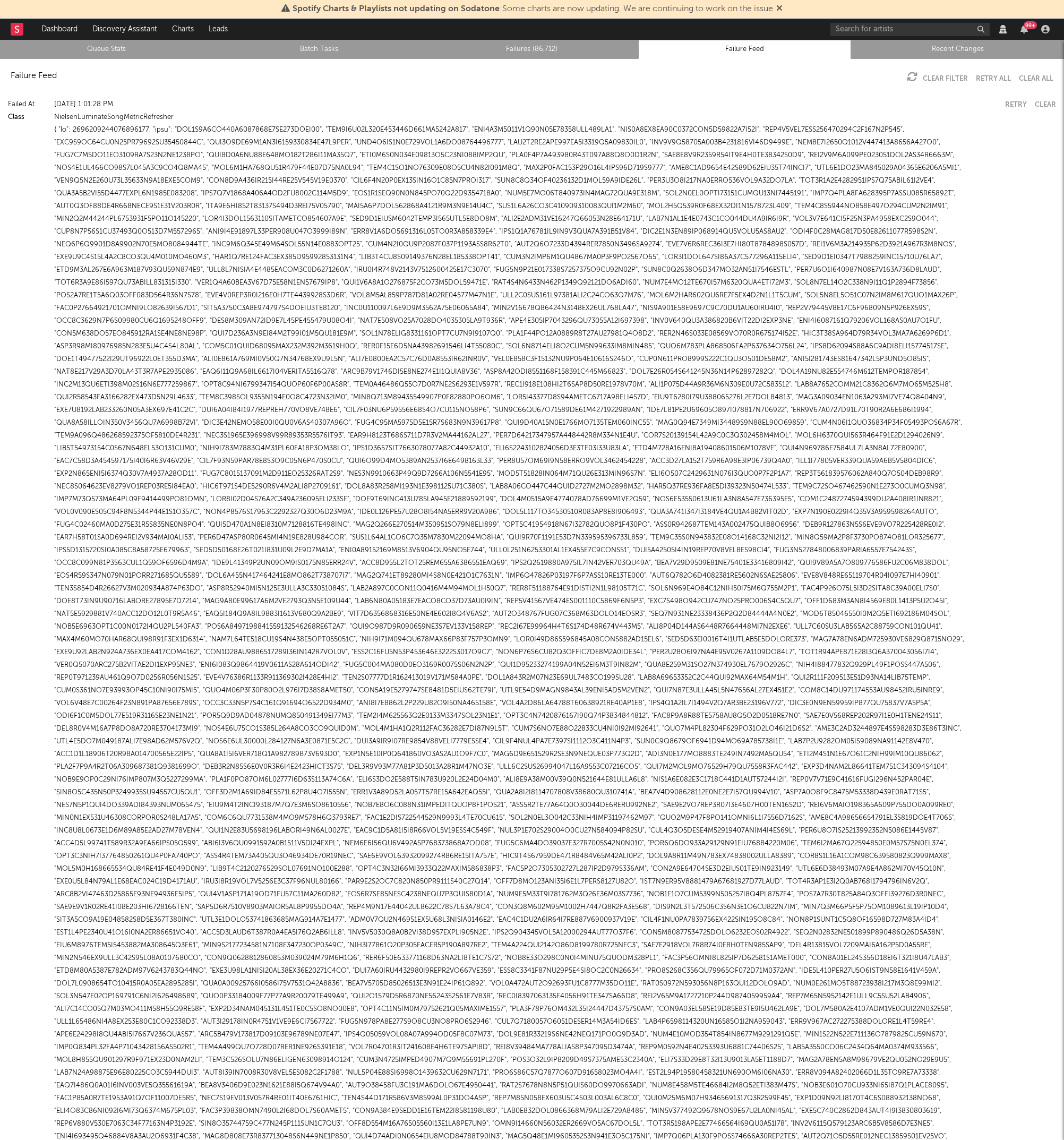
click at [79, 72] on div "Failure Feed Clear Filter Retry All Clear All" at bounding box center [532, 76] width 1064 height 34
click at [103, 49] on link "Queue Stats" at bounding box center [107, 49] width 201 height 13
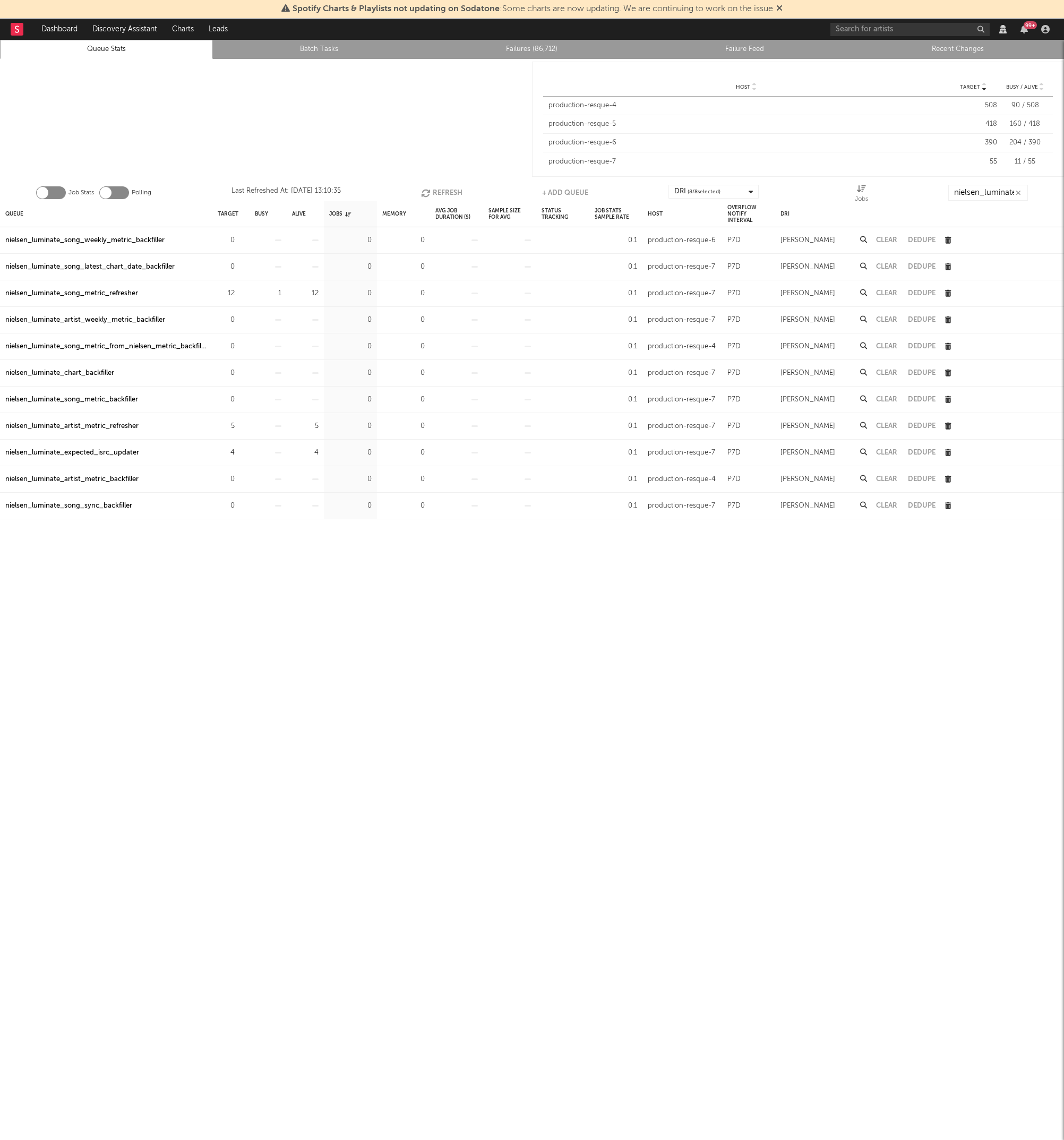
click at [744, 52] on link "Failure Feed" at bounding box center [744, 49] width 201 height 13
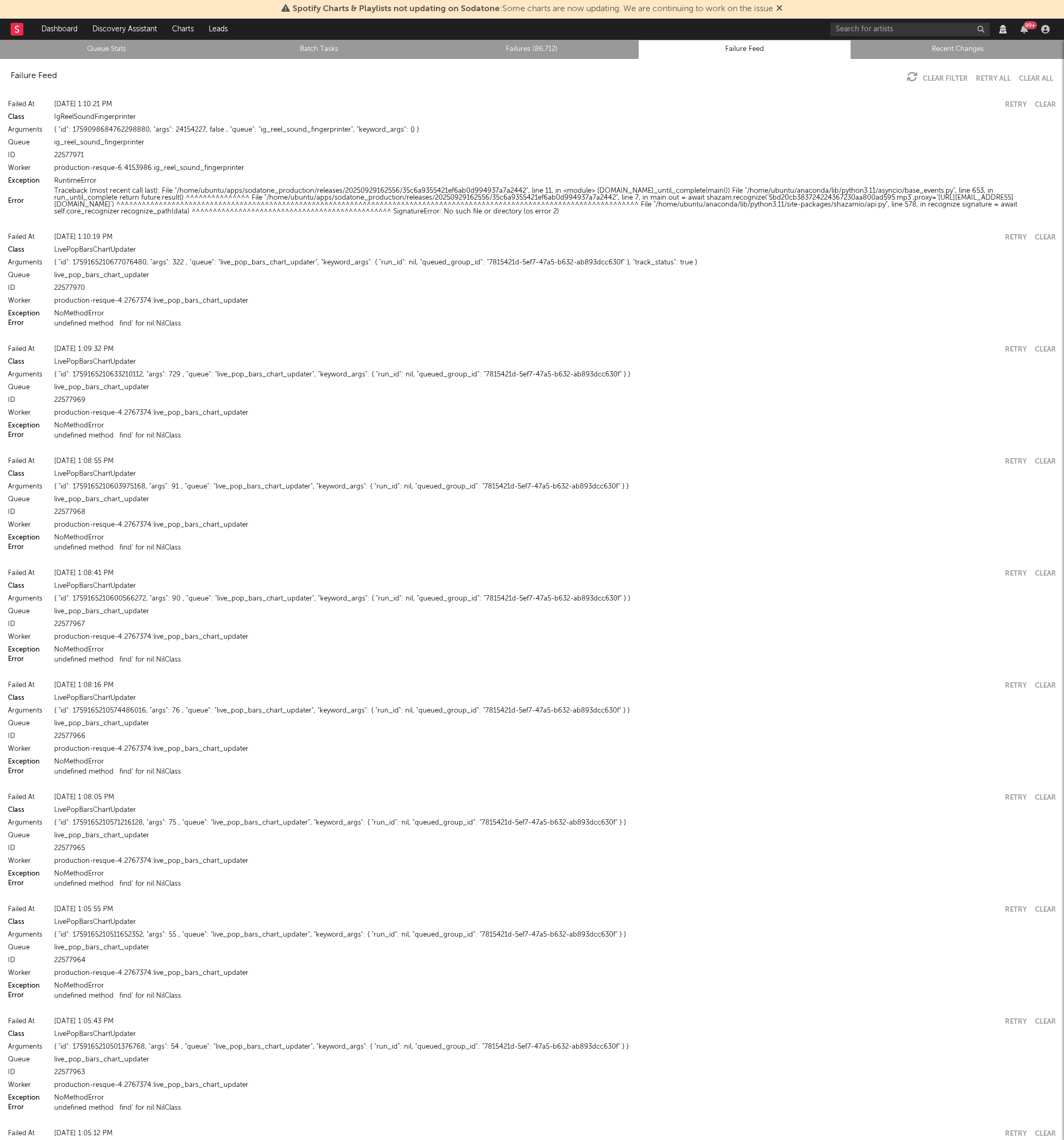
click at [519, 51] on link "Failures (86,712)" at bounding box center [532, 49] width 201 height 13
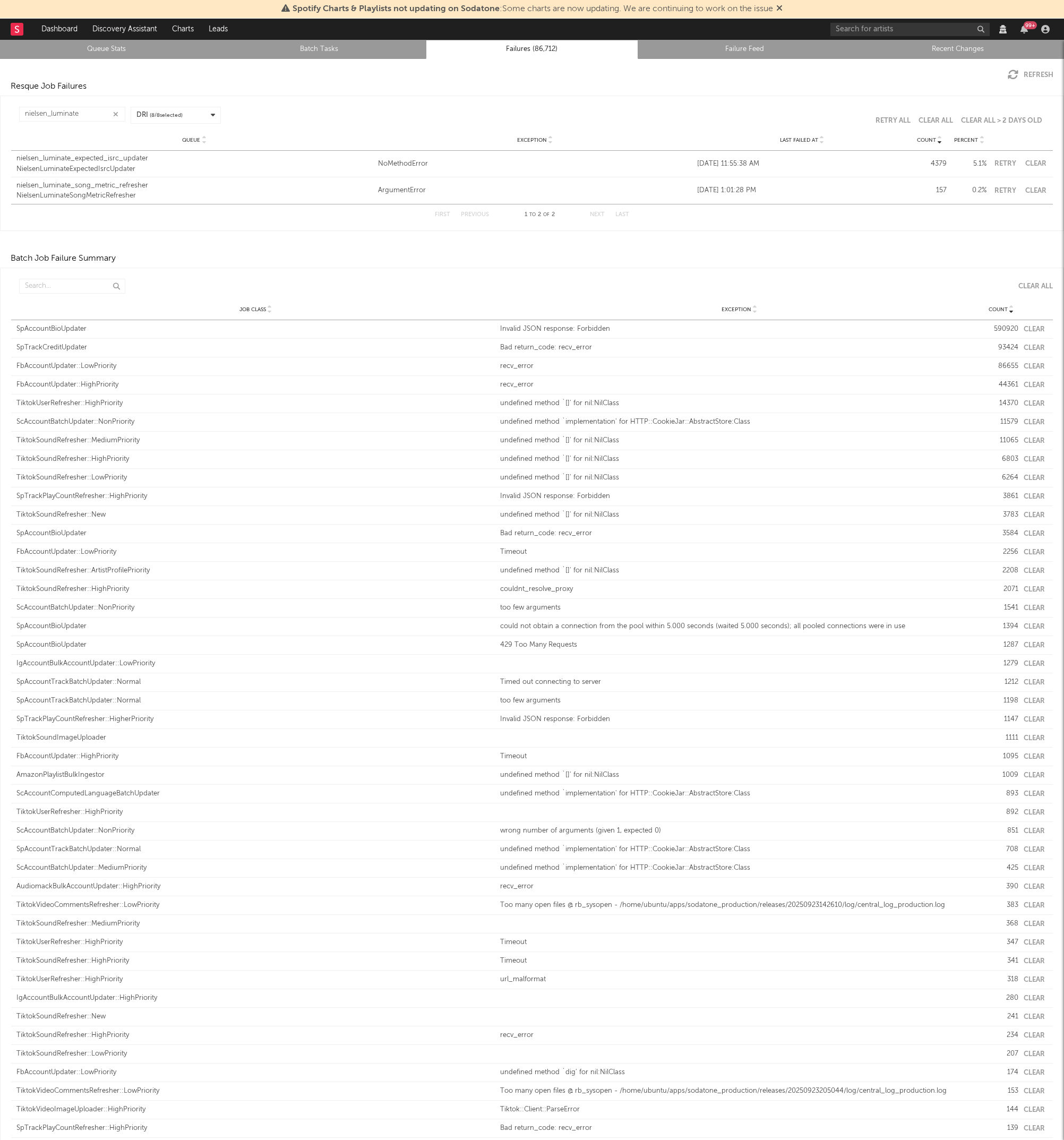
click at [100, 195] on div "NielsenLuminateSongMetricRefresher" at bounding box center [194, 195] width 356 height 11
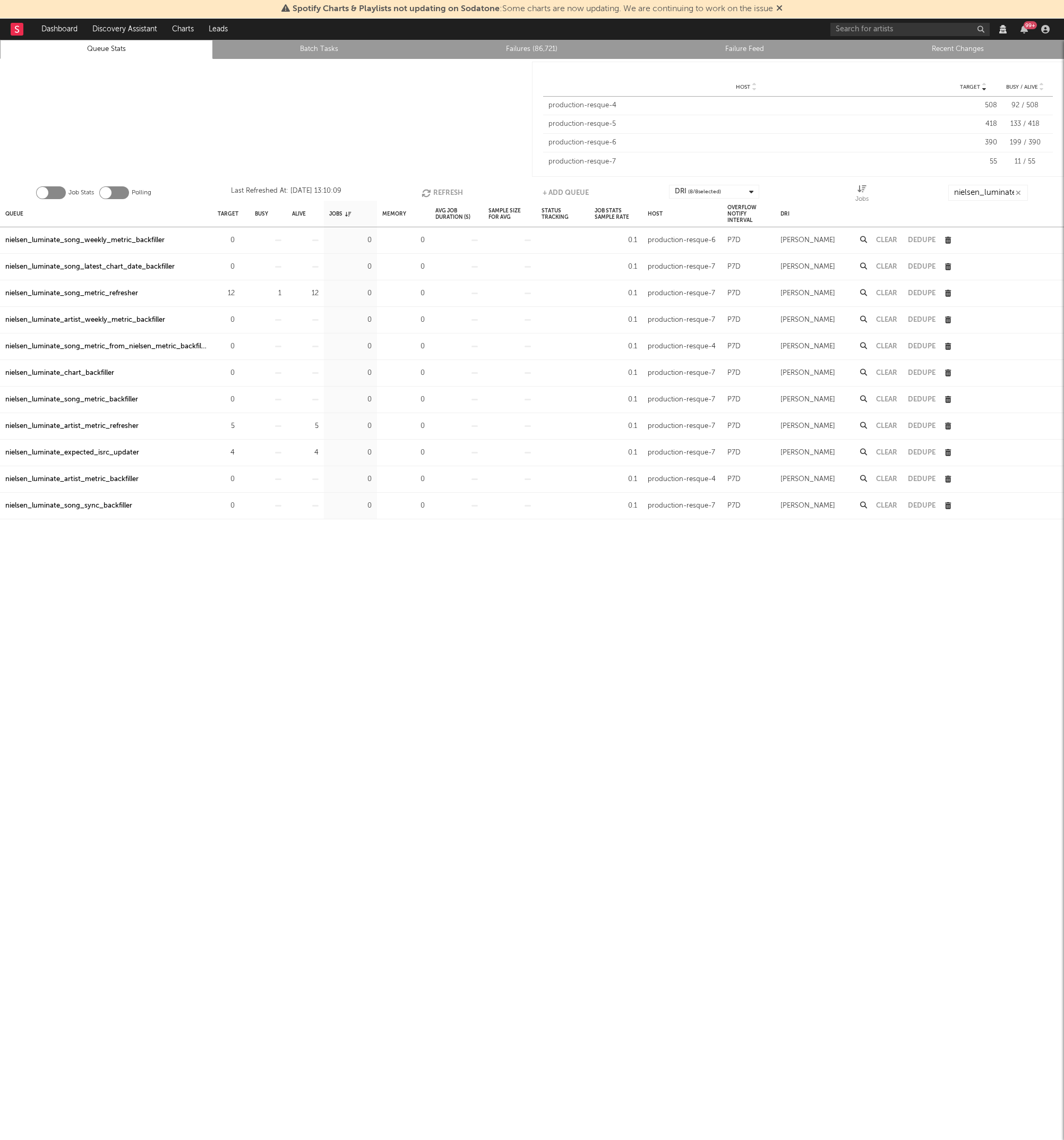
click at [104, 290] on div "nielsen_luminate_song_metric_refresher" at bounding box center [71, 293] width 133 height 13
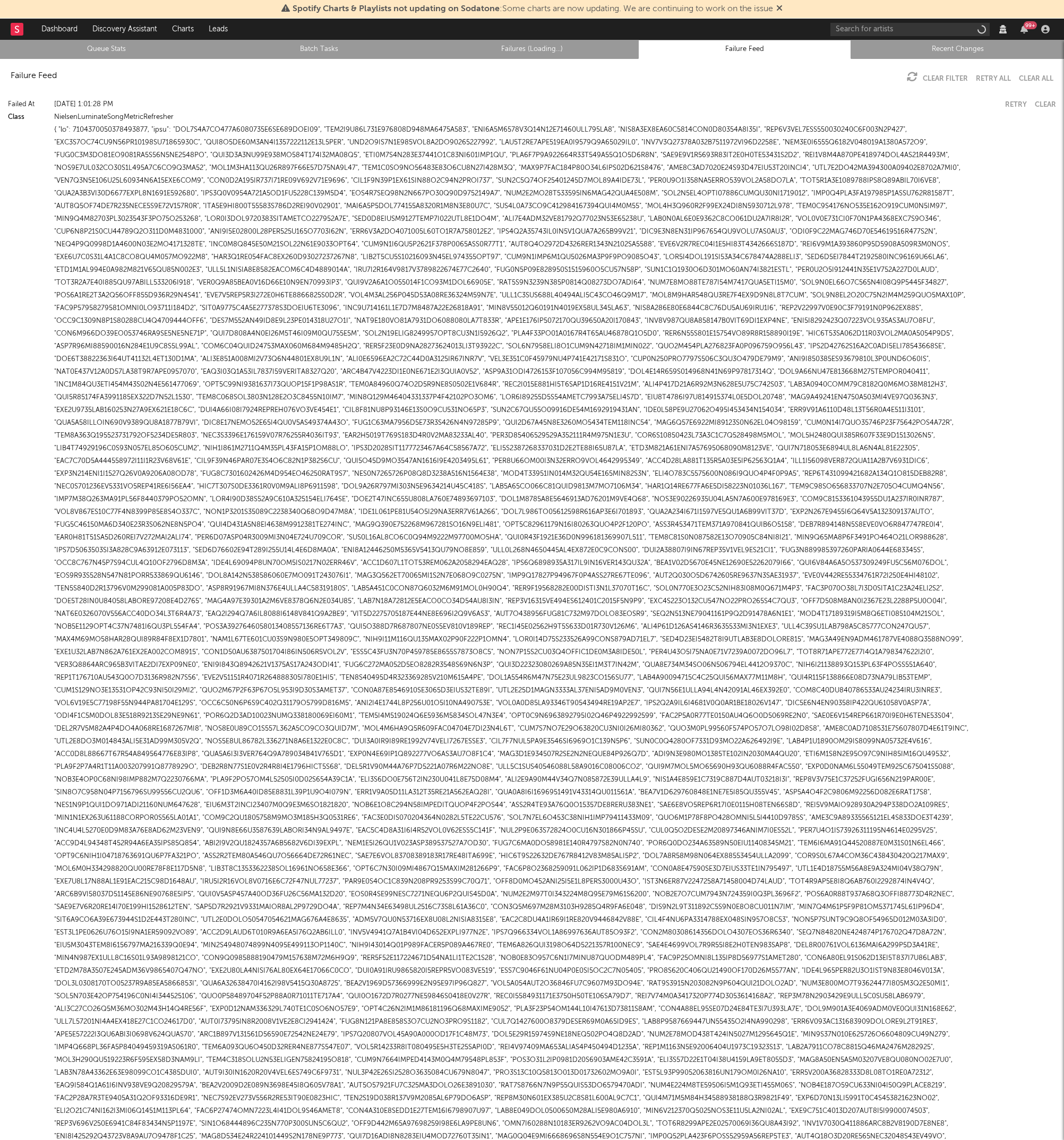
click at [525, 48] on link "Failures (Loading...)" at bounding box center [532, 49] width 201 height 13
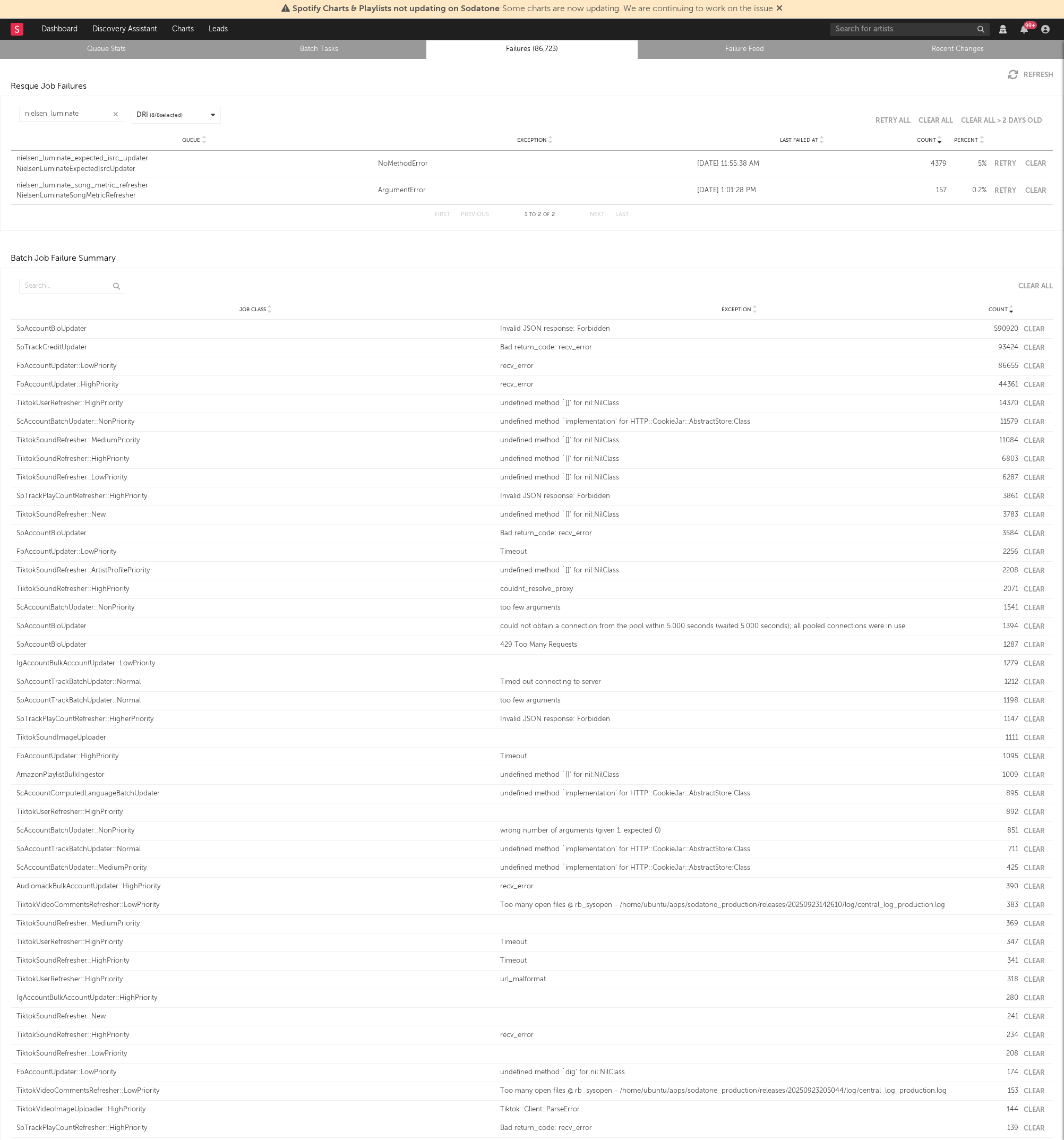
click at [95, 52] on link "Queue Stats" at bounding box center [107, 49] width 201 height 13
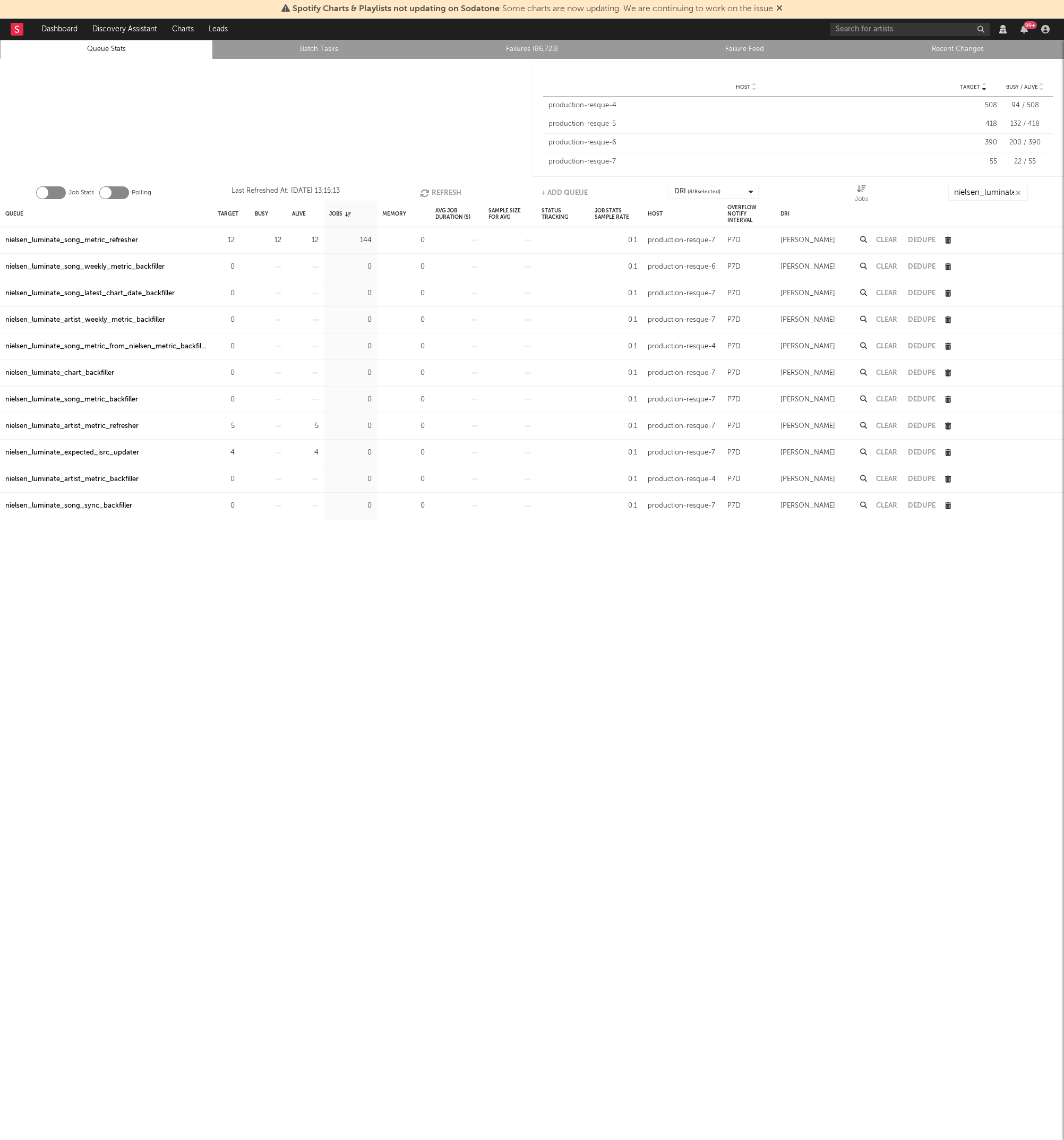
click at [504, 49] on link "Failures (86,723)" at bounding box center [532, 49] width 201 height 13
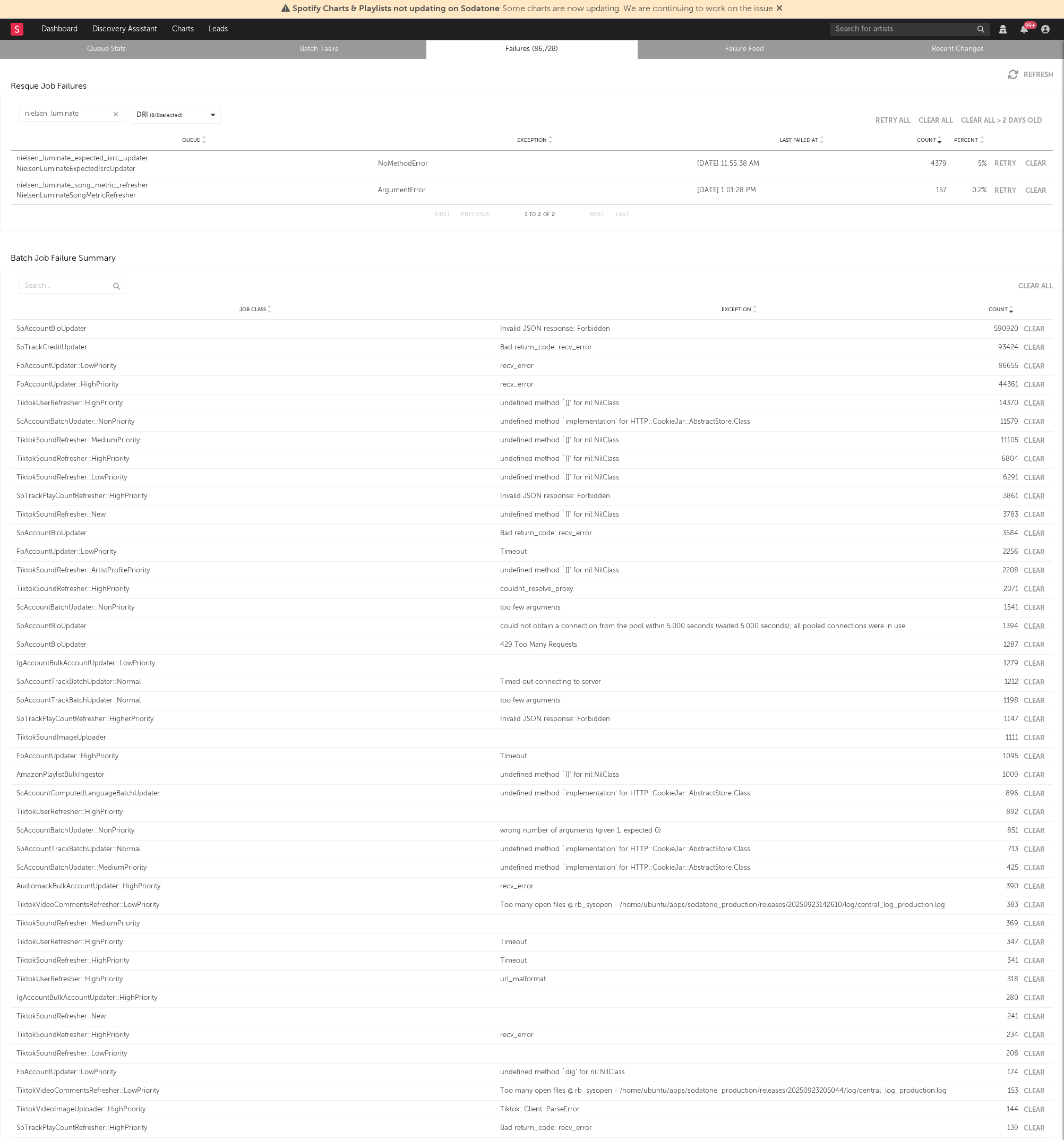
click at [107, 48] on link "Queue Stats" at bounding box center [107, 49] width 201 height 13
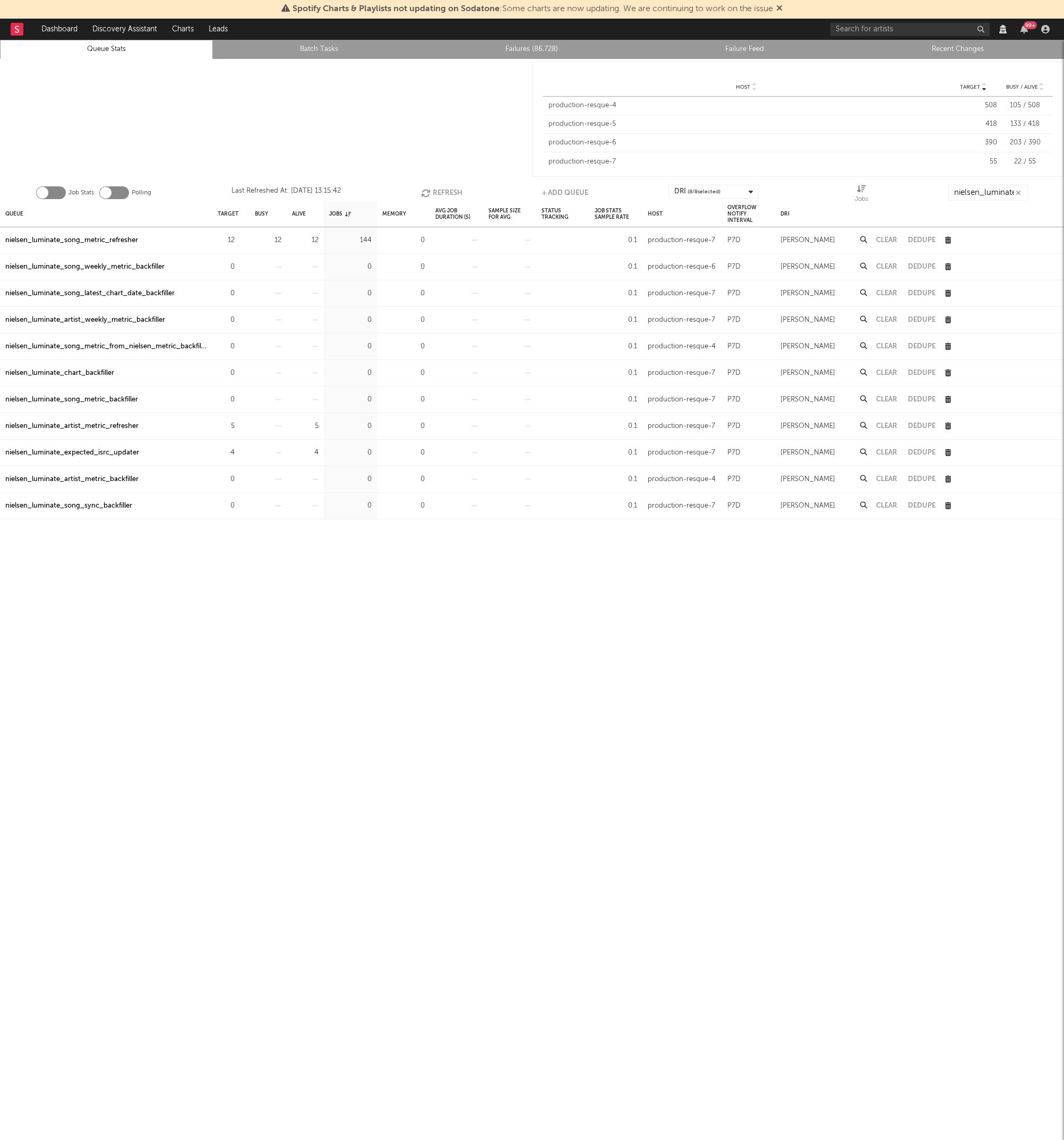
click at [117, 238] on div "nielsen_luminate_song_metric_refresher" at bounding box center [71, 240] width 133 height 13
